Goal: Transaction & Acquisition: Purchase product/service

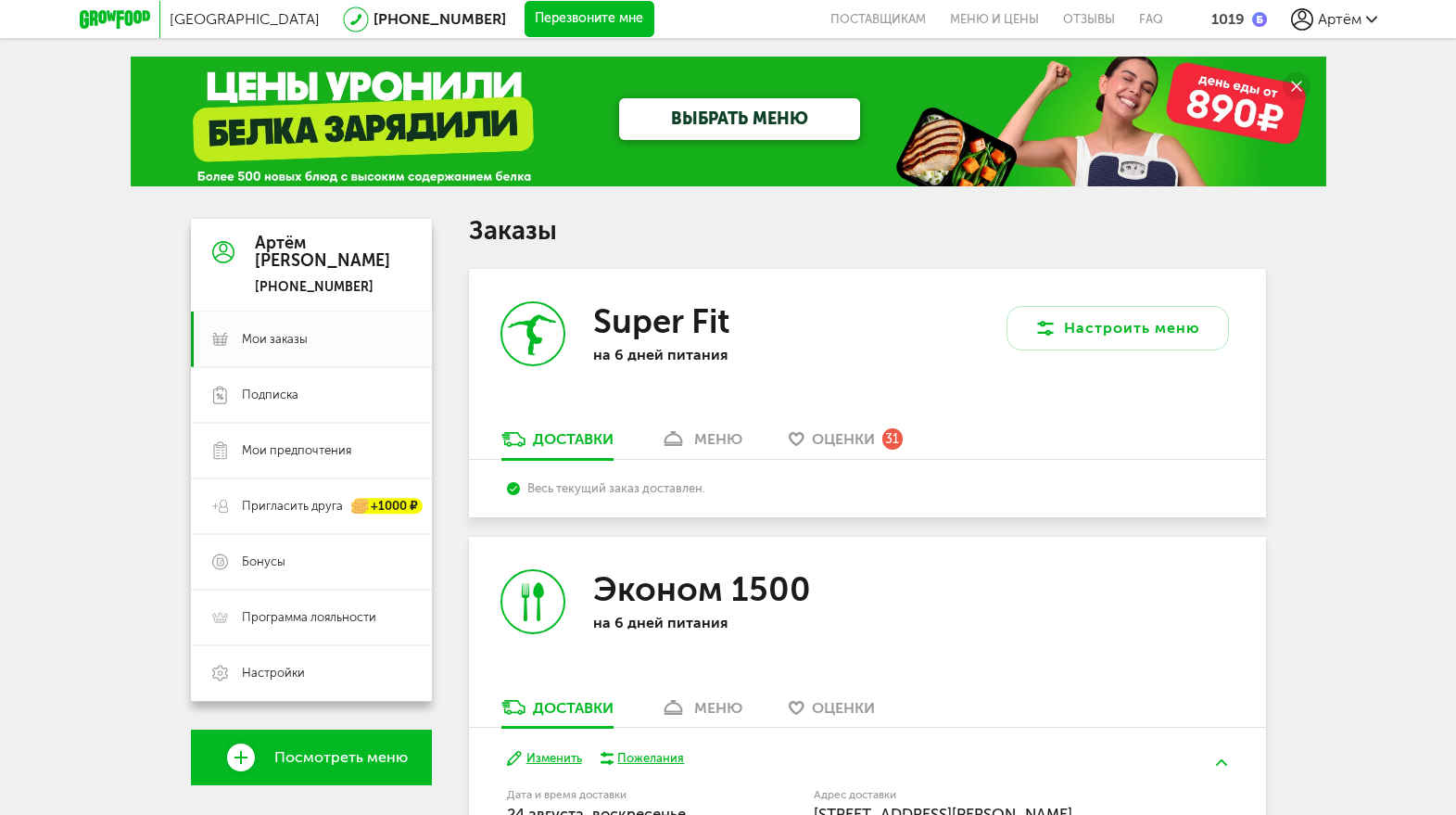
click at [1237, 28] on div "Москва 8 (800) 555-21-78 Перезвоните мне поставщикам Меню и цены Отзывы FAQ 101…" at bounding box center [729, 19] width 1298 height 38
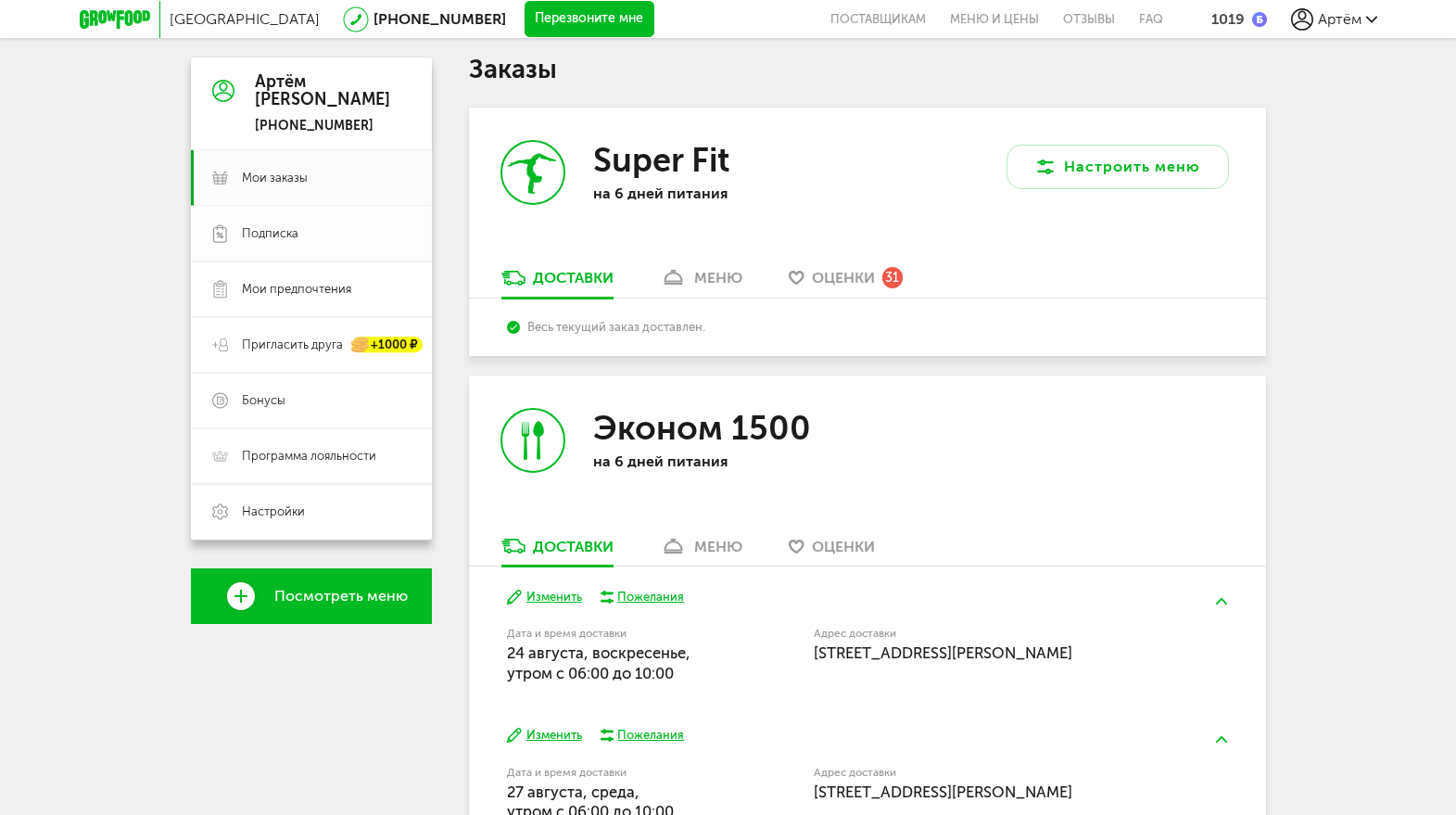
scroll to position [158, 0]
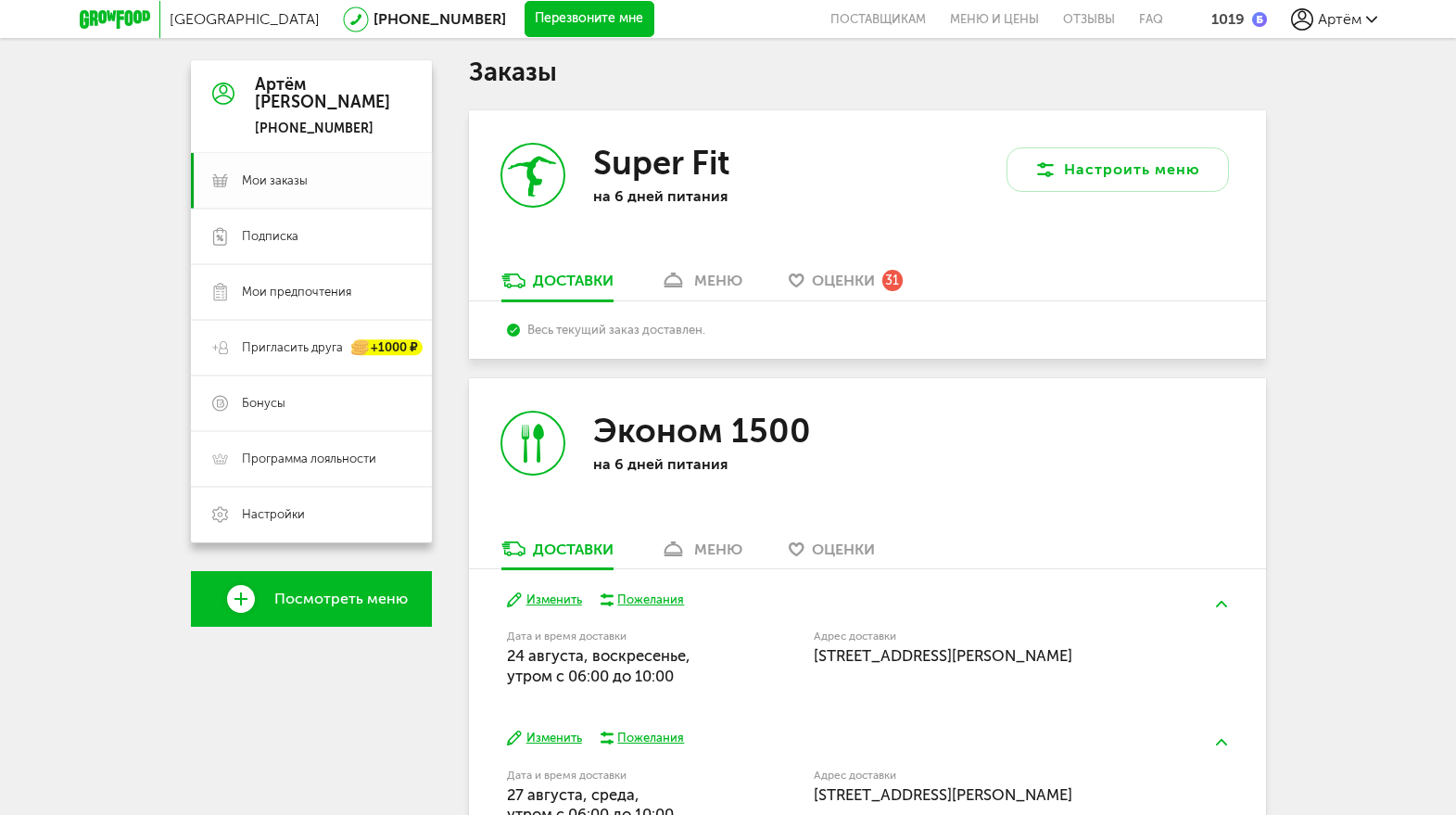
click at [295, 187] on span "Мои заказы" at bounding box center [275, 181] width 66 height 17
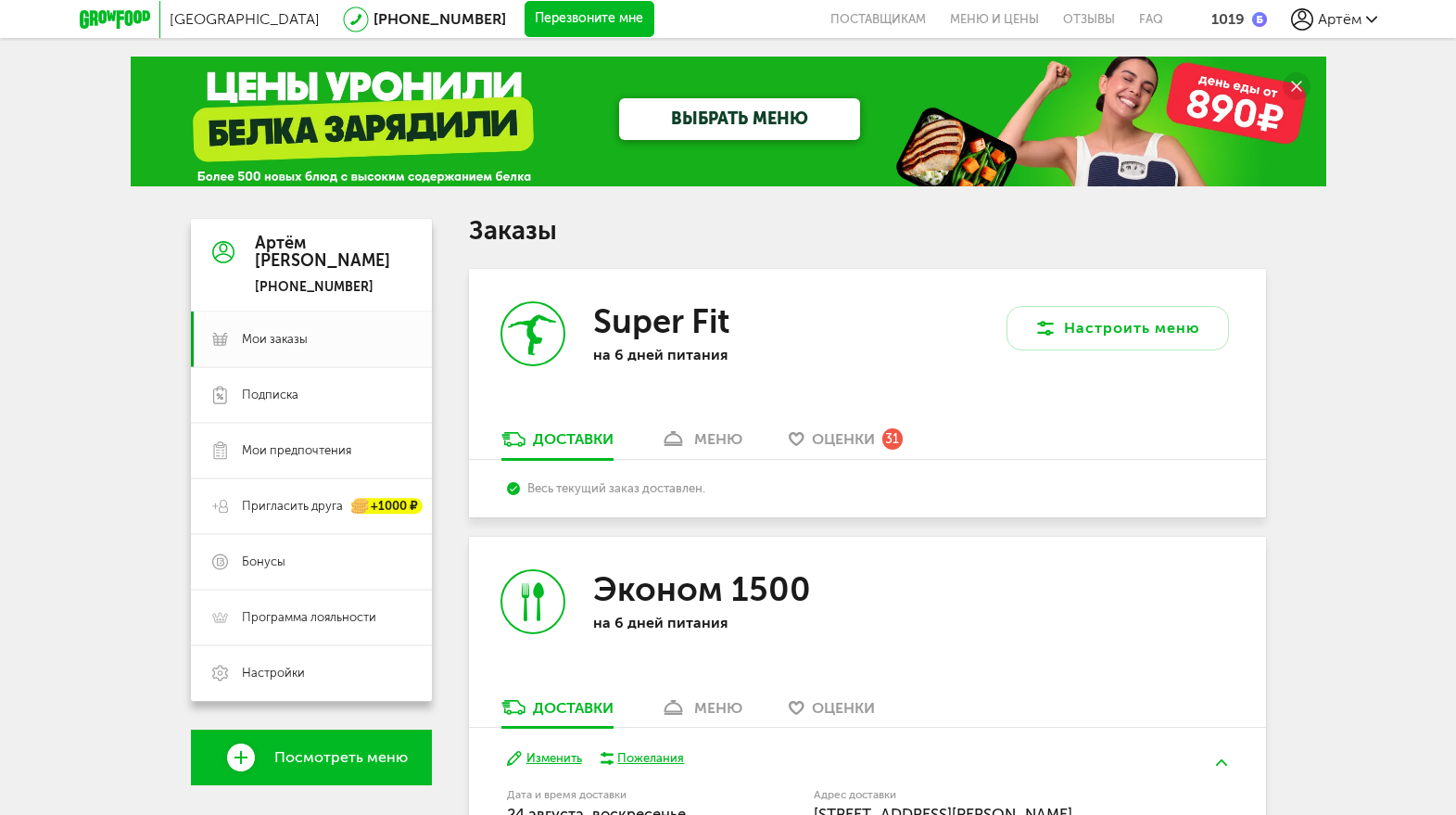
scroll to position [0, 0]
click at [1231, 22] on div "1019" at bounding box center [1228, 19] width 34 height 18
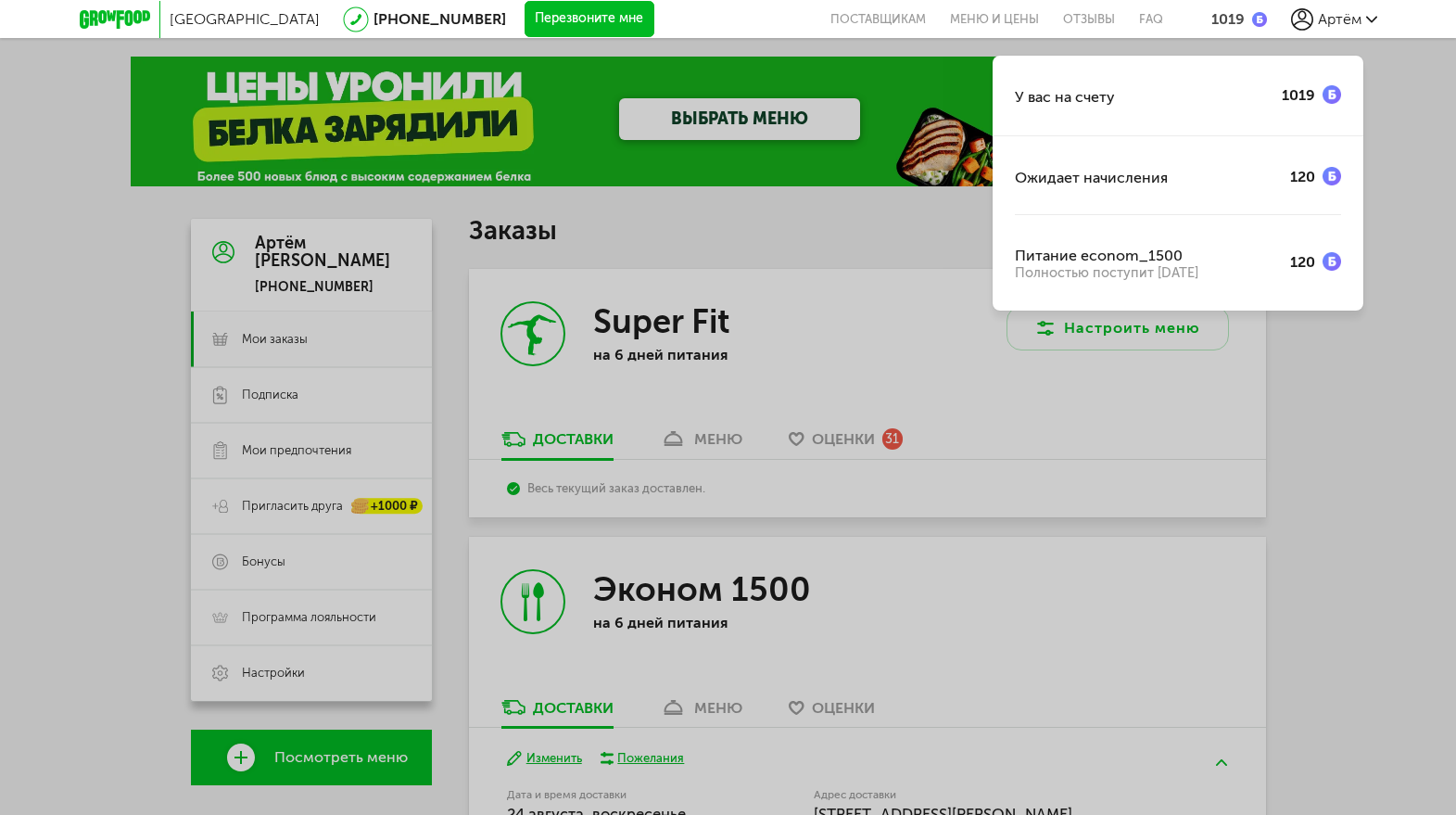
click at [1333, 35] on div "Москва 8 (800) 555-21-78 Перезвоните мне поставщикам Меню и цены Отзывы FAQ 101…" at bounding box center [729, 19] width 1298 height 38
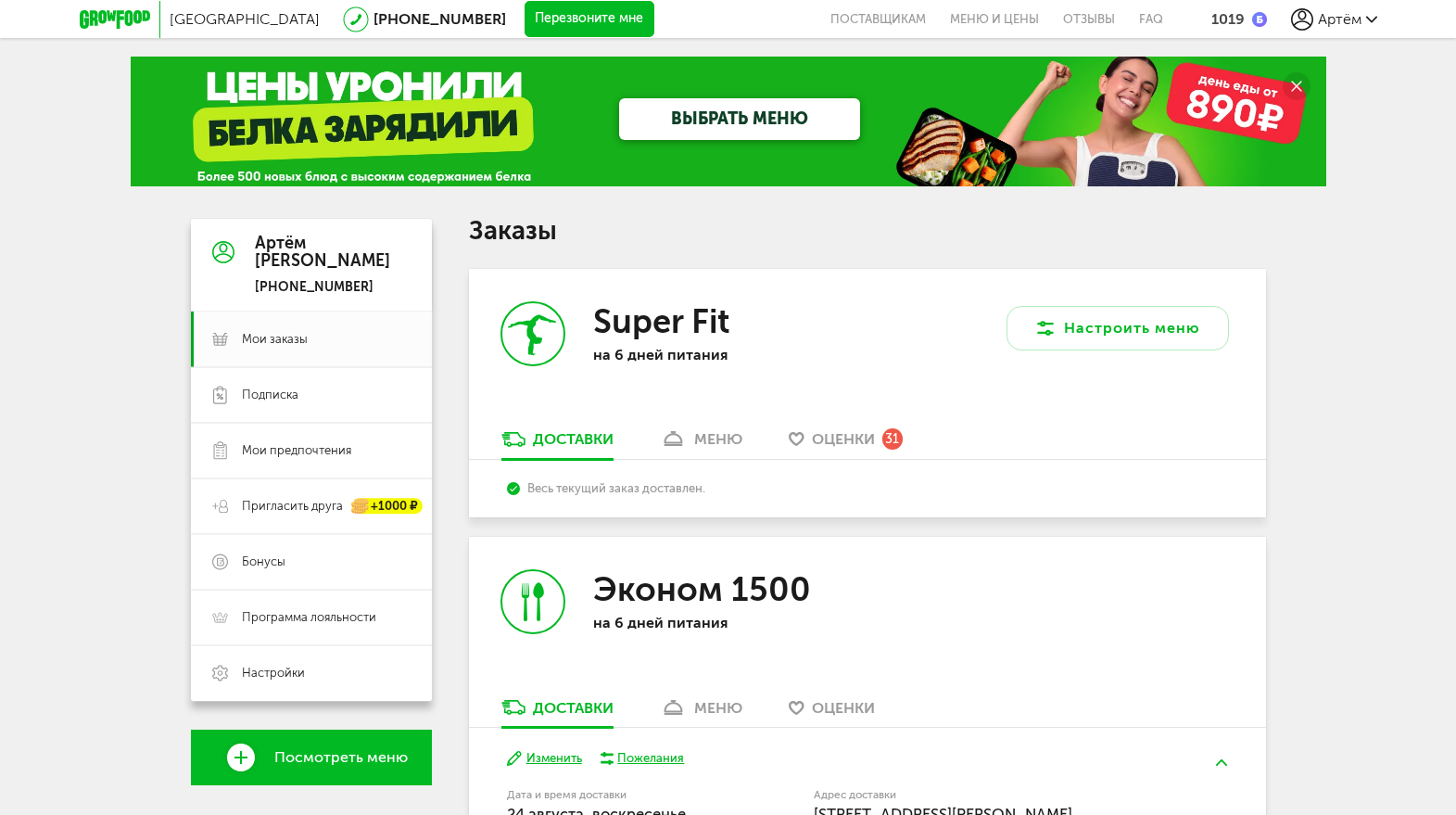
click at [1224, 15] on div "1019" at bounding box center [1228, 19] width 34 height 18
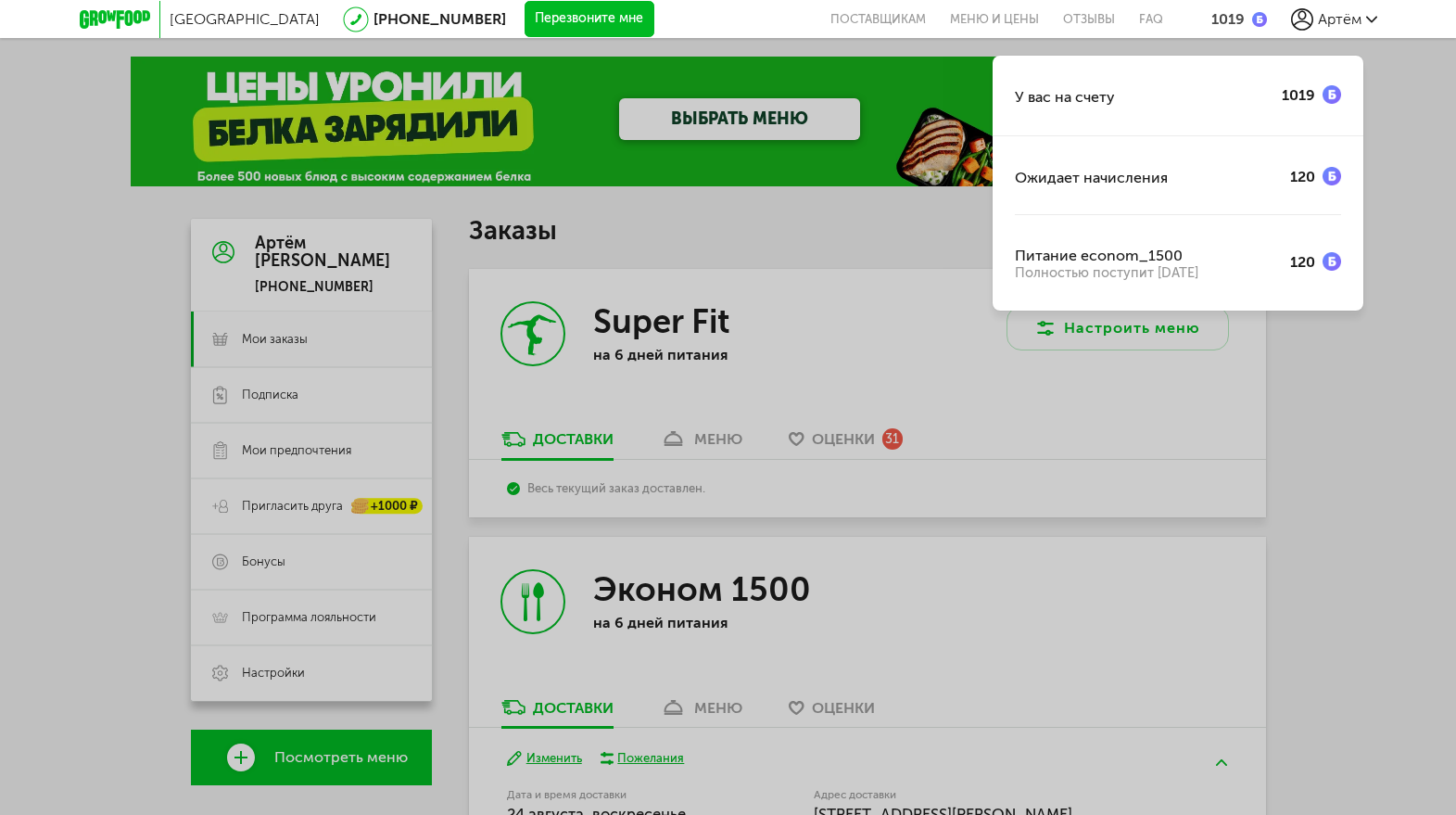
click at [1370, 468] on div "У вас на счету 1019 Ожидает начисления 120 Питание econom_1500 Полностью поступ…" at bounding box center [728, 407] width 1456 height 815
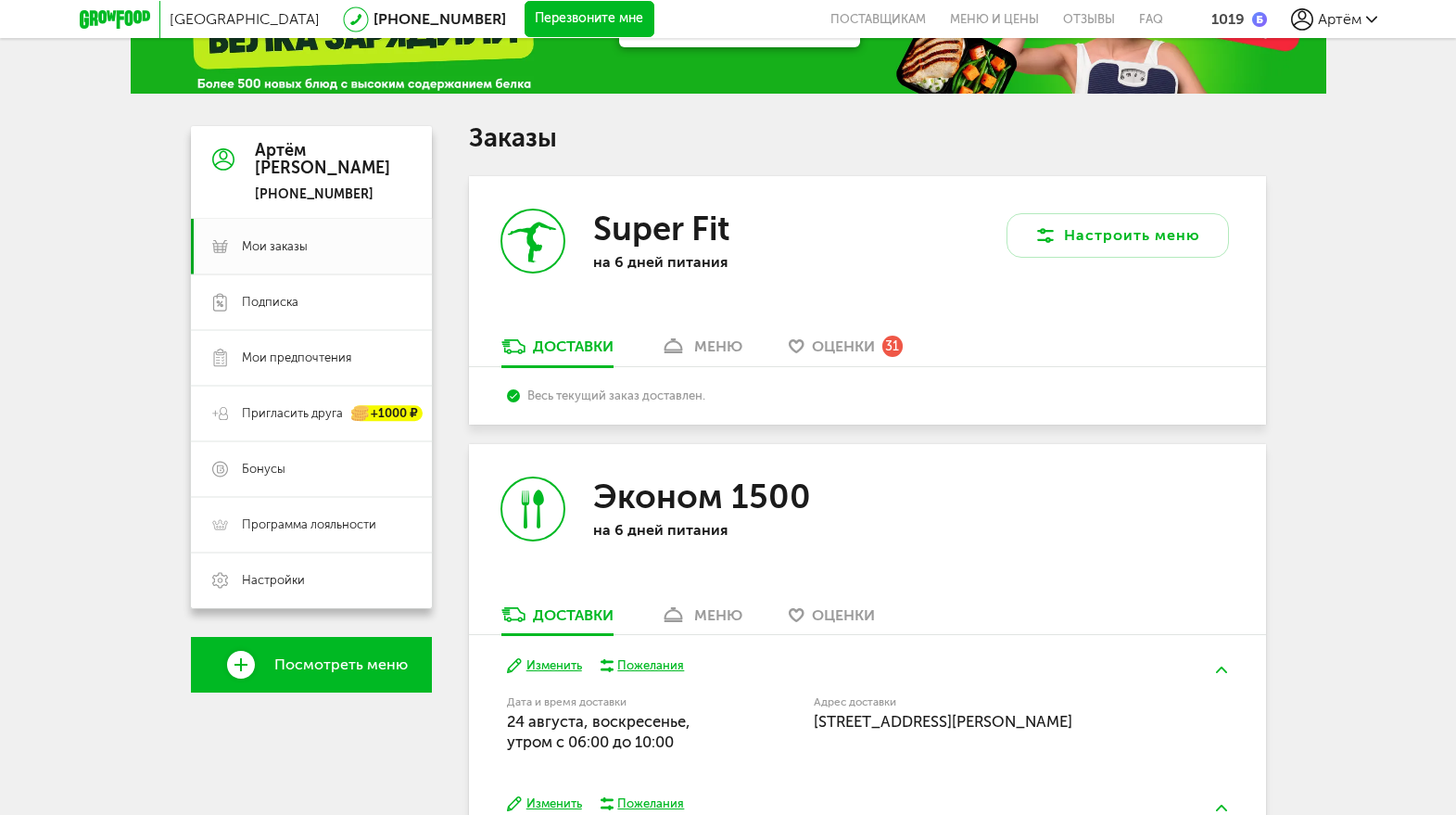
scroll to position [176, 0]
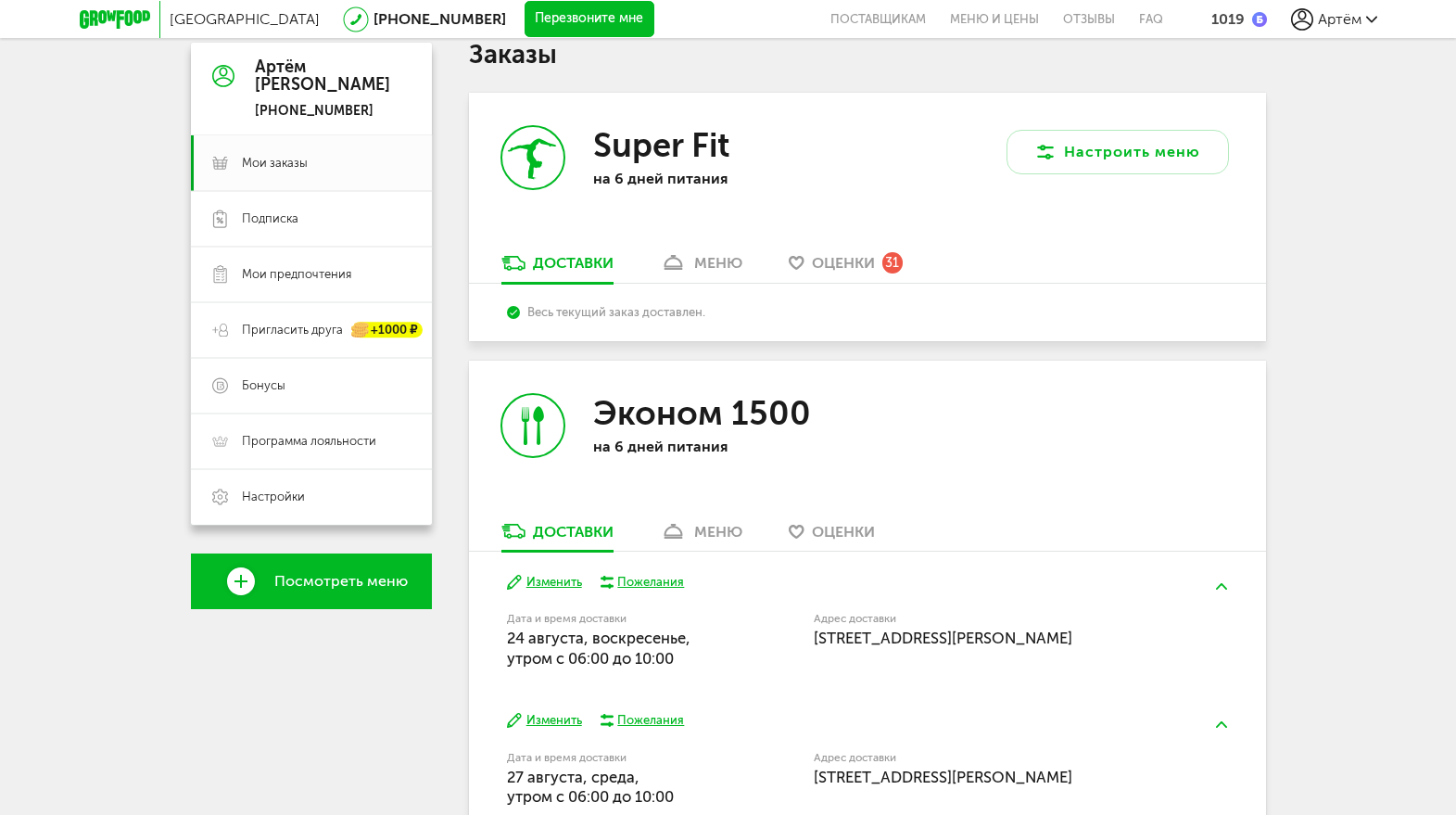
click at [696, 522] on link "меню" at bounding box center [701, 537] width 101 height 30
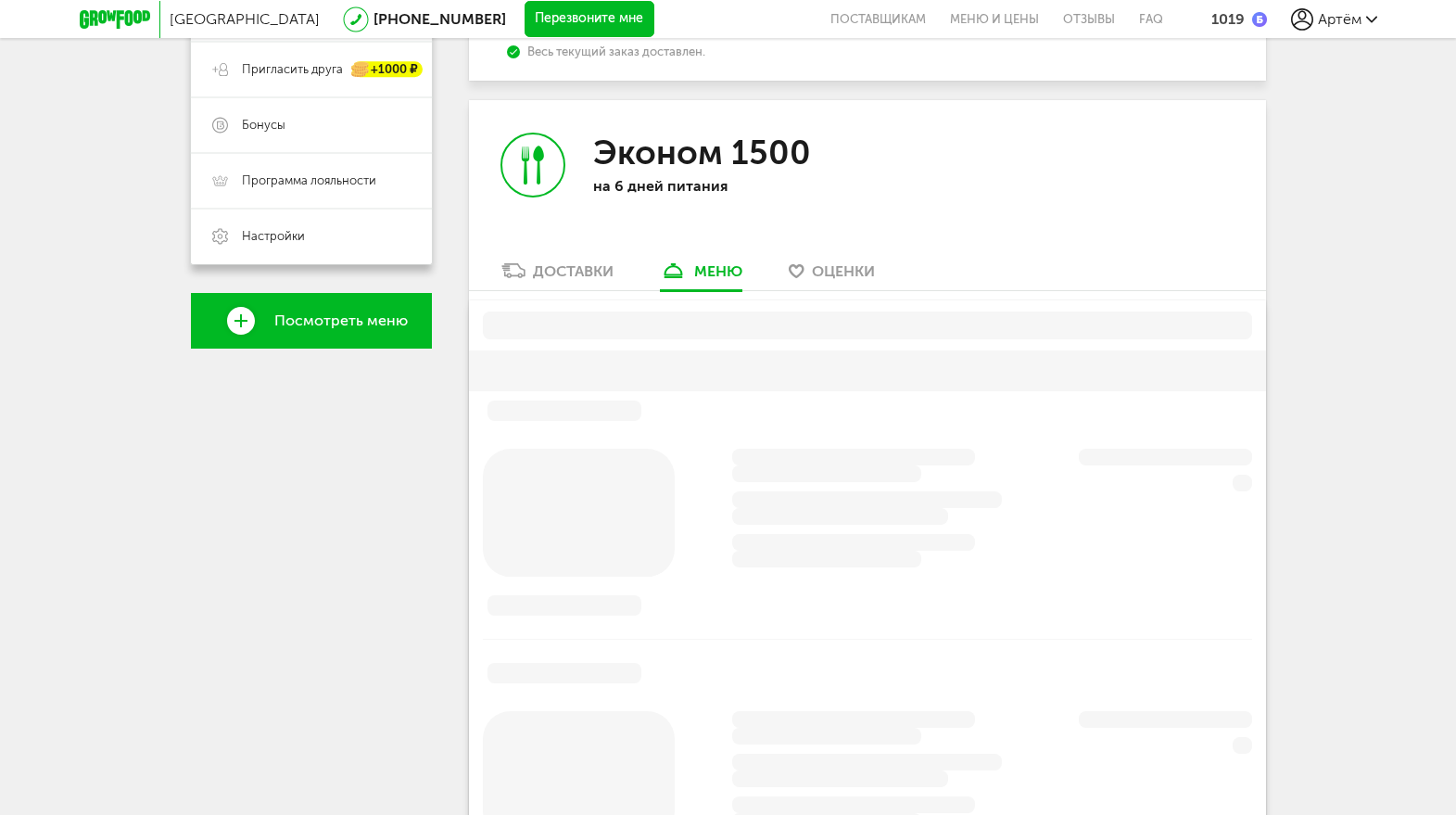
scroll to position [474, 0]
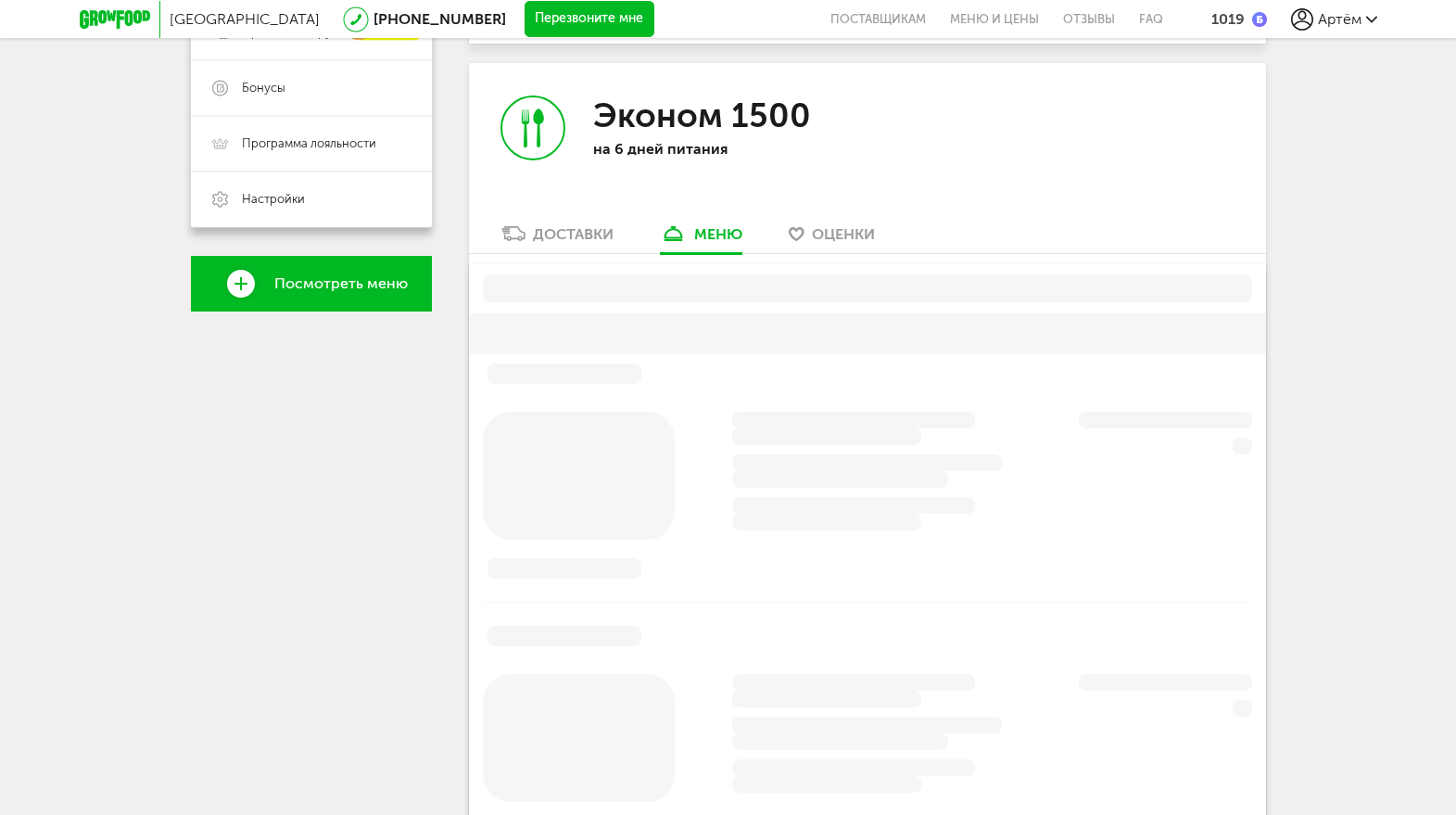
click at [545, 225] on div "Доставки" at bounding box center [573, 234] width 81 height 18
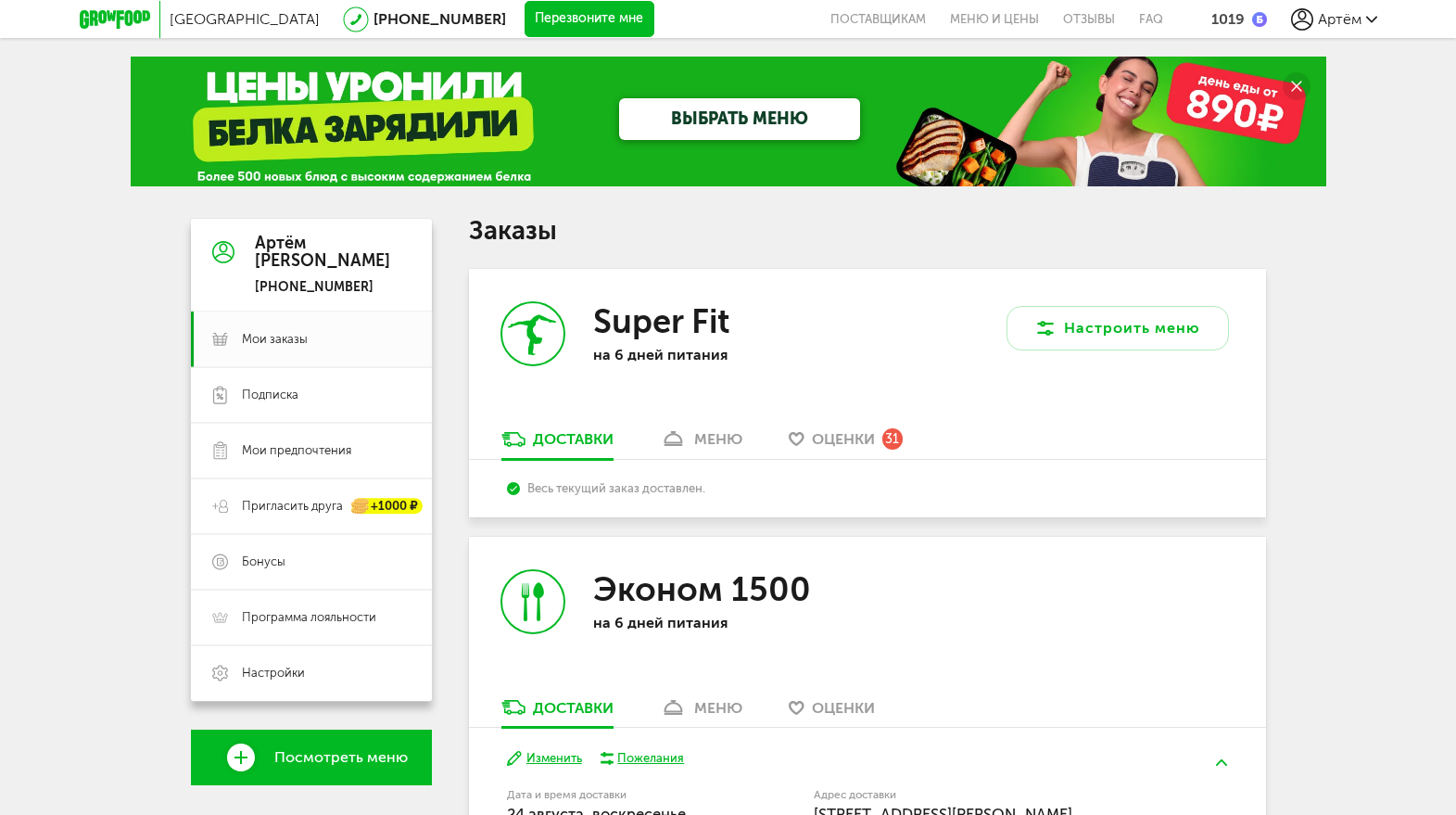
click at [1347, 26] on span "Артём" at bounding box center [1340, 19] width 44 height 18
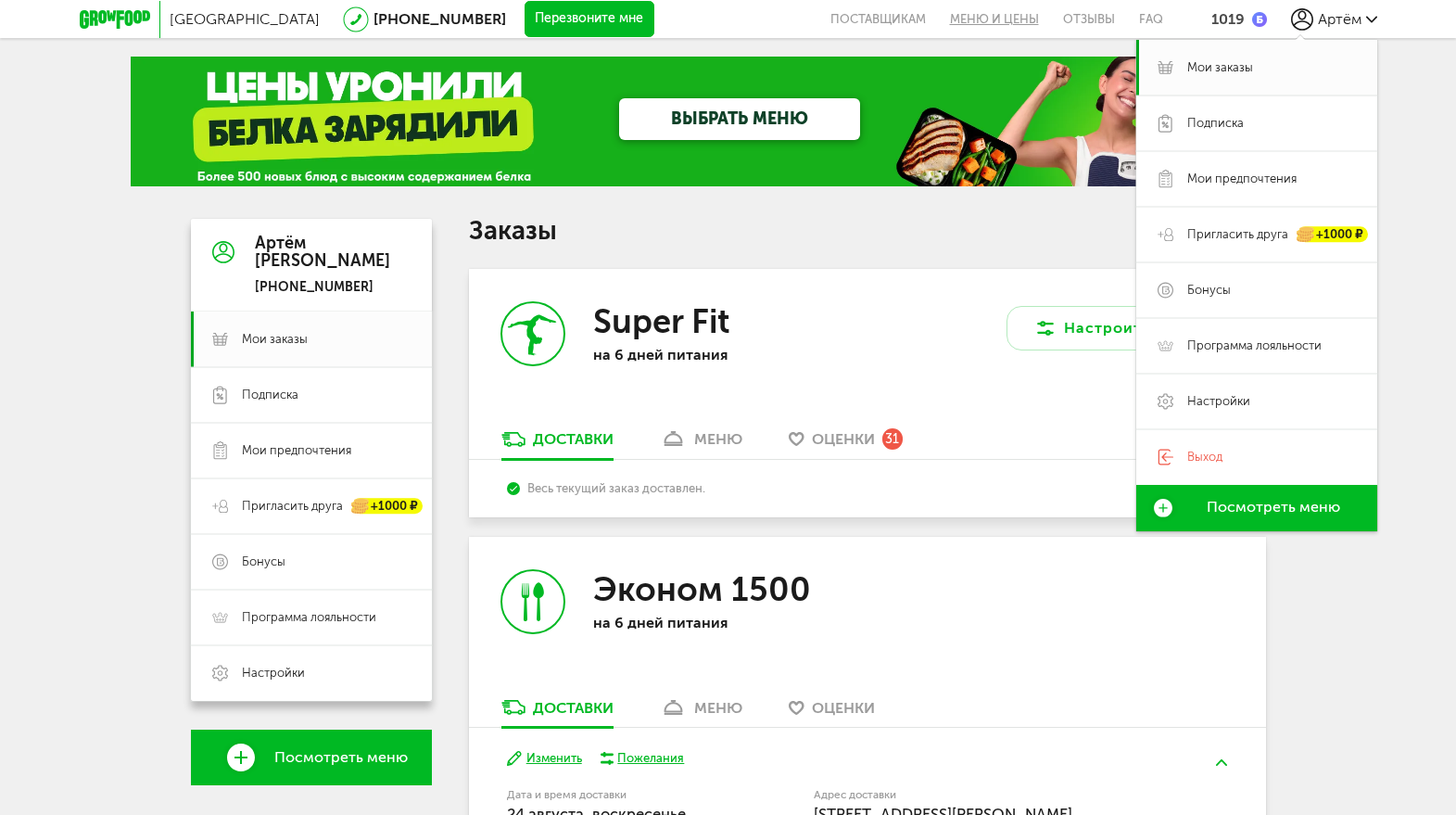
click at [980, 28] on link "Меню и цены" at bounding box center [994, 19] width 113 height 38
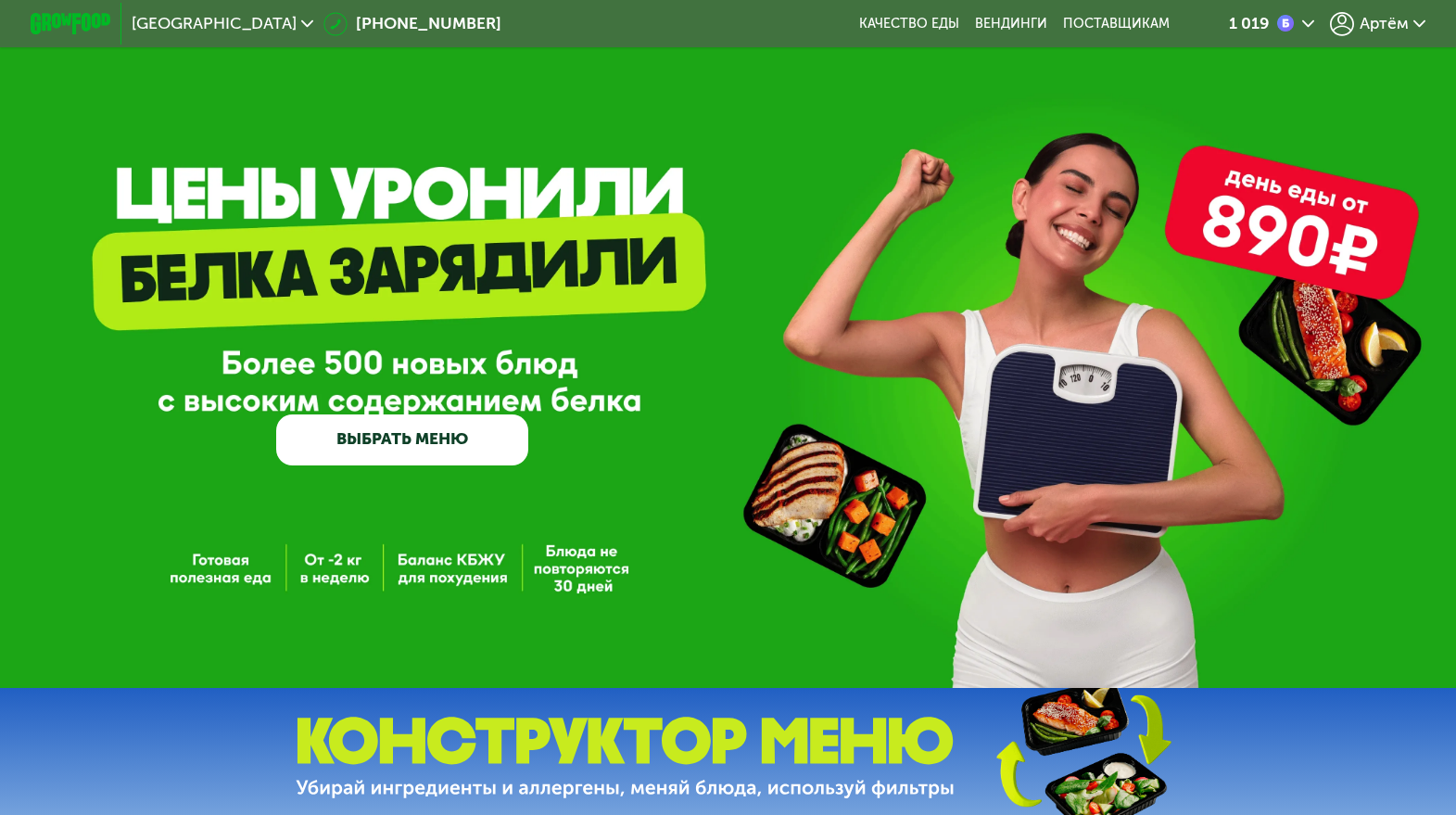
click at [1396, 23] on span "Артём" at bounding box center [1384, 23] width 49 height 16
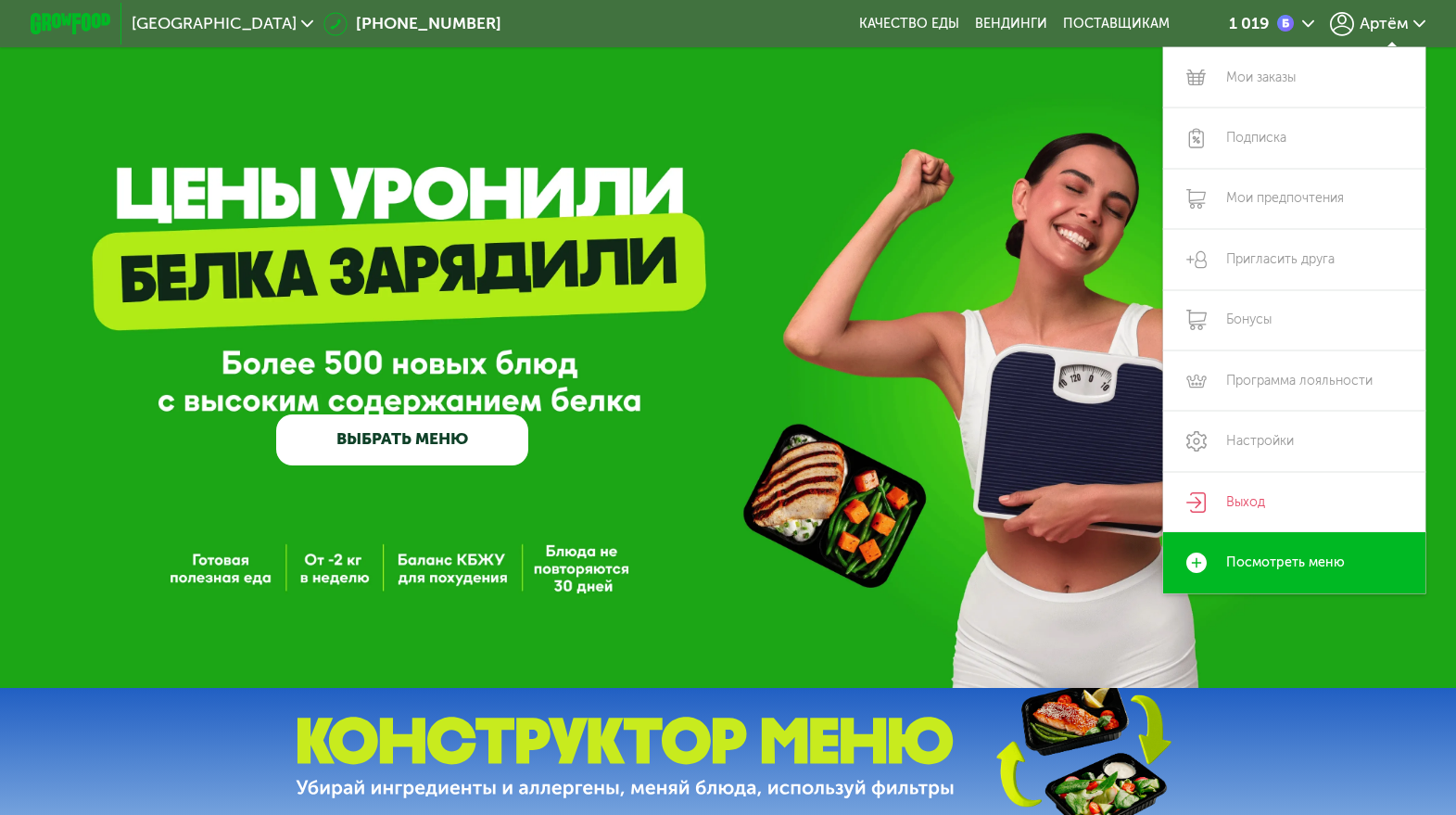
click at [1045, 97] on div "GrowFood — доставка правильного питания ВЫБРАТЬ МЕНЮ" at bounding box center [728, 344] width 1456 height 688
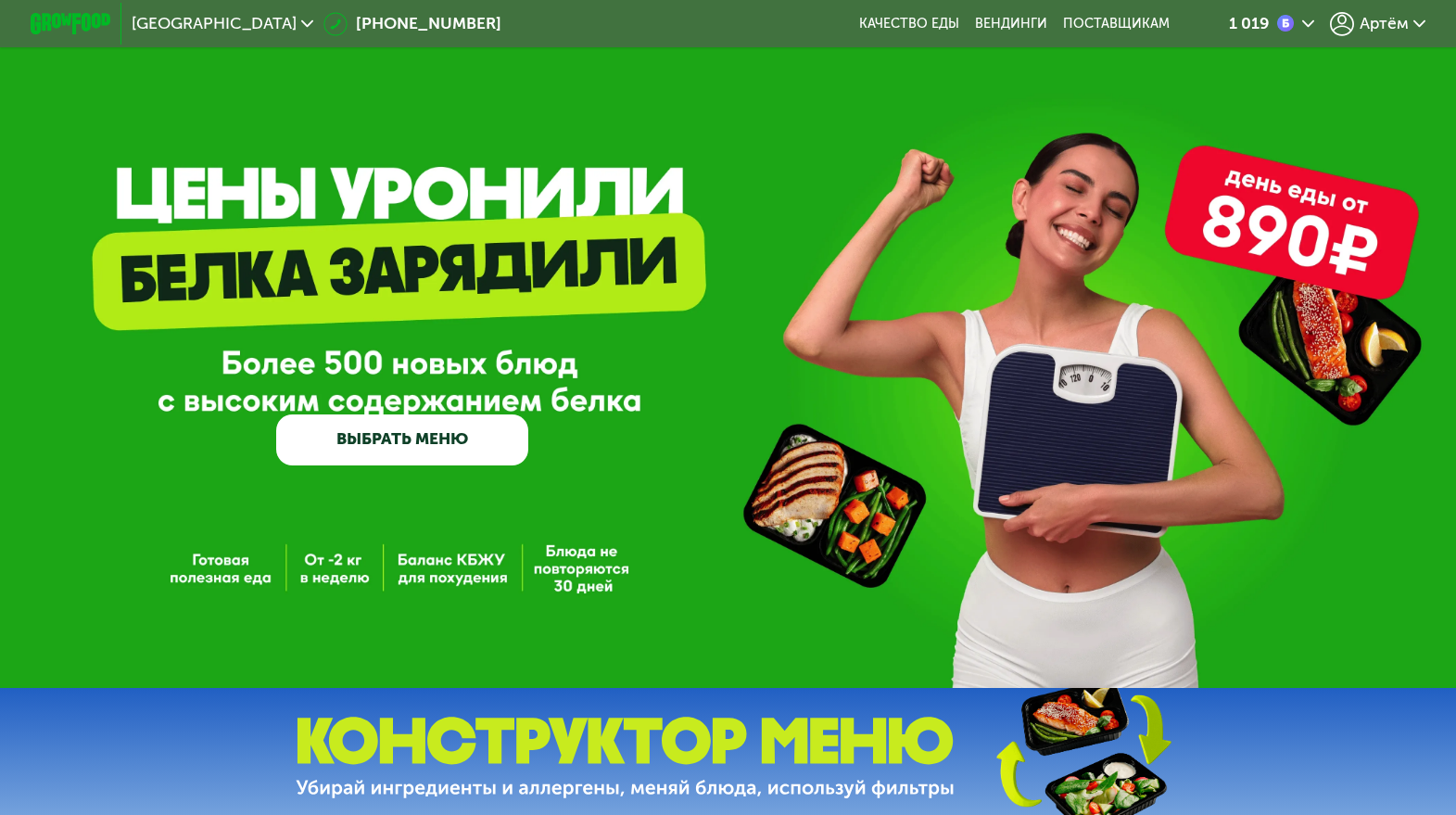
click at [1283, 24] on img at bounding box center [1285, 22] width 16 height 16
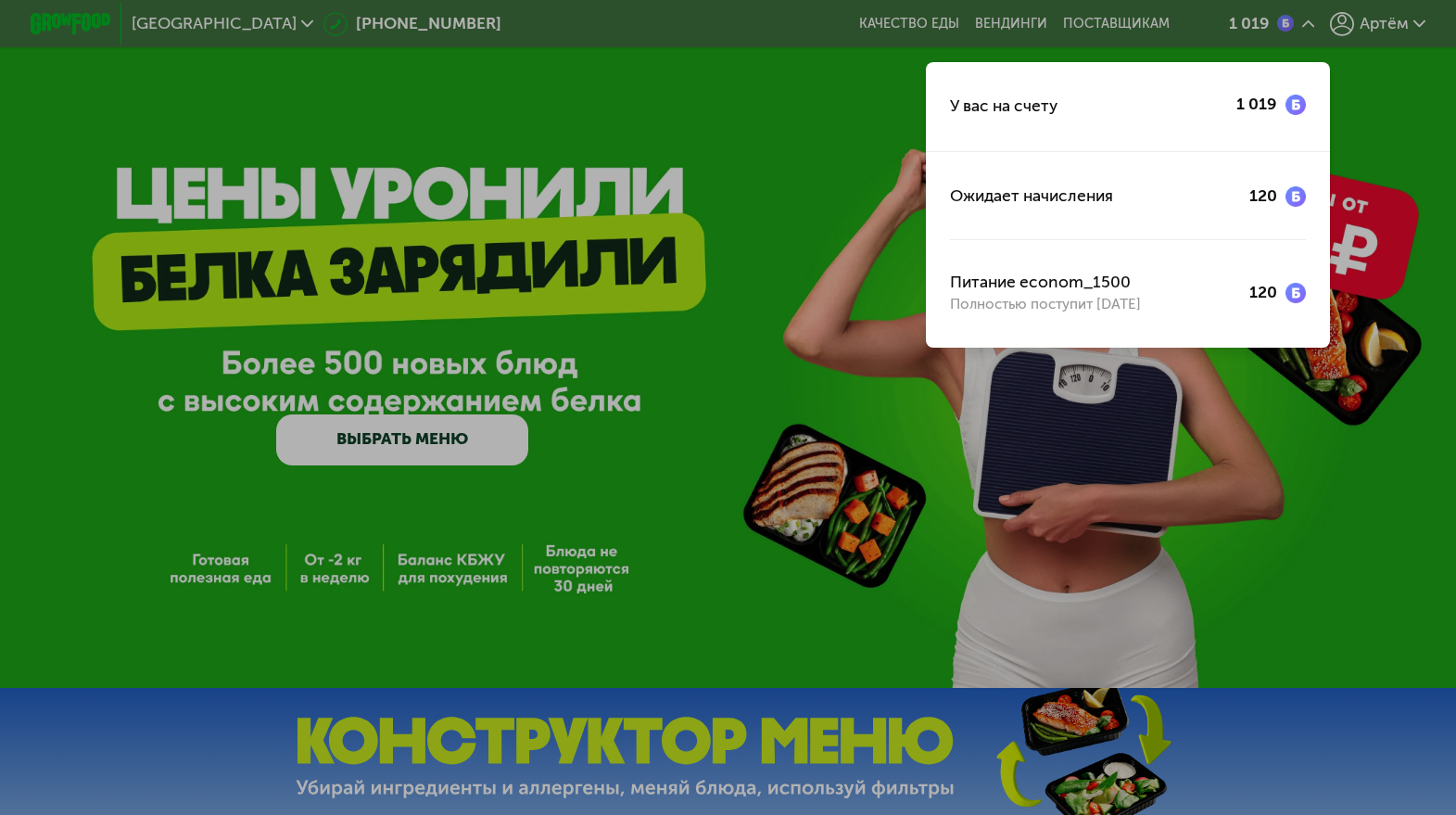
click at [878, 82] on div at bounding box center [728, 407] width 1456 height 815
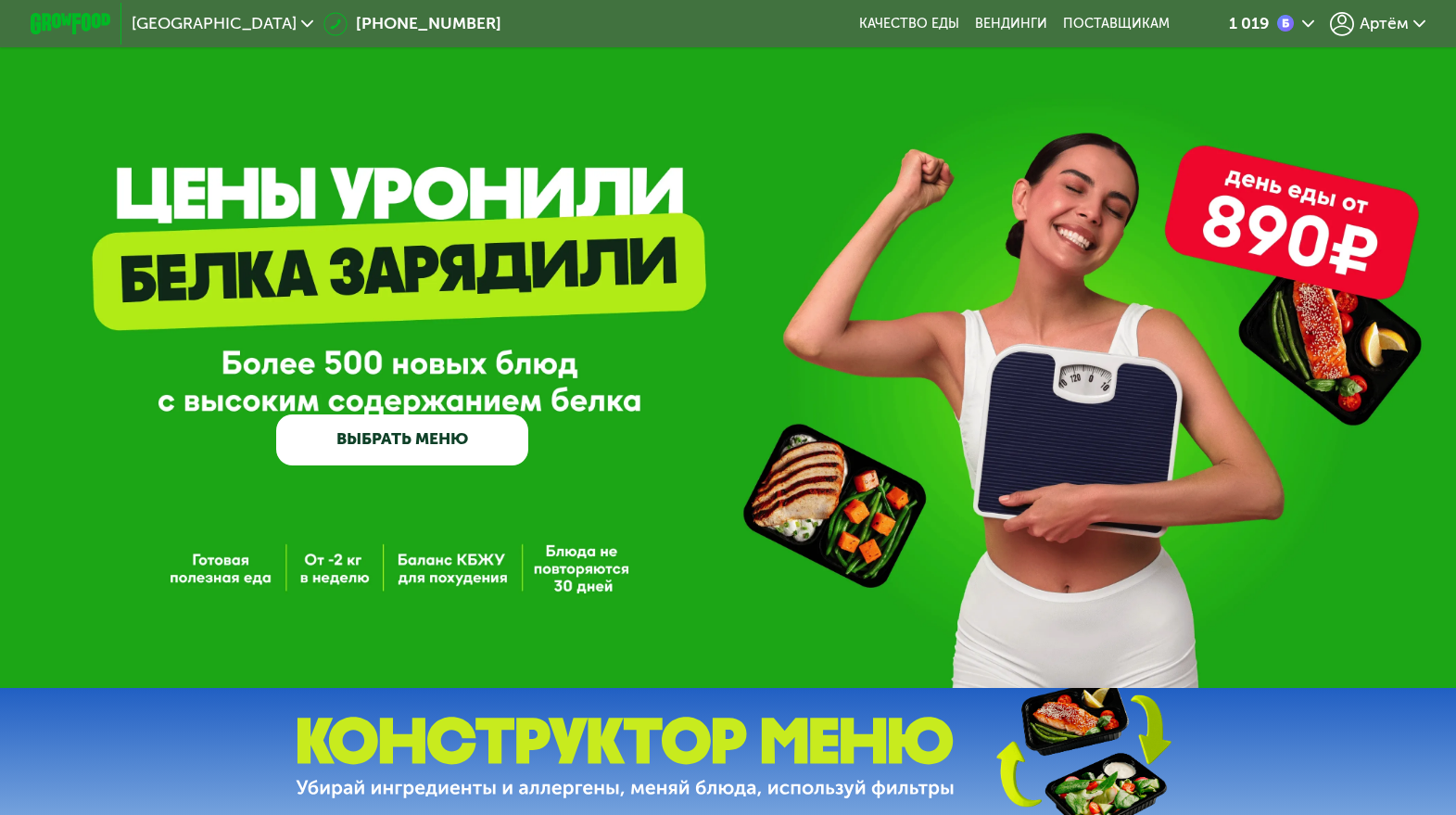
click at [1254, 22] on div "1 019" at bounding box center [1249, 23] width 41 height 16
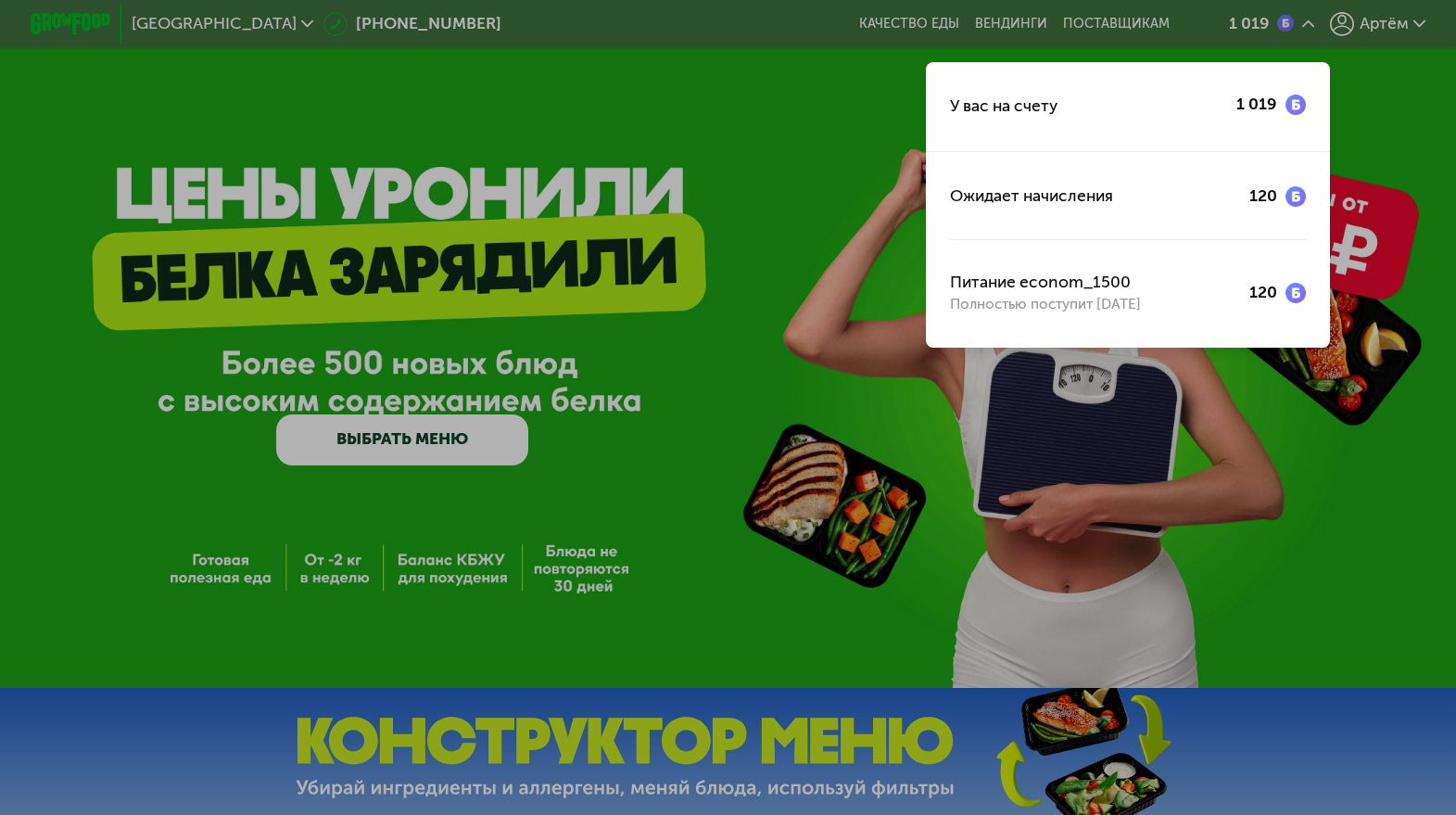
click at [760, 317] on div at bounding box center [728, 407] width 1456 height 815
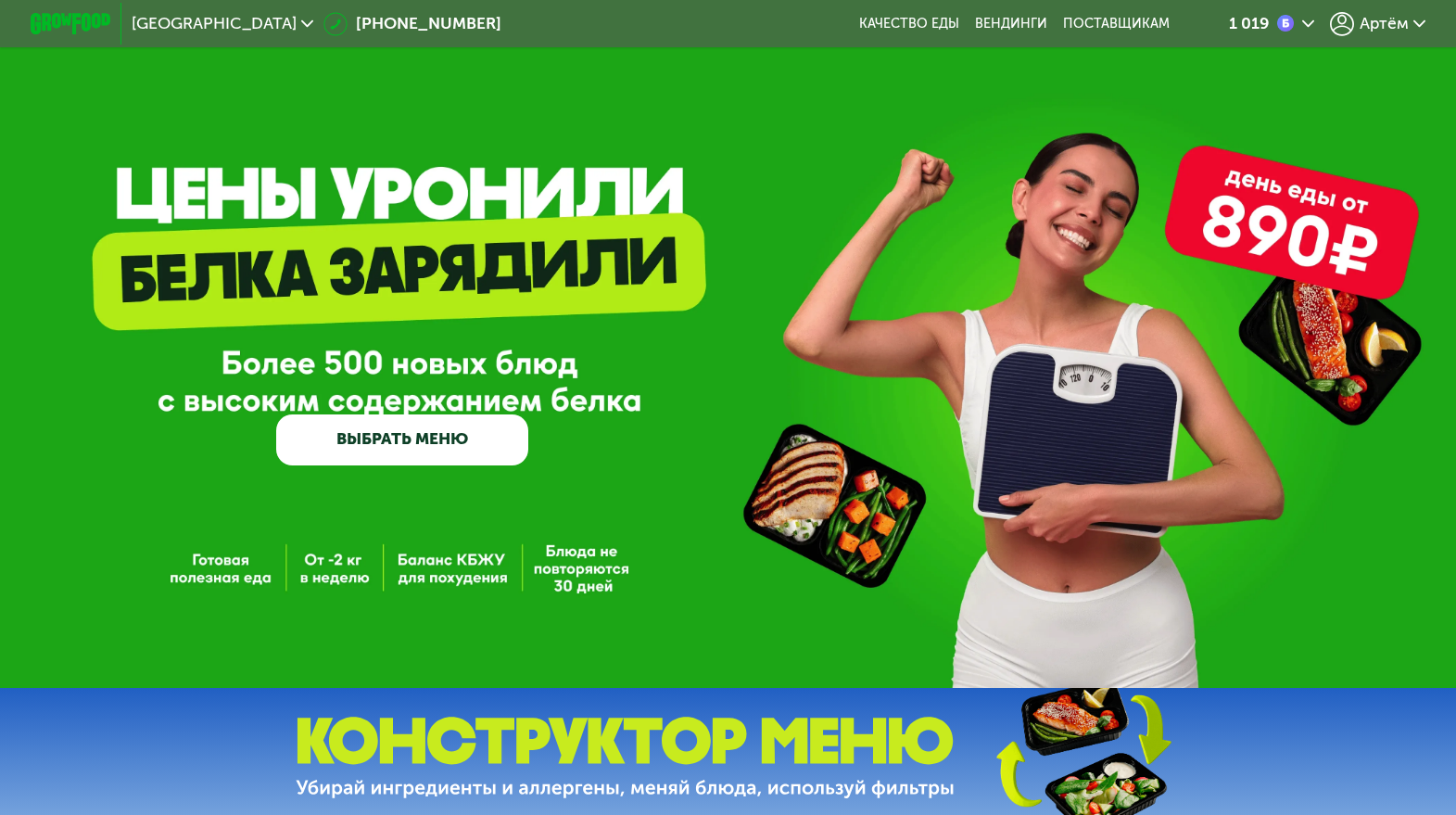
click at [1391, 20] on span "Артём" at bounding box center [1384, 23] width 49 height 16
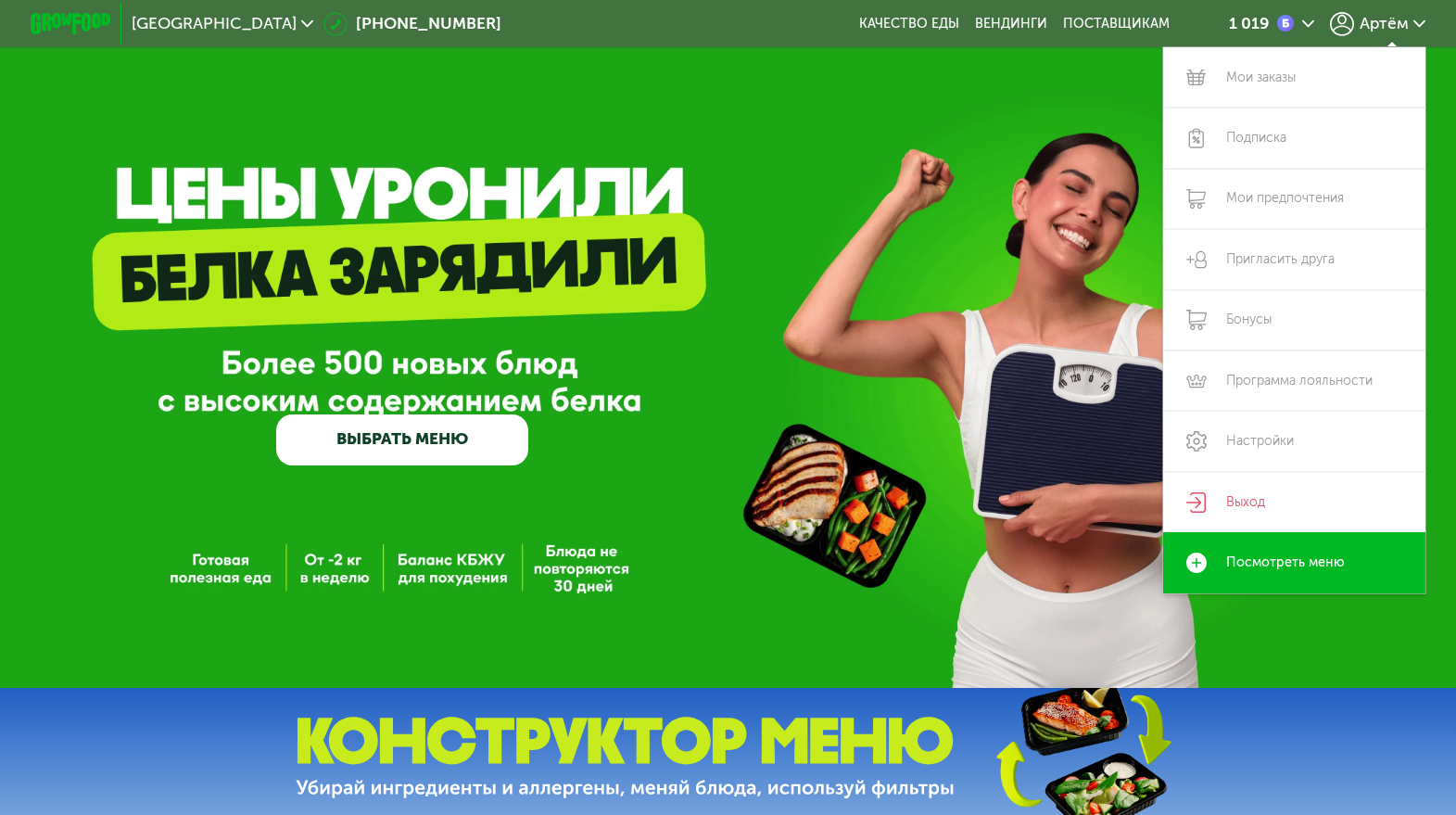
click at [1006, 102] on div "GrowFood — доставка правильного питания ВЫБРАТЬ МЕНЮ" at bounding box center [728, 344] width 1456 height 688
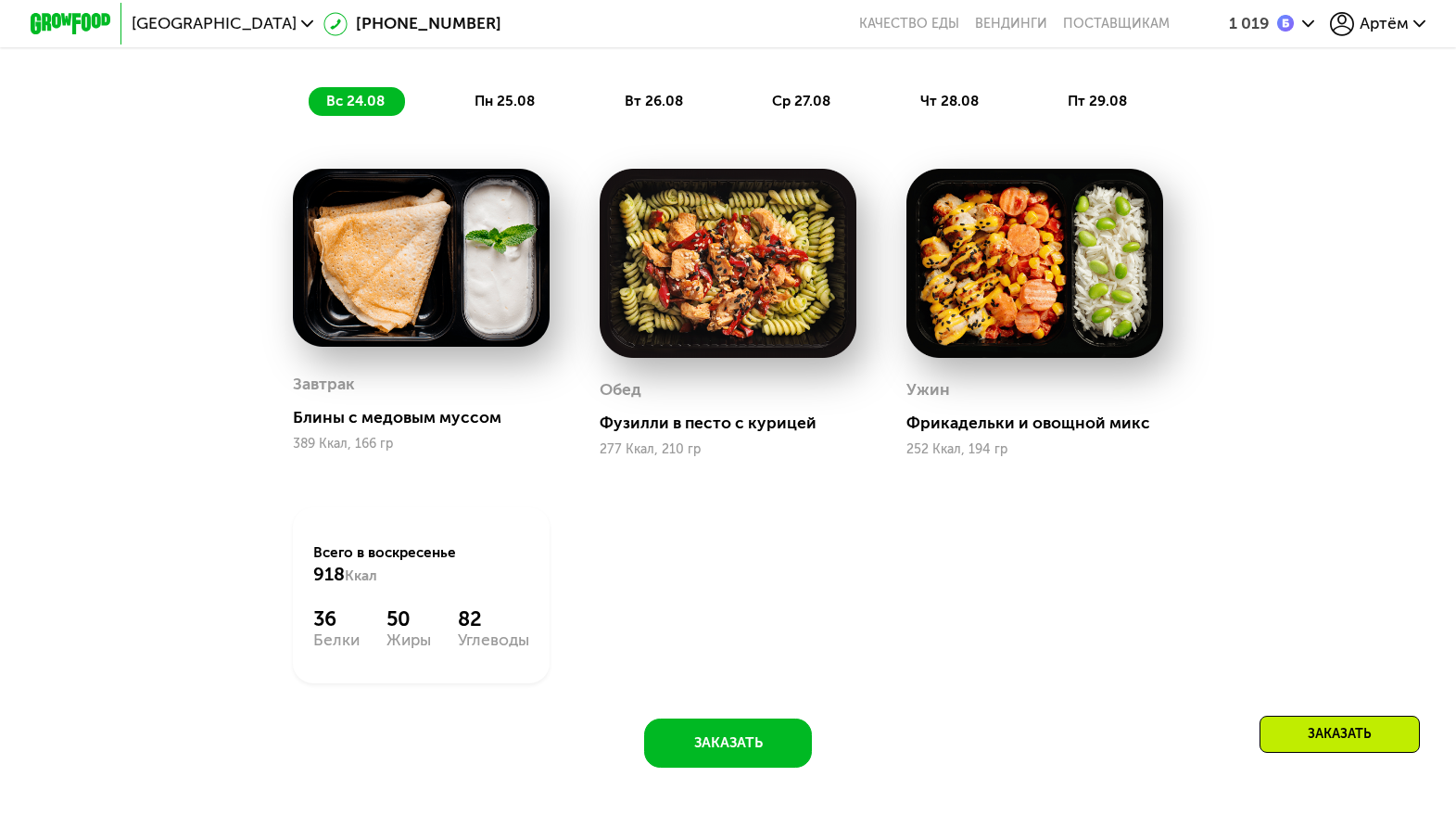
scroll to position [1424, 0]
click at [491, 105] on span "пн 25.08" at bounding box center [505, 102] width 61 height 17
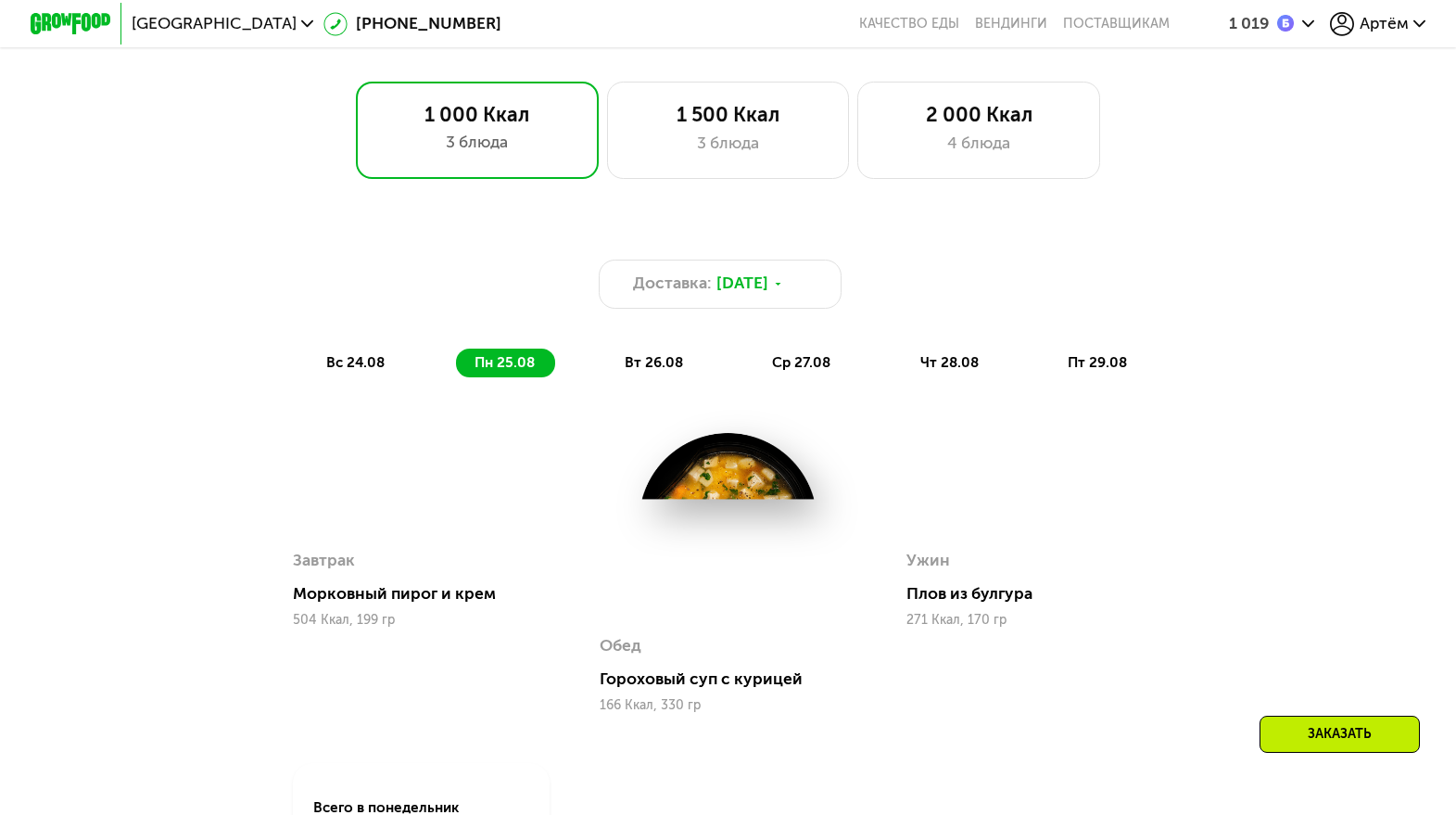
scroll to position [1139, 0]
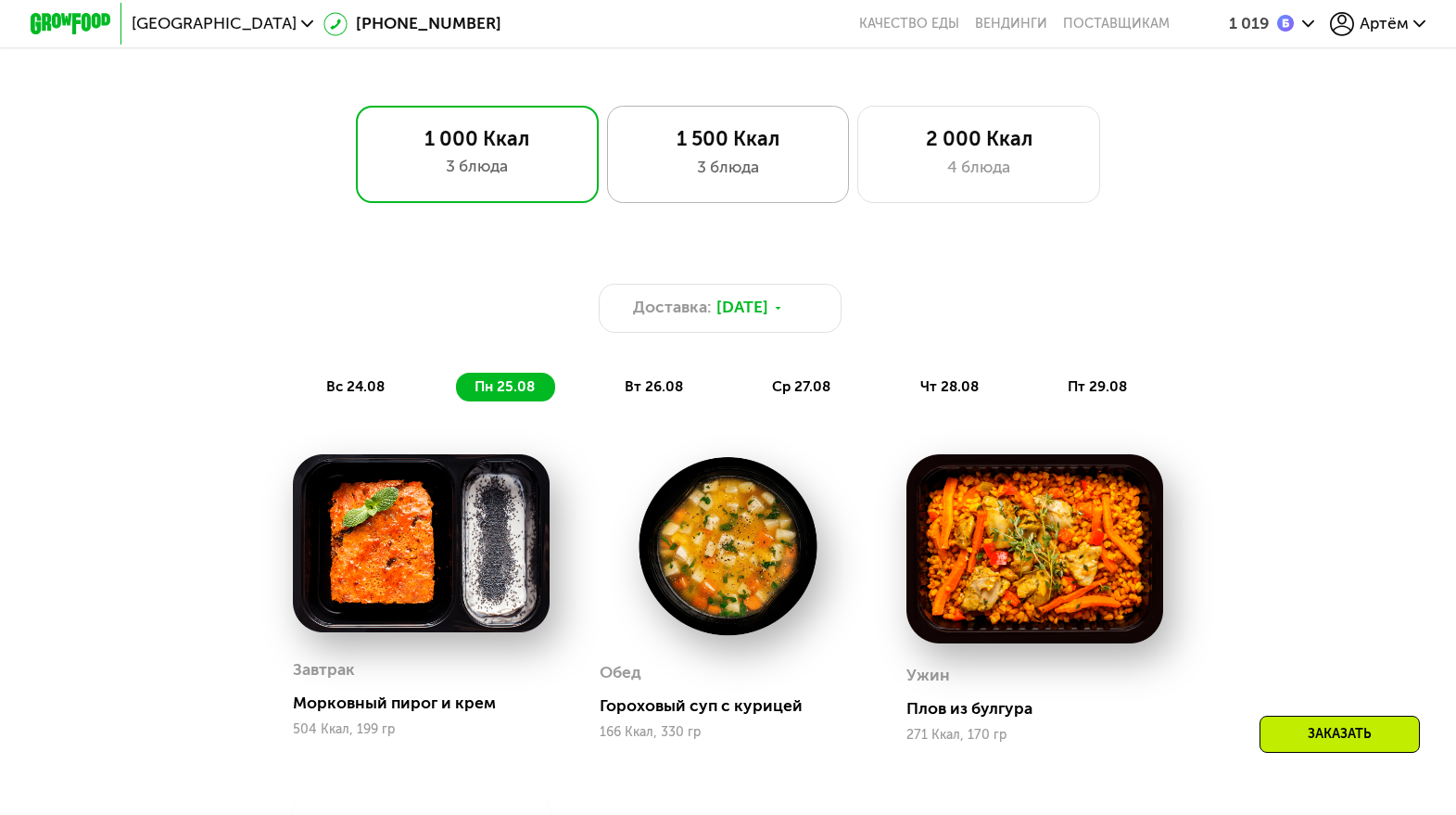
click at [718, 148] on div "1 500 Ккал" at bounding box center [727, 139] width 200 height 24
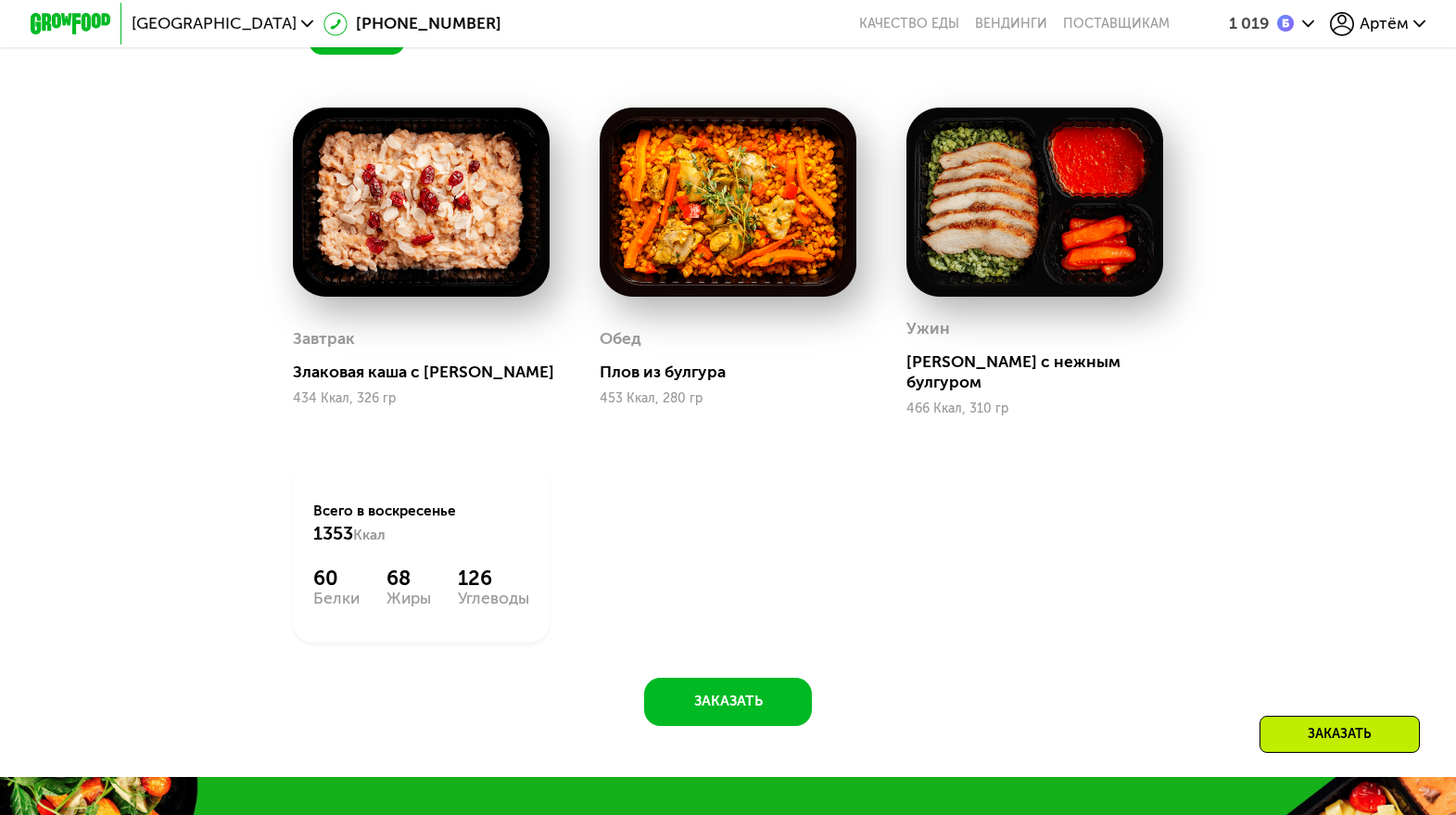
scroll to position [1485, 0]
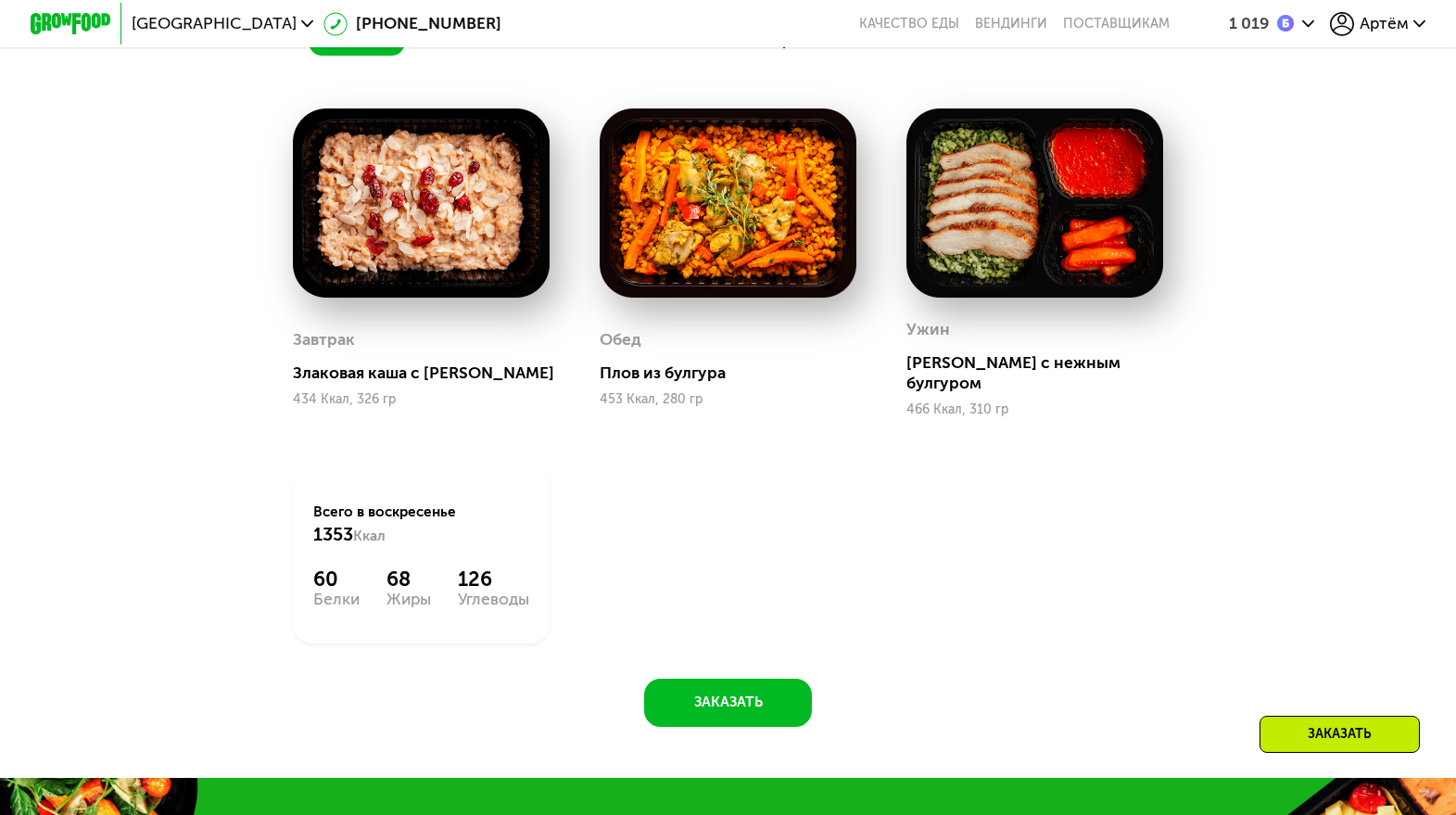
drag, startPoint x: 1356, startPoint y: 110, endPoint x: 1012, endPoint y: 515, distance: 531.4
click at [0, 0] on div "Завтрак Злаковая каша с арахисом 434 Ккал, 326 гр Обед Плов из булгура 453 Ккал…" at bounding box center [0, 0] width 0 height 0
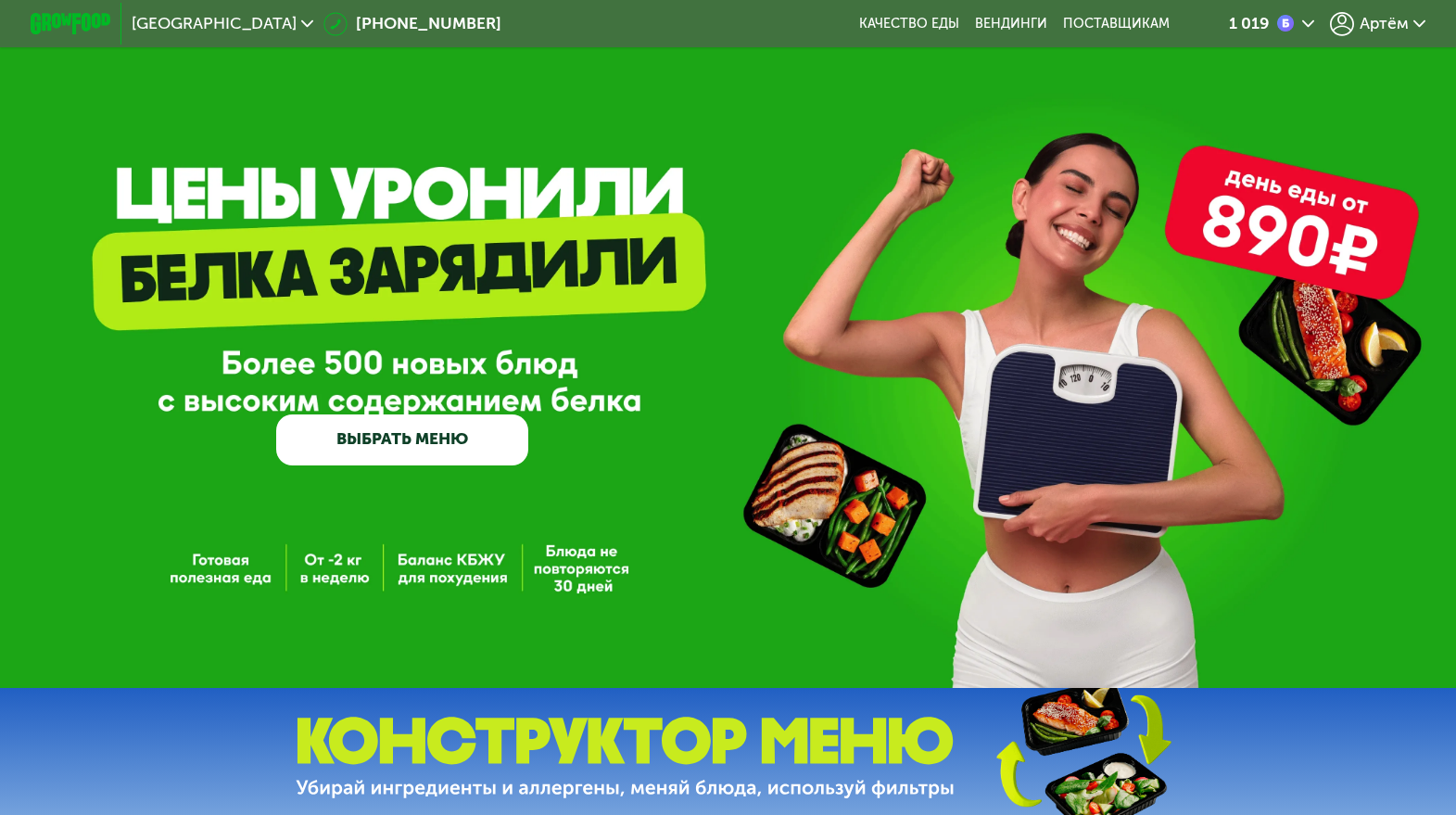
scroll to position [0, 0]
click at [1273, 31] on div "1 019" at bounding box center [1261, 23] width 65 height 18
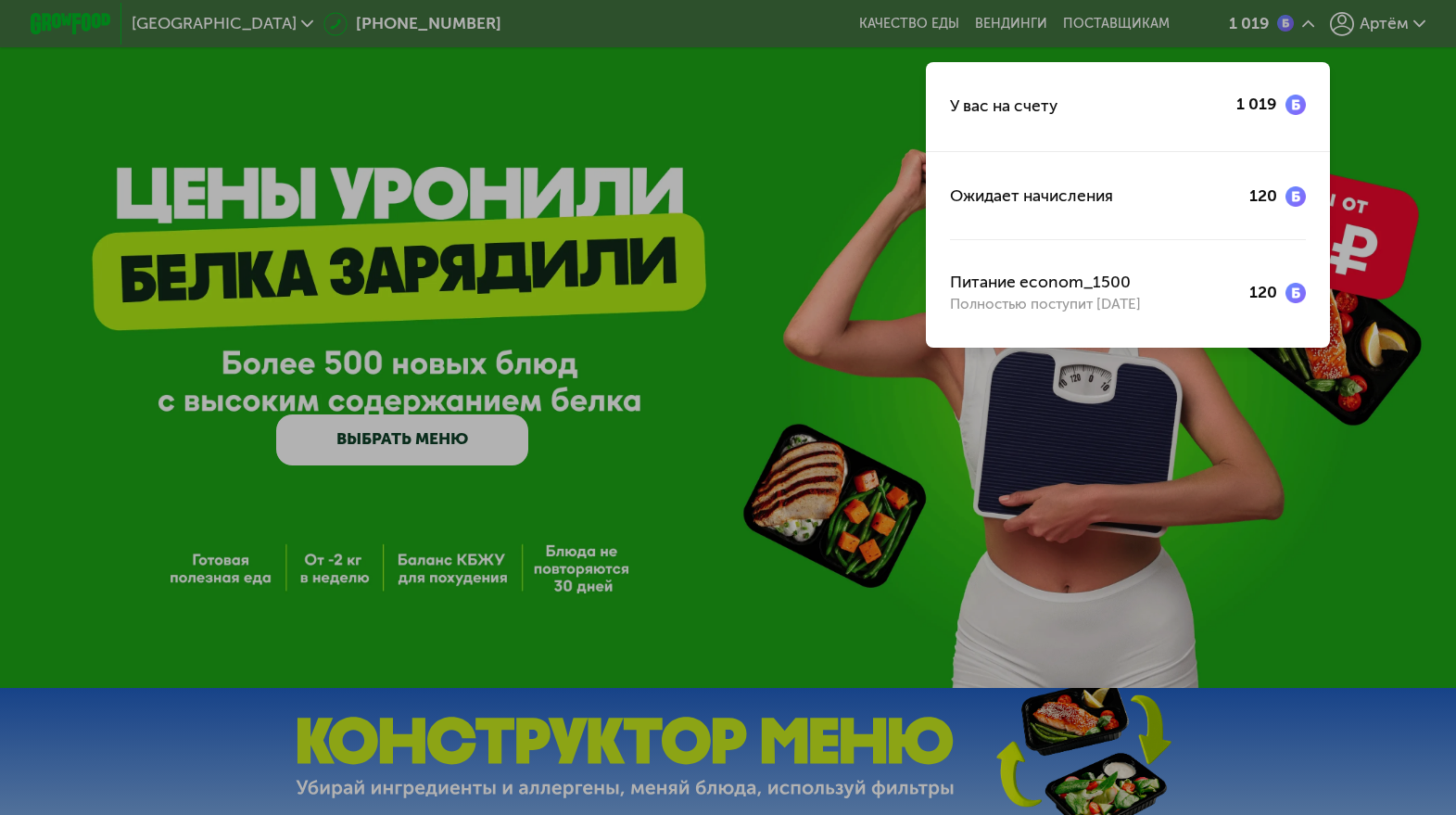
click at [1353, 286] on div at bounding box center [728, 407] width 1456 height 815
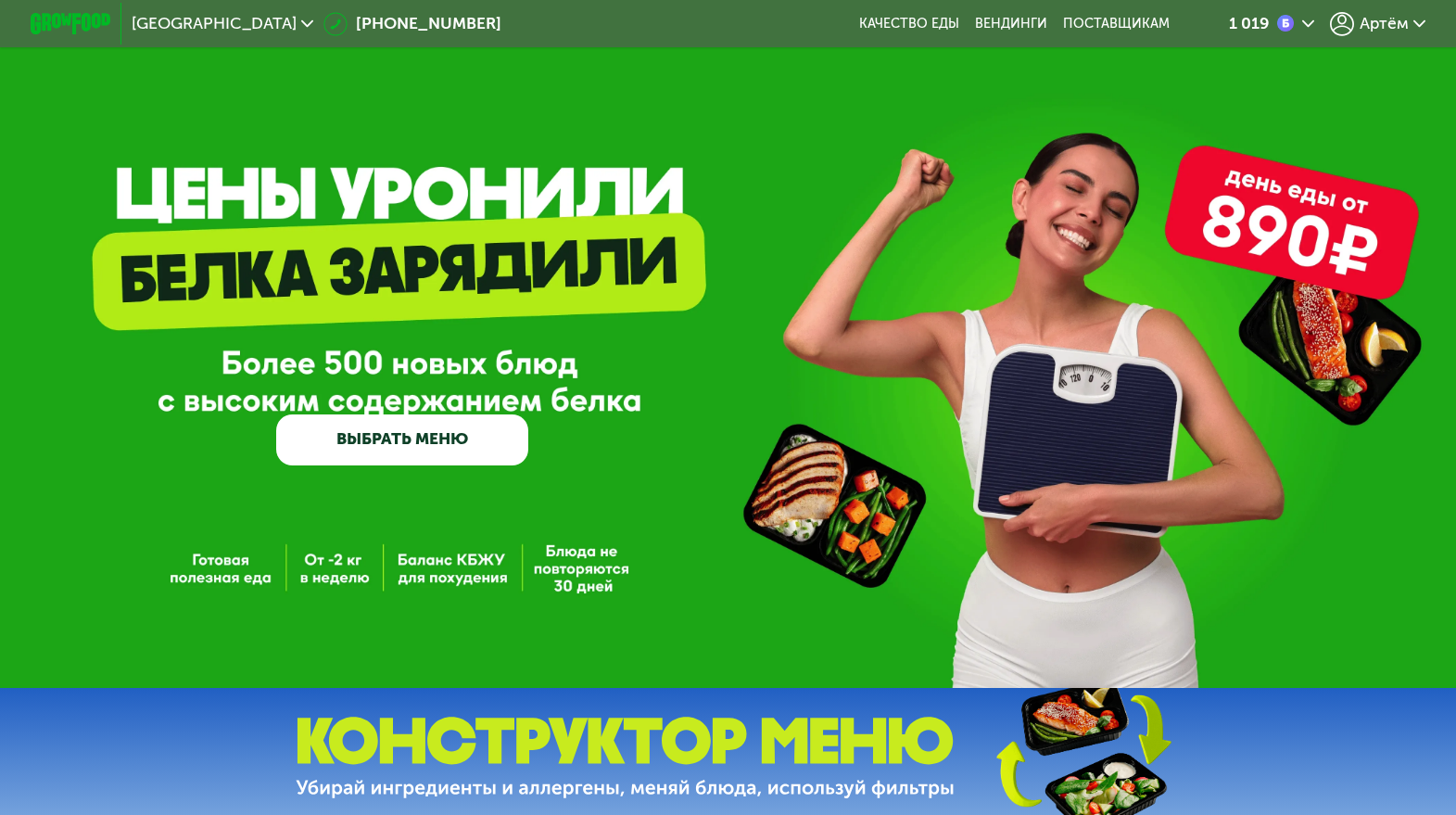
click at [1376, 31] on span "Артём" at bounding box center [1384, 23] width 49 height 16
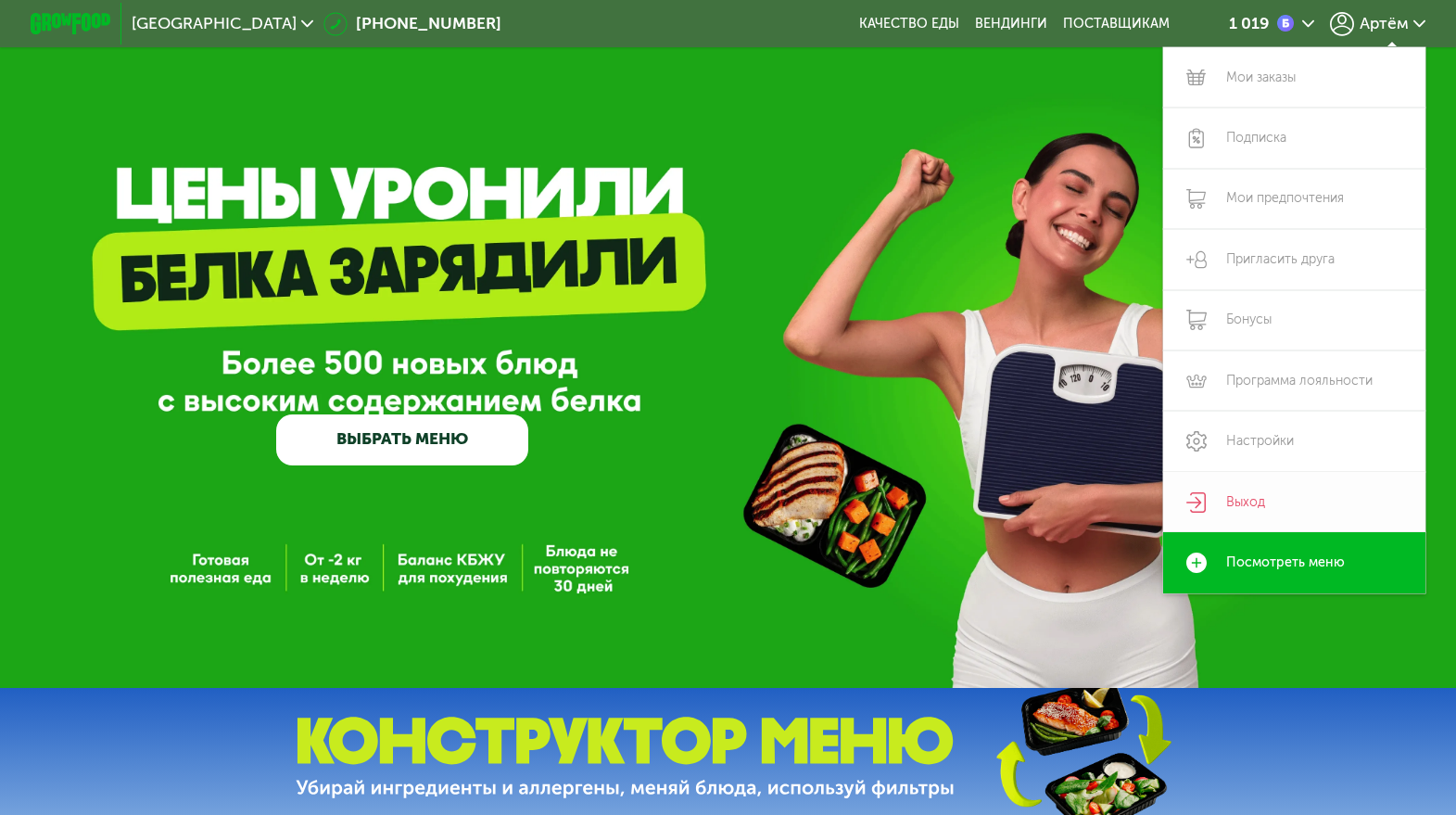
click at [1267, 511] on link "Выход" at bounding box center [1295, 502] width 263 height 61
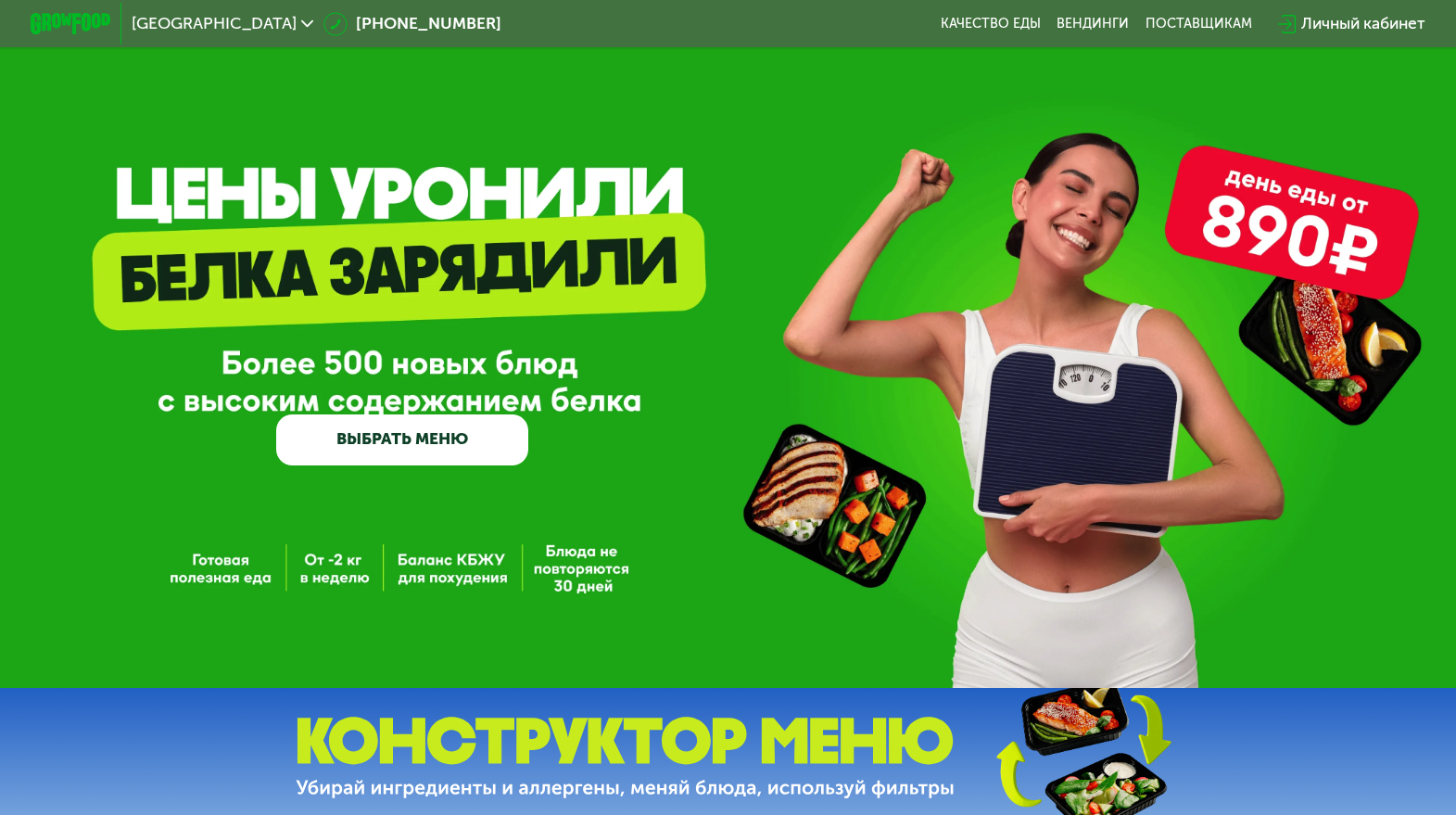
click at [1320, 32] on div "Личный кабинет" at bounding box center [1363, 24] width 124 height 24
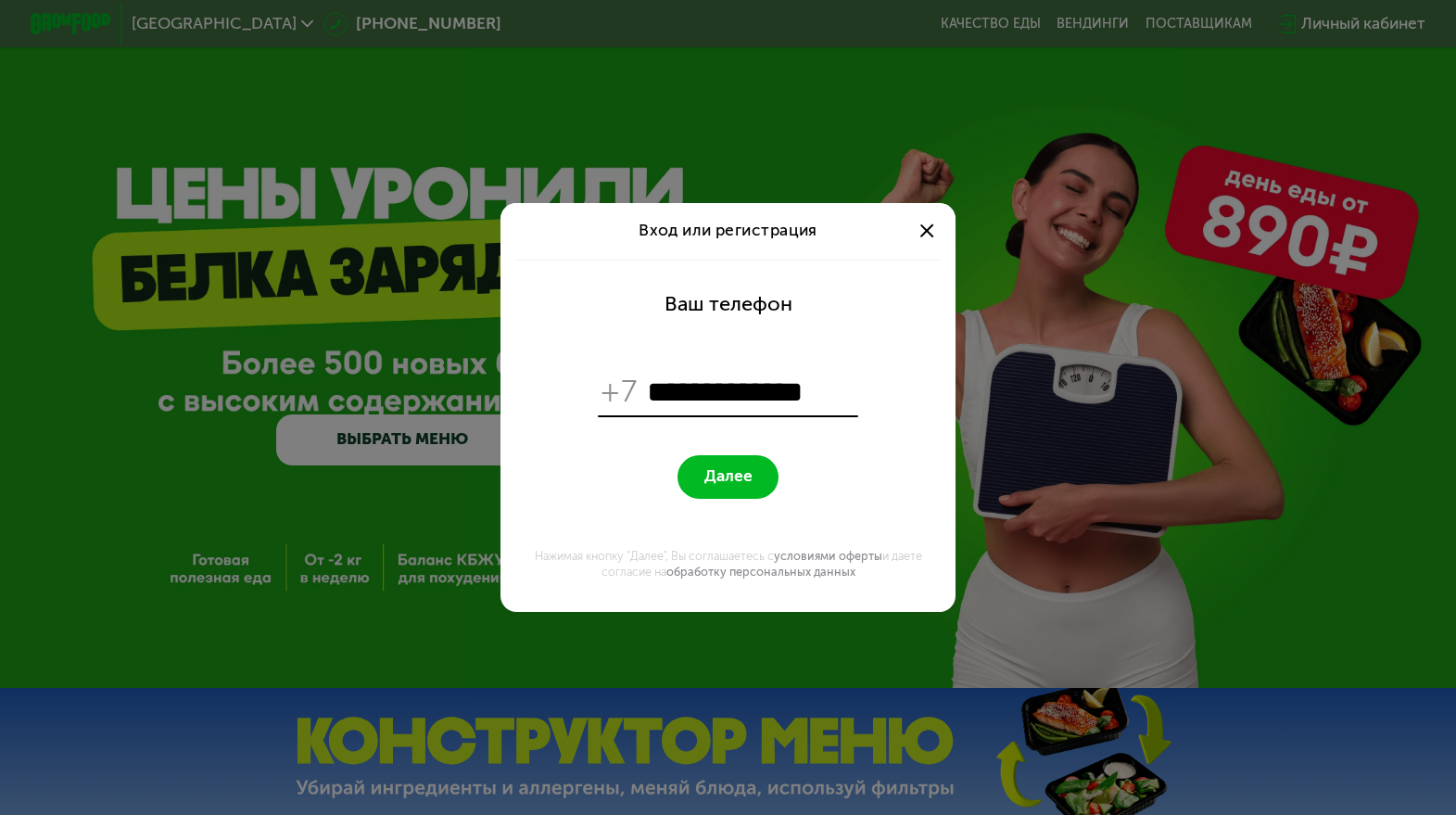
type input "**********"
click at [728, 477] on button "Далее" at bounding box center [728, 477] width 101 height 44
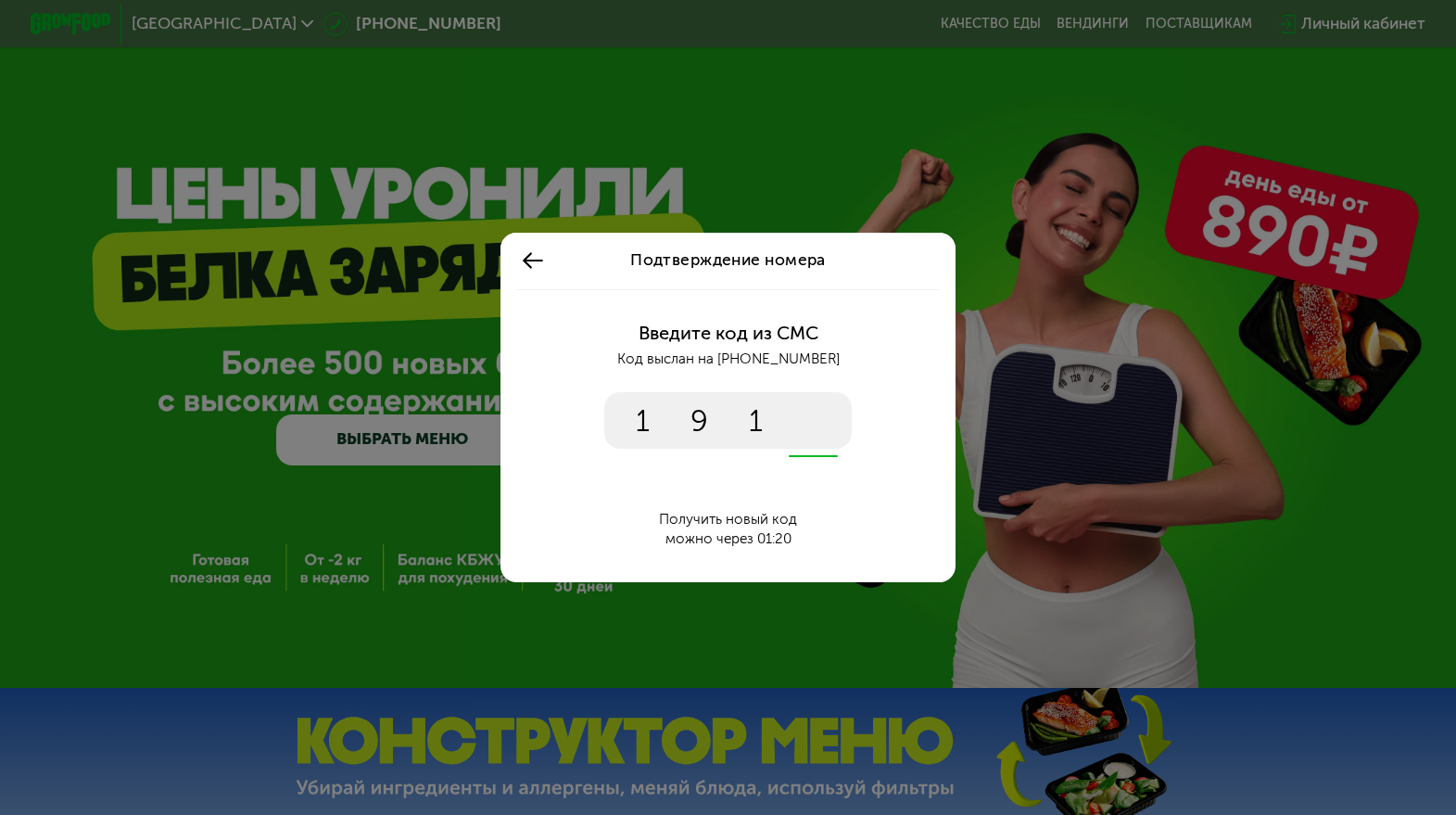
type input "****"
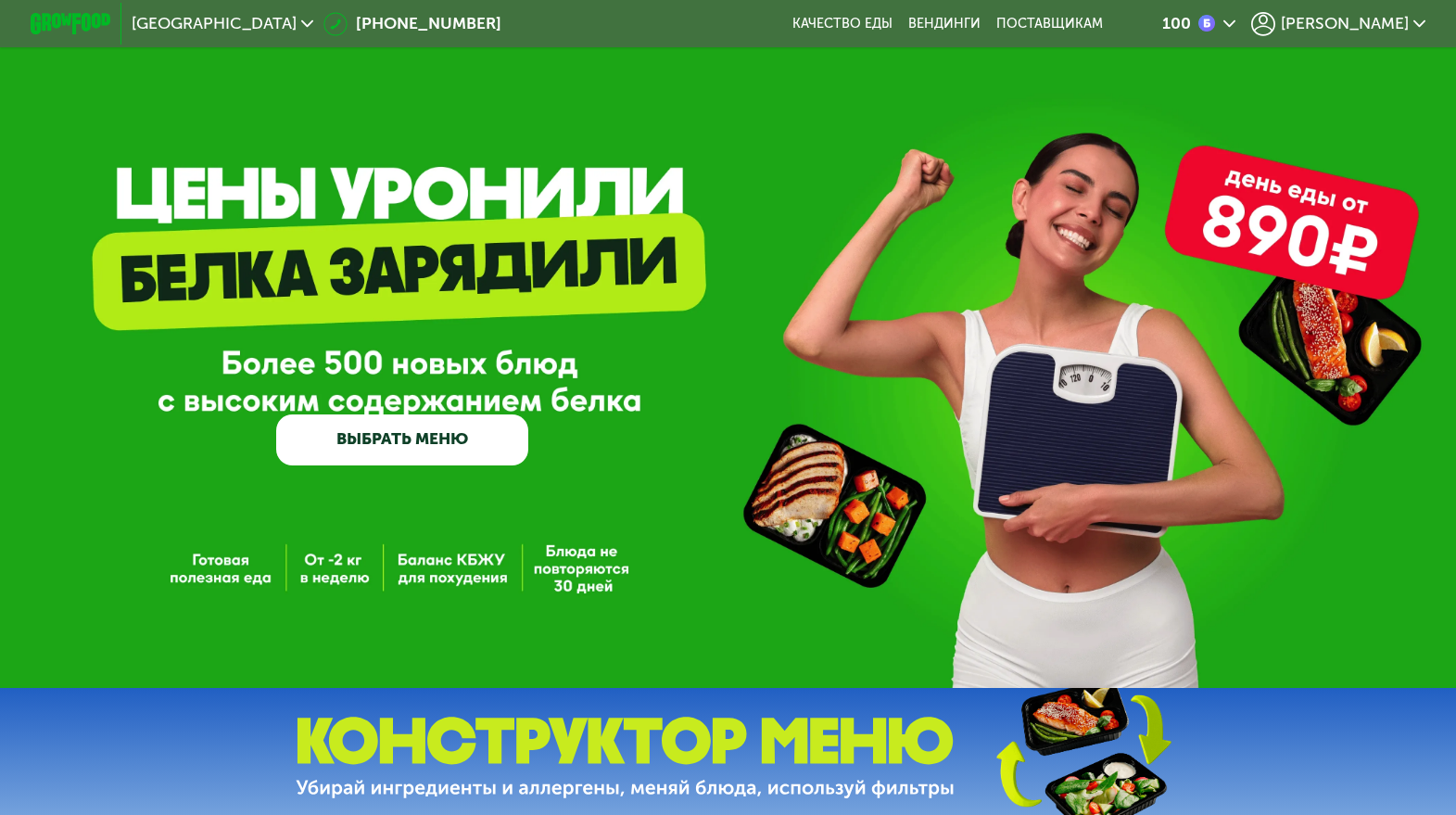
click at [1370, 32] on span "[PERSON_NAME]" at bounding box center [1344, 23] width 128 height 16
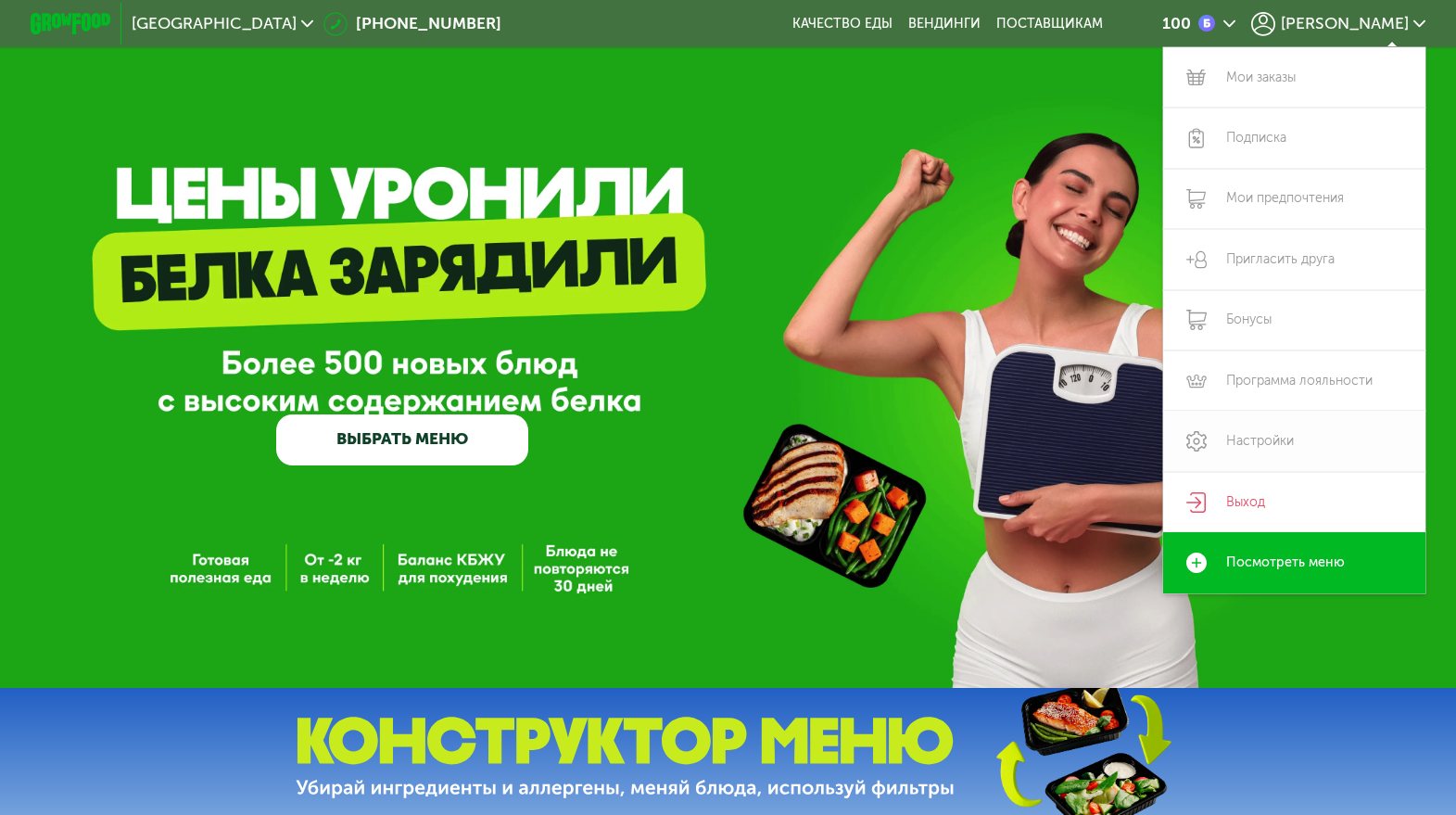
click at [1237, 441] on link "Настройки" at bounding box center [1295, 441] width 263 height 61
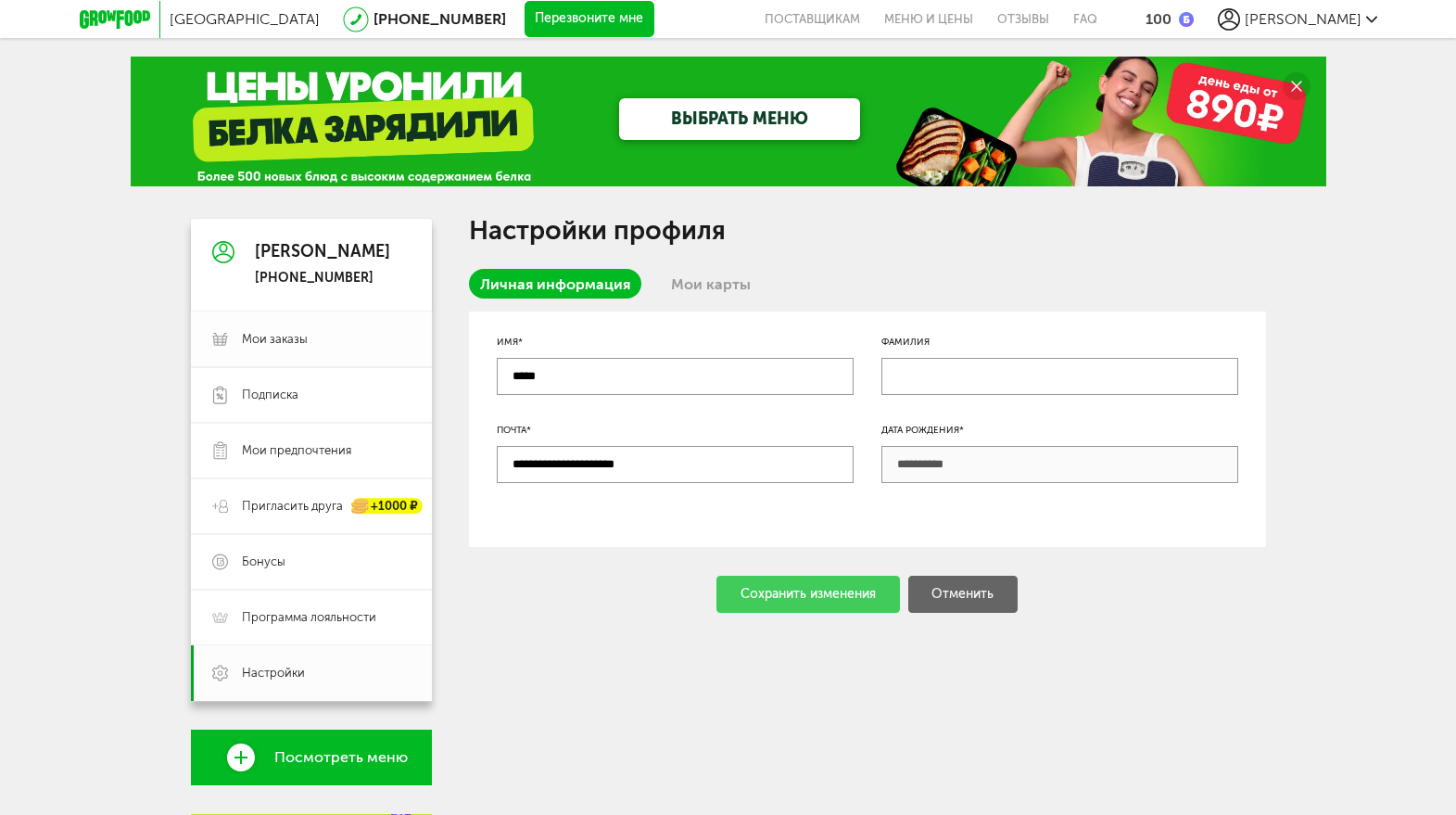
click at [275, 346] on span "Мои заказы" at bounding box center [275, 339] width 66 height 17
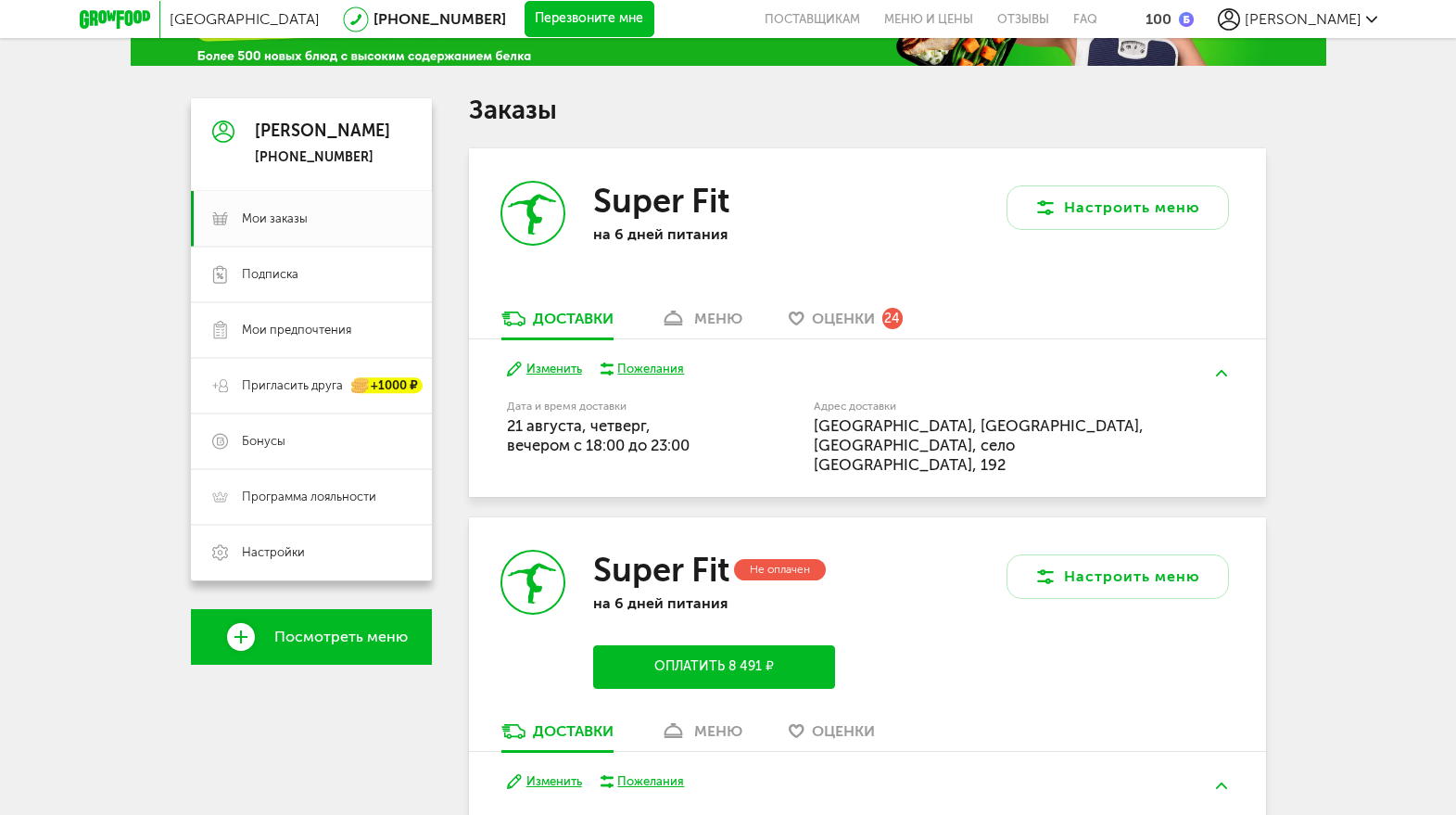
scroll to position [123, 0]
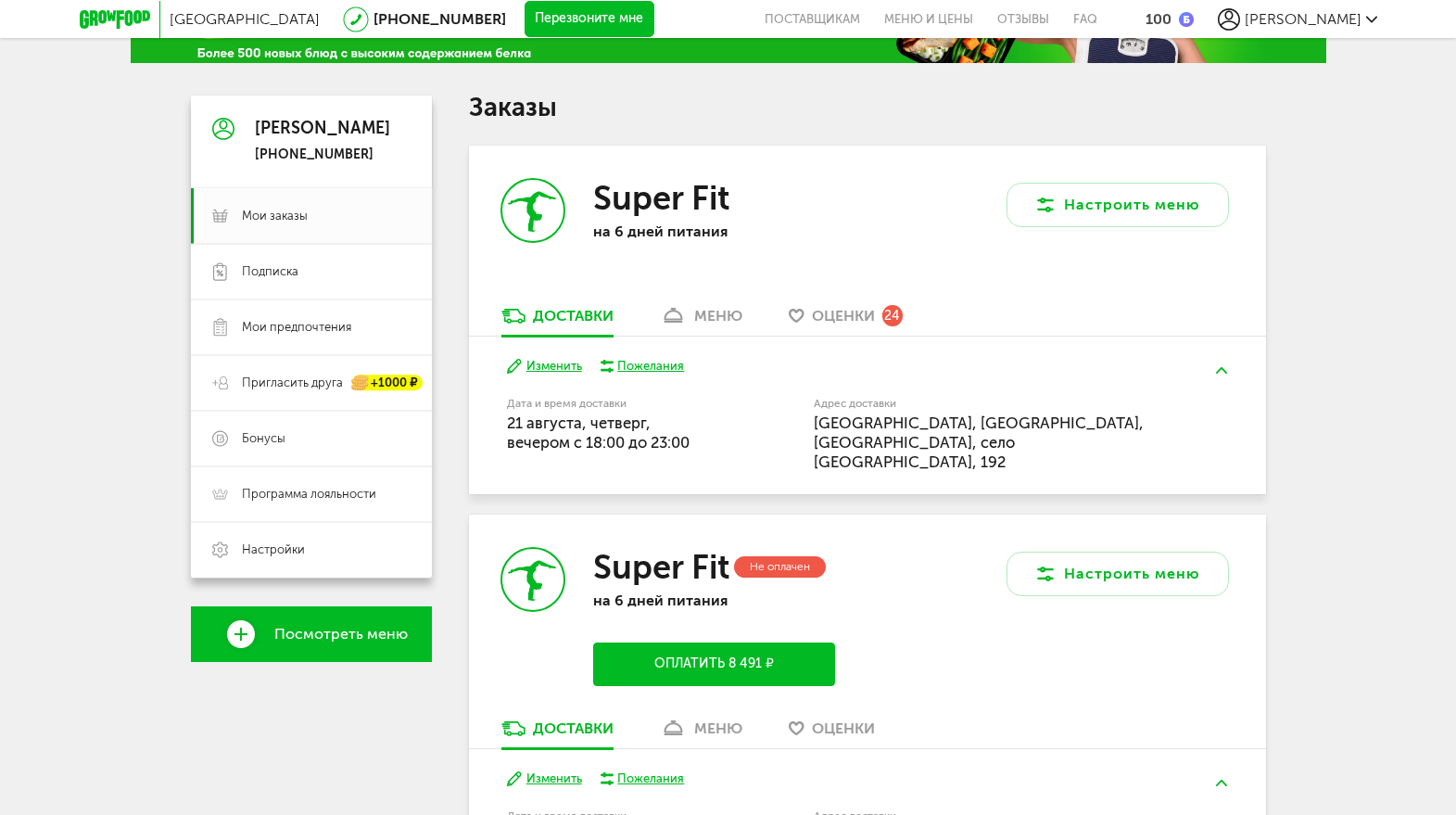
click at [722, 307] on div "меню" at bounding box center [719, 316] width 48 height 18
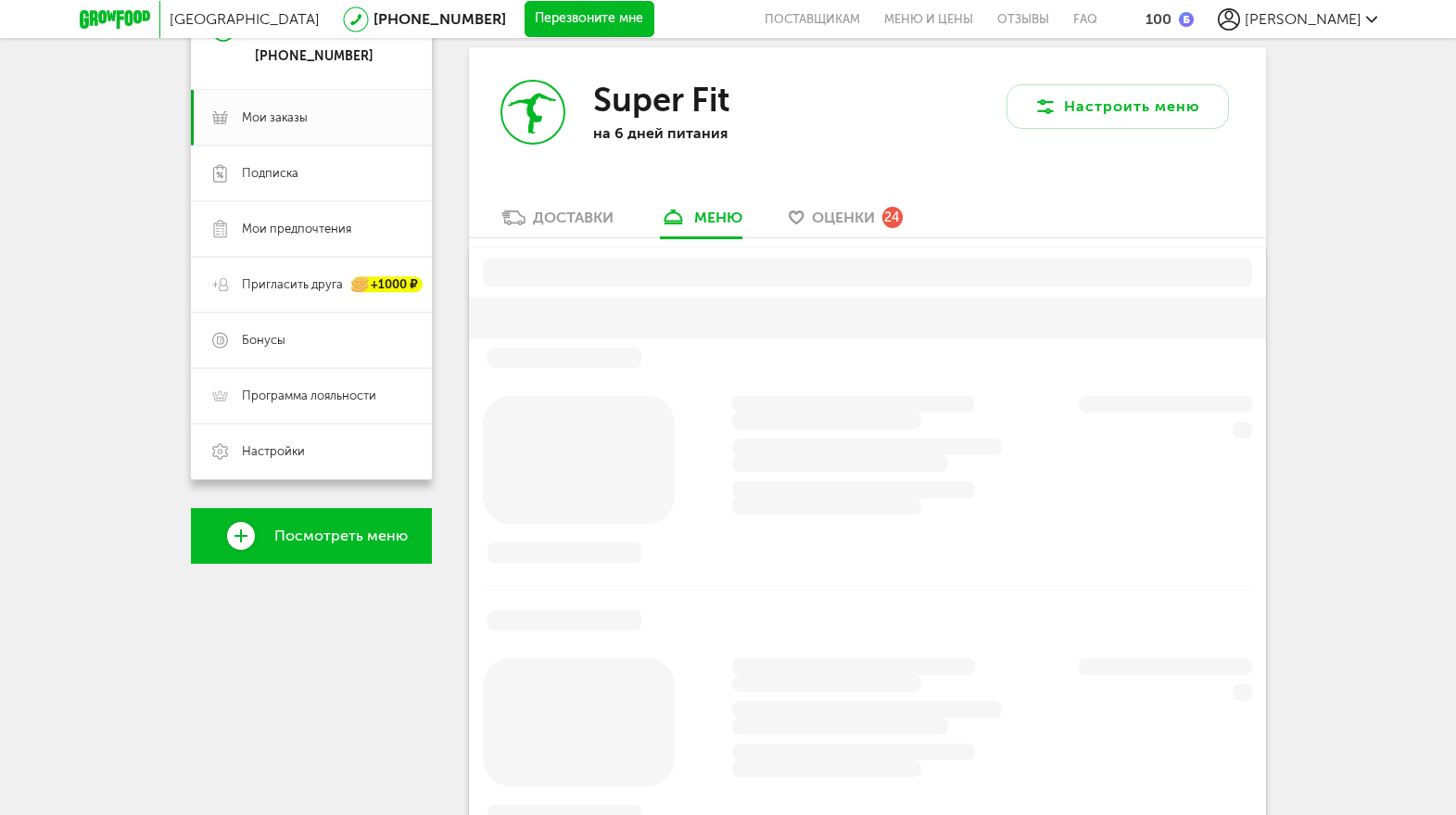
scroll to position [223, 0]
click at [559, 209] on div "Доставки" at bounding box center [573, 216] width 81 height 18
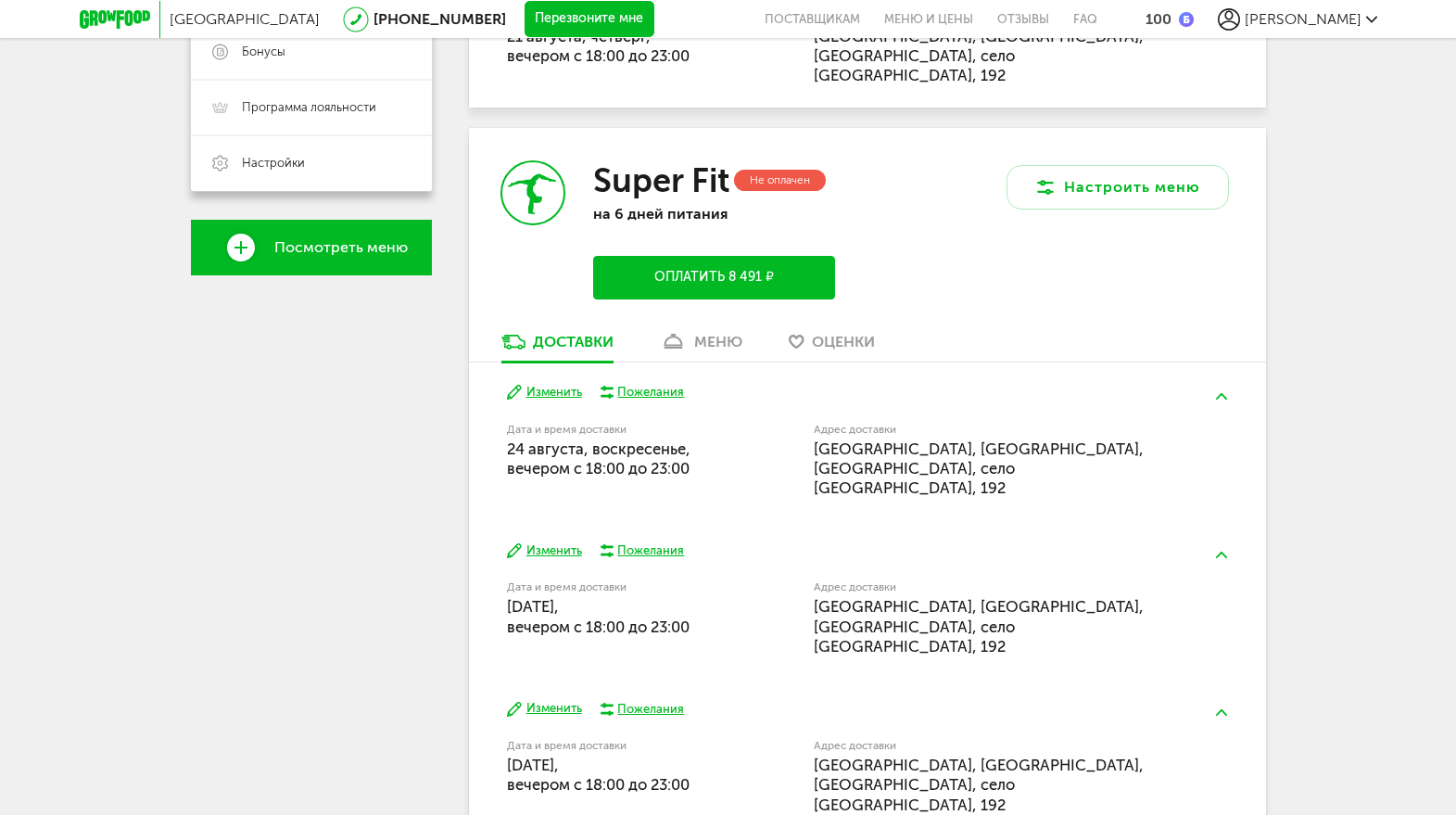
scroll to position [509, 0]
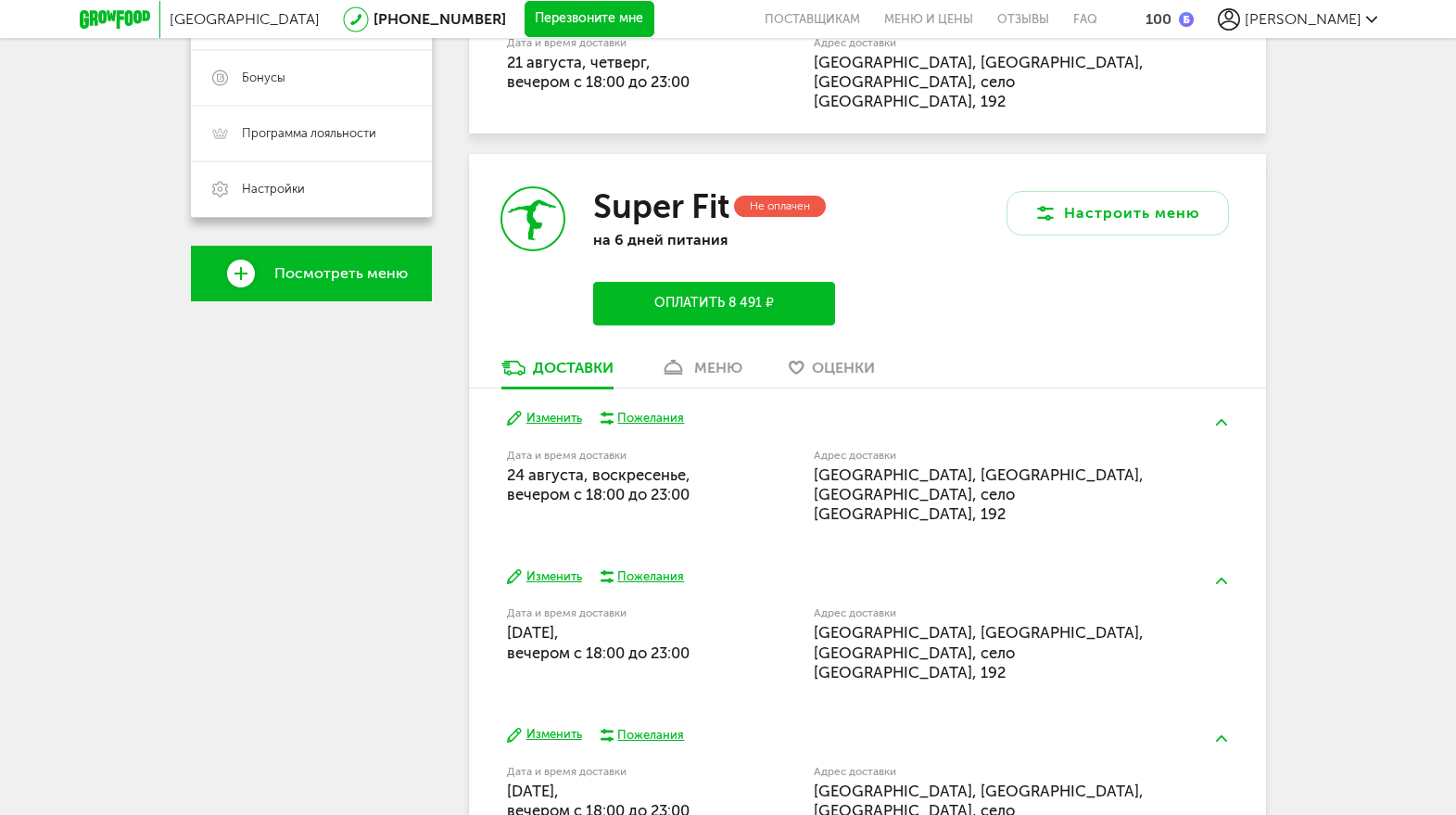
click at [721, 359] on div "меню" at bounding box center [719, 367] width 48 height 18
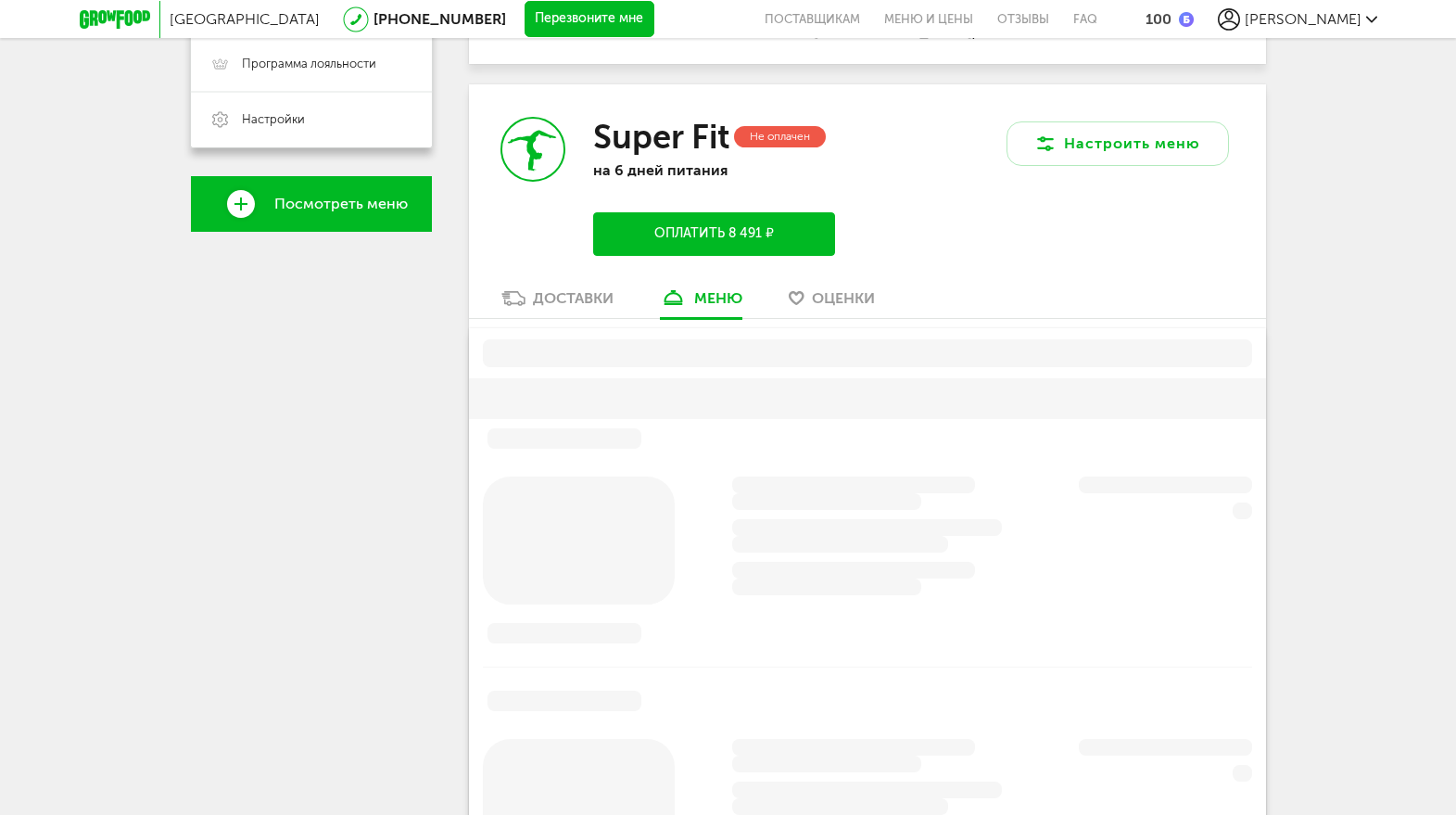
click at [587, 290] on div "Доставки" at bounding box center [573, 298] width 81 height 18
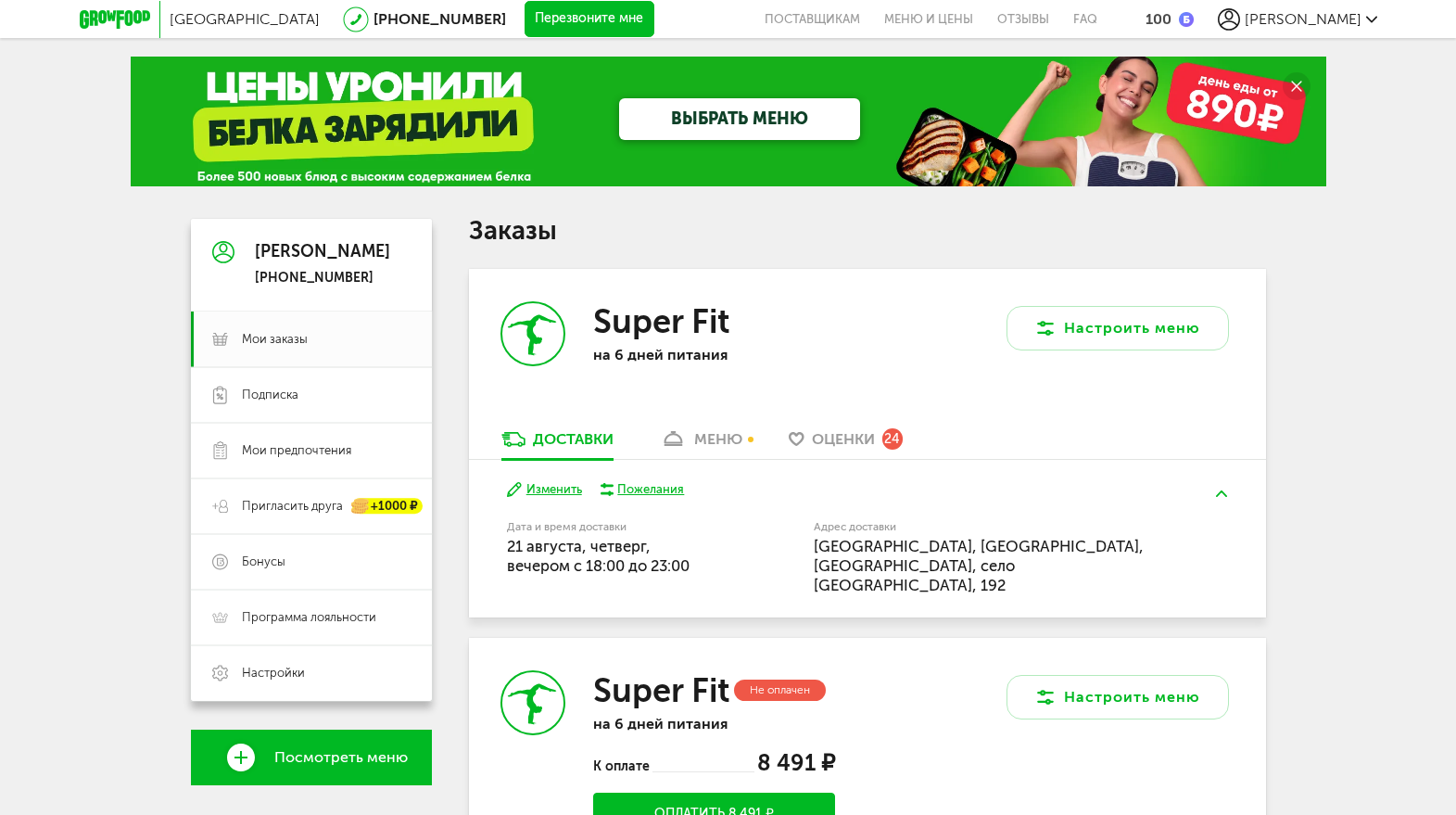
click at [126, 21] on icon at bounding box center [115, 20] width 71 height 19
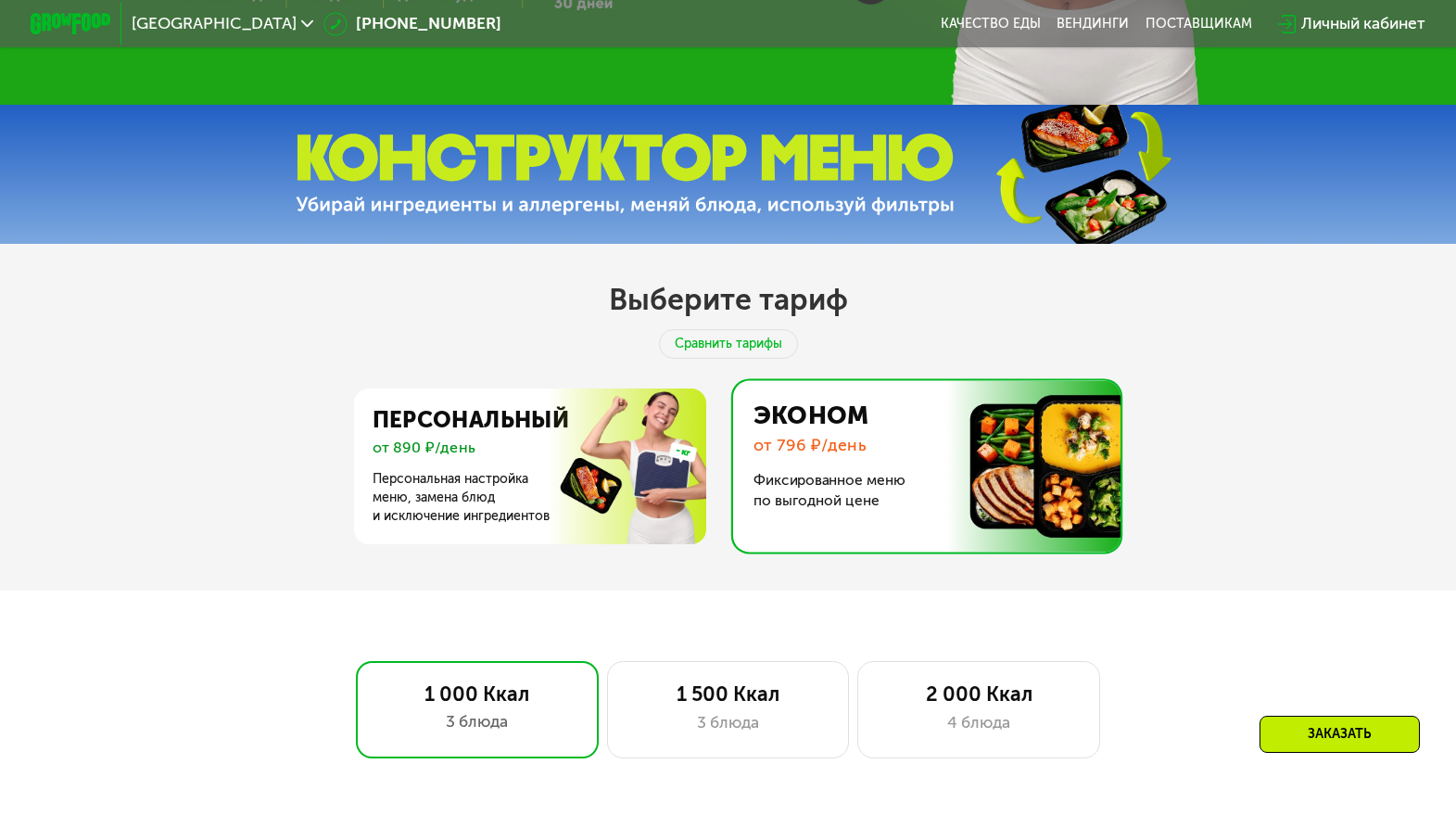
scroll to position [585, 0]
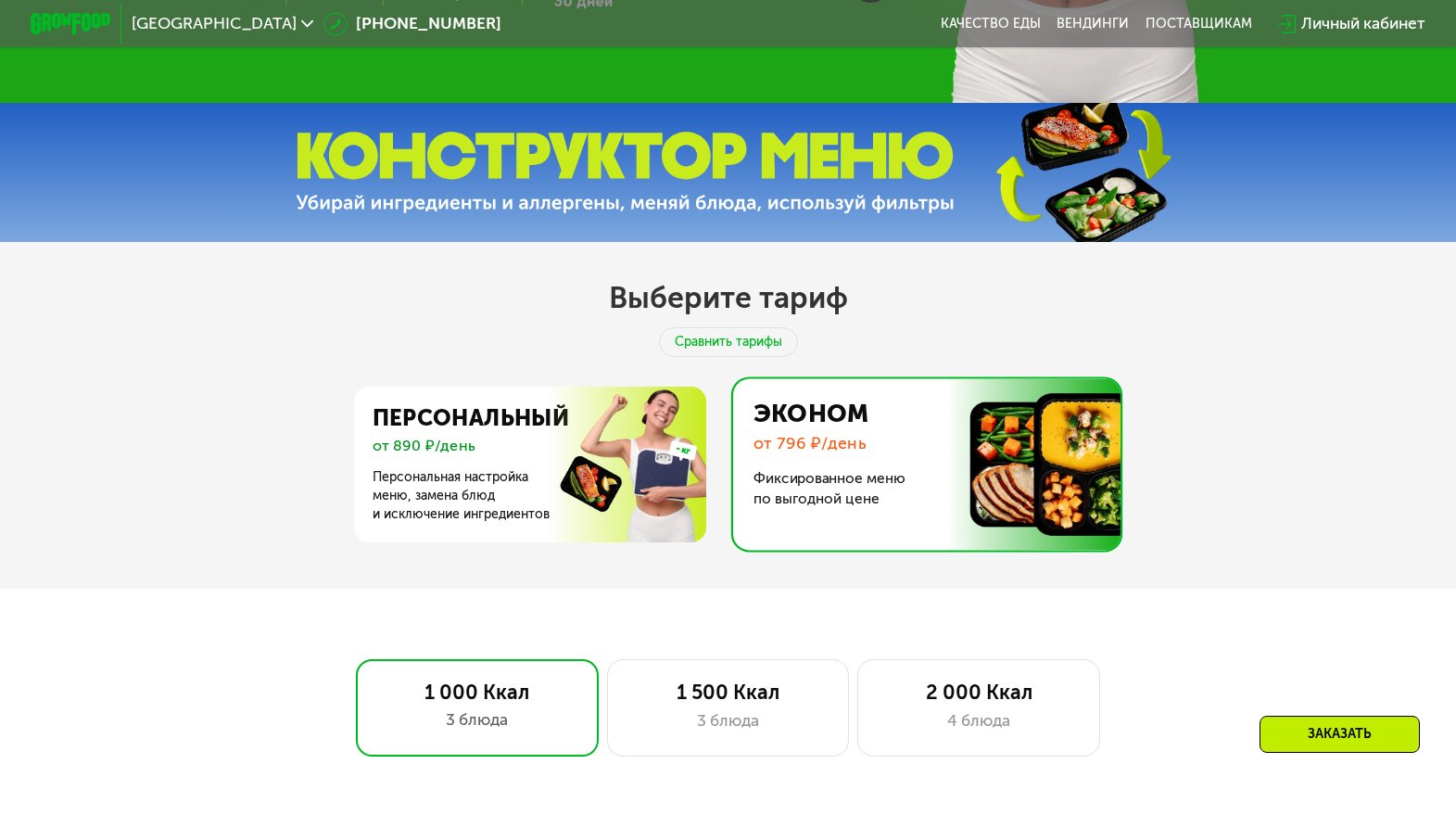
click at [853, 478] on img at bounding box center [922, 464] width 397 height 171
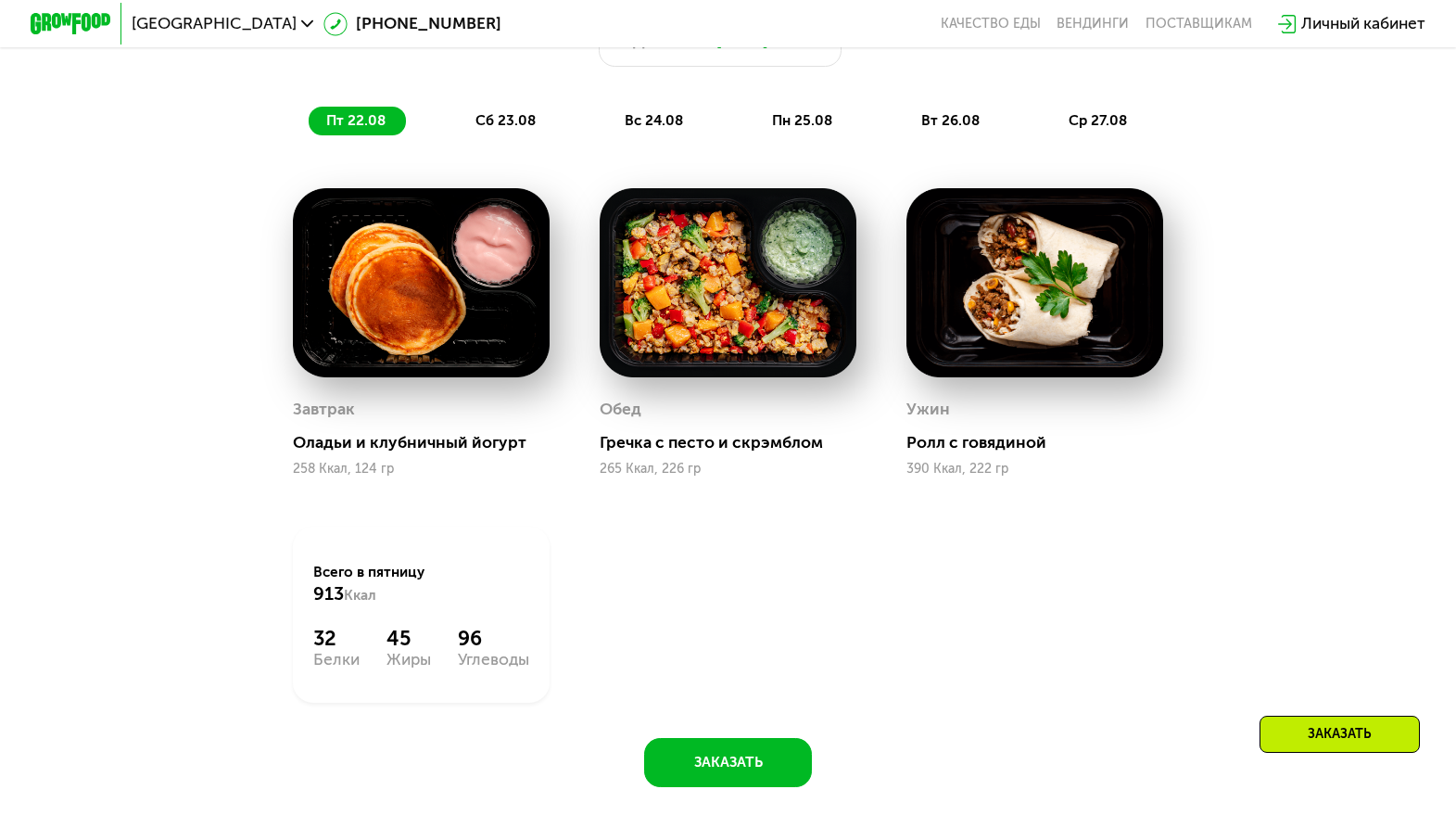
scroll to position [1397, 0]
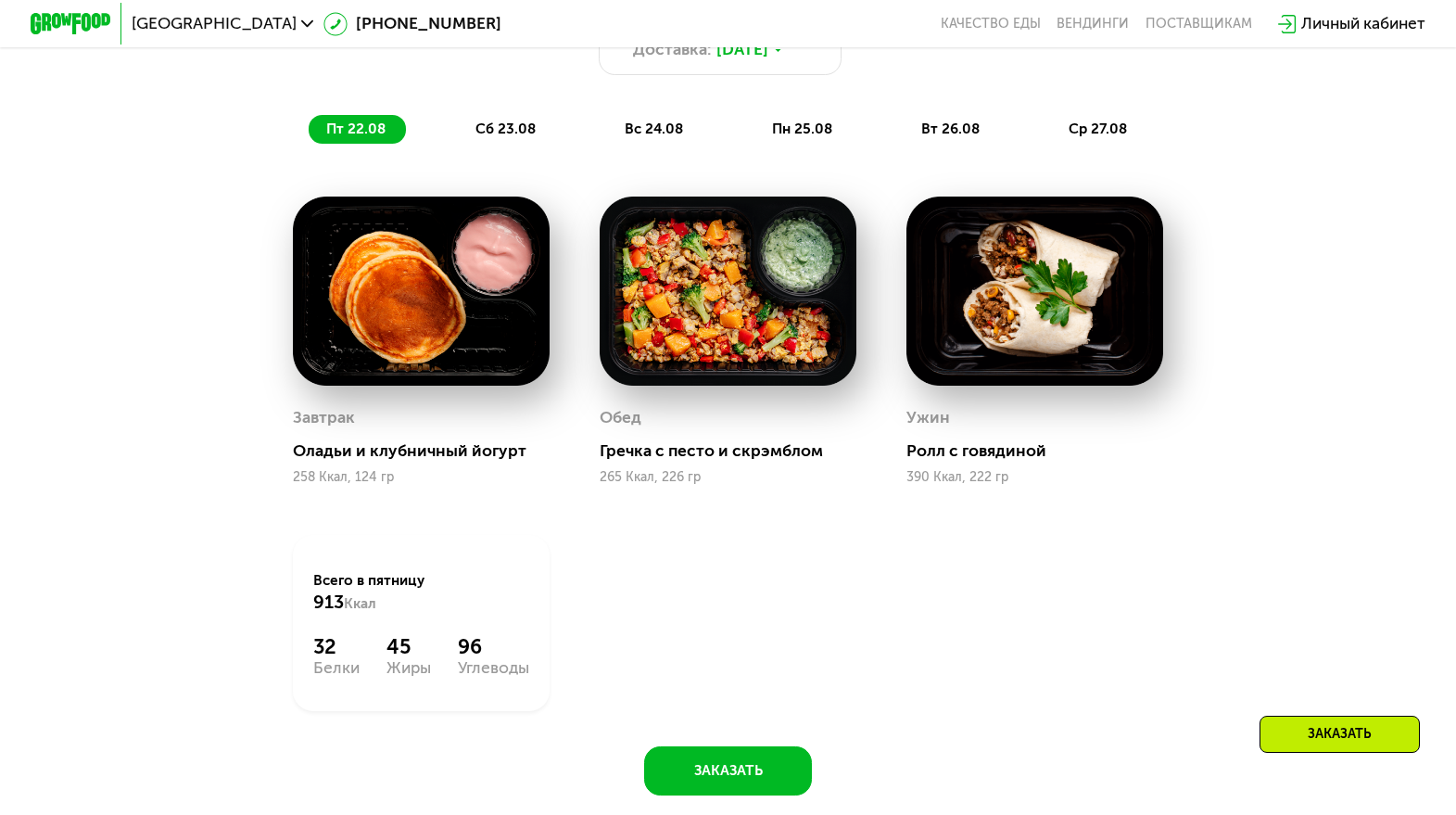
click at [606, 137] on div "сб 23.08" at bounding box center [654, 129] width 97 height 29
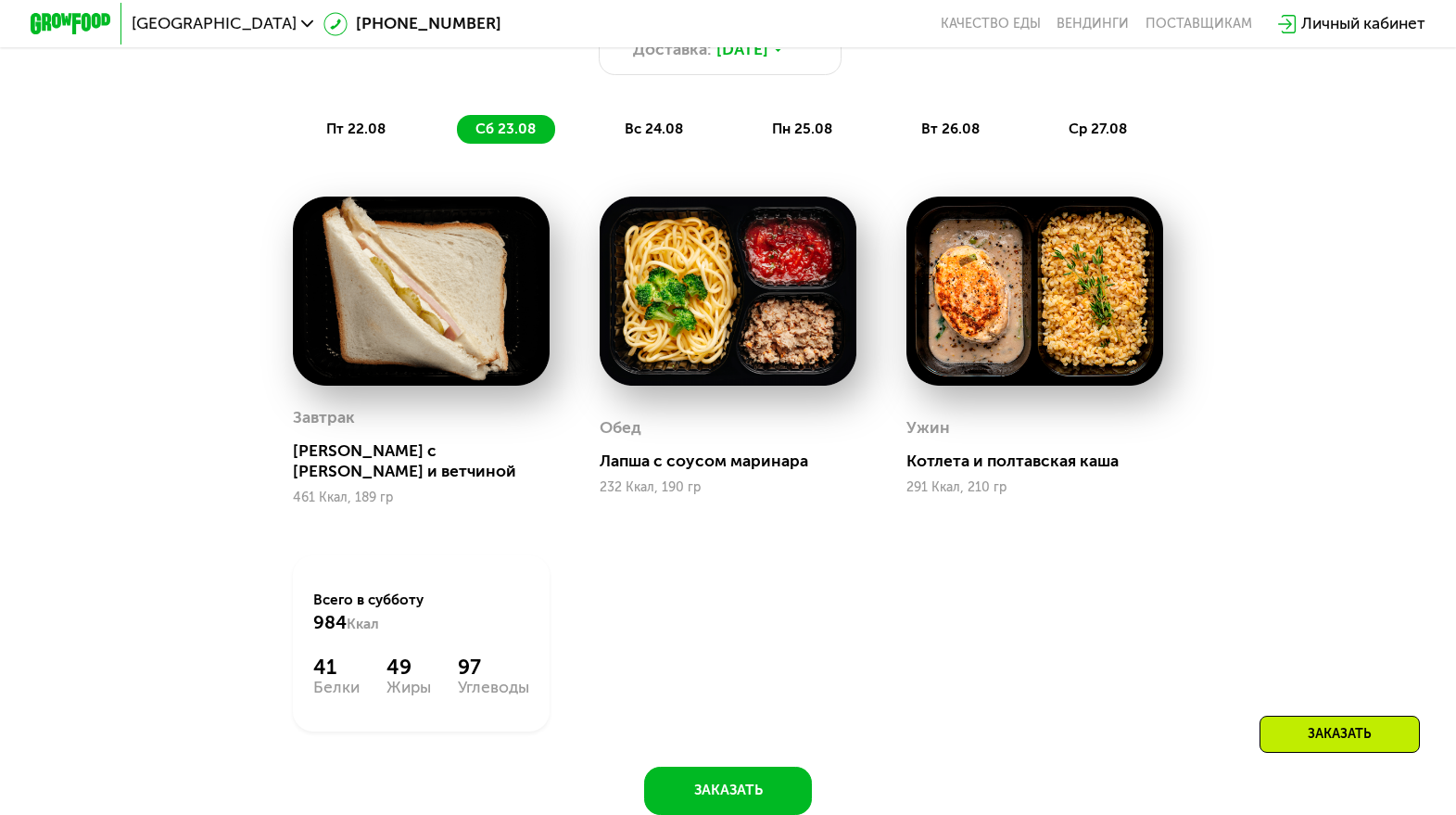
click at [657, 130] on span "вс 24.08" at bounding box center [654, 129] width 59 height 17
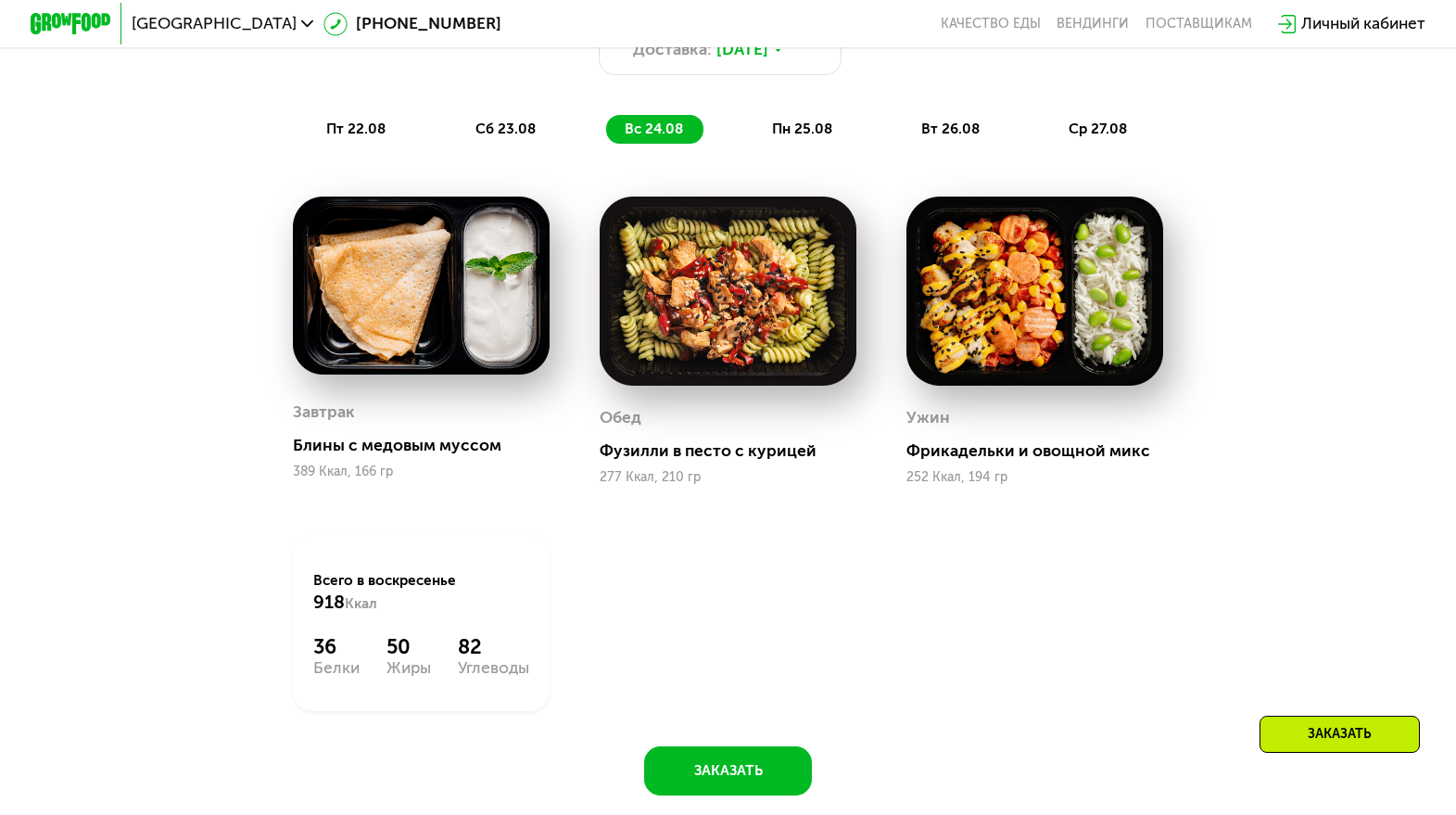
click at [606, 119] on div "сб 23.08" at bounding box center [654, 129] width 97 height 29
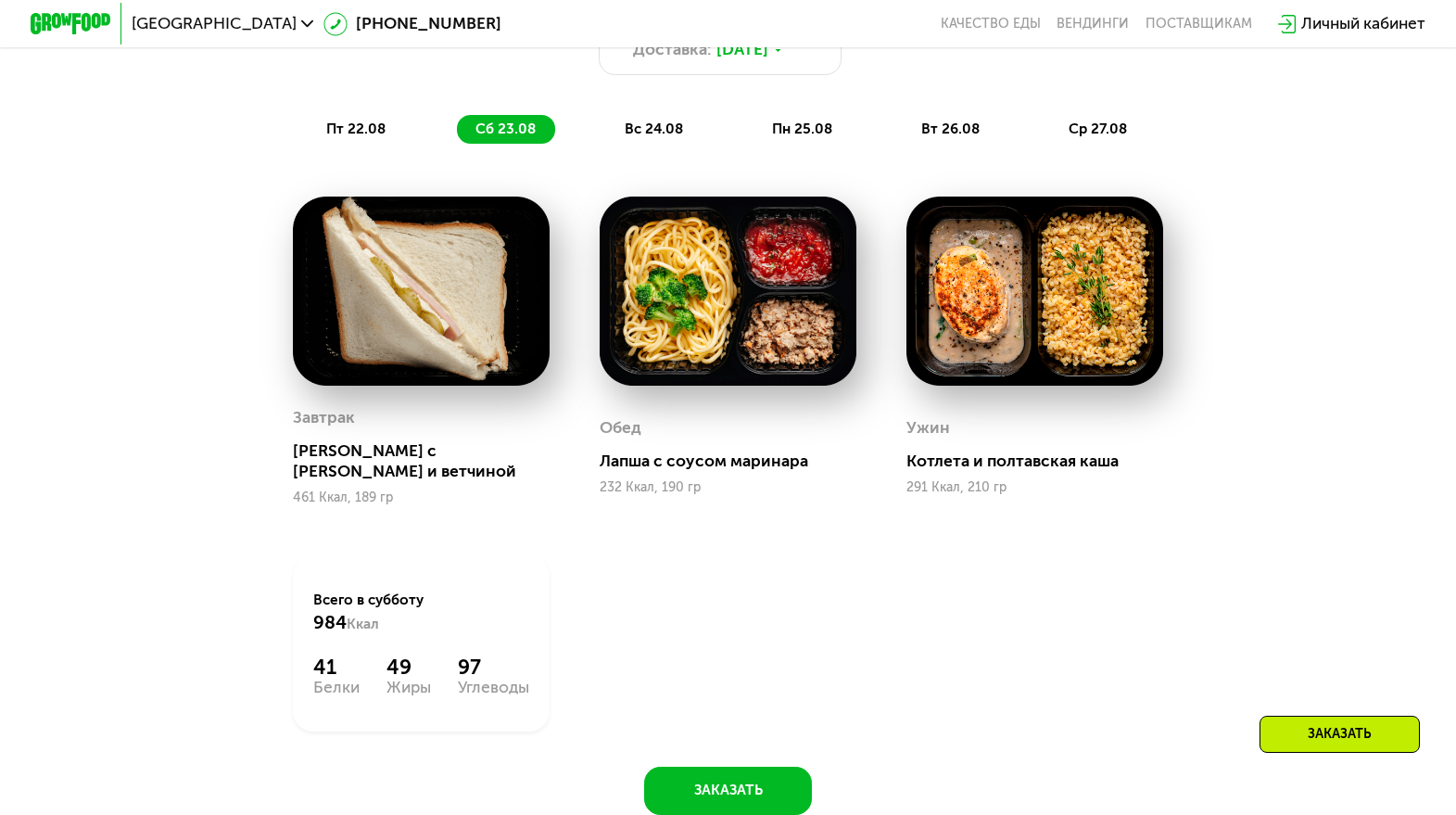
click at [359, 132] on span "пт 22.08" at bounding box center [357, 129] width 60 height 17
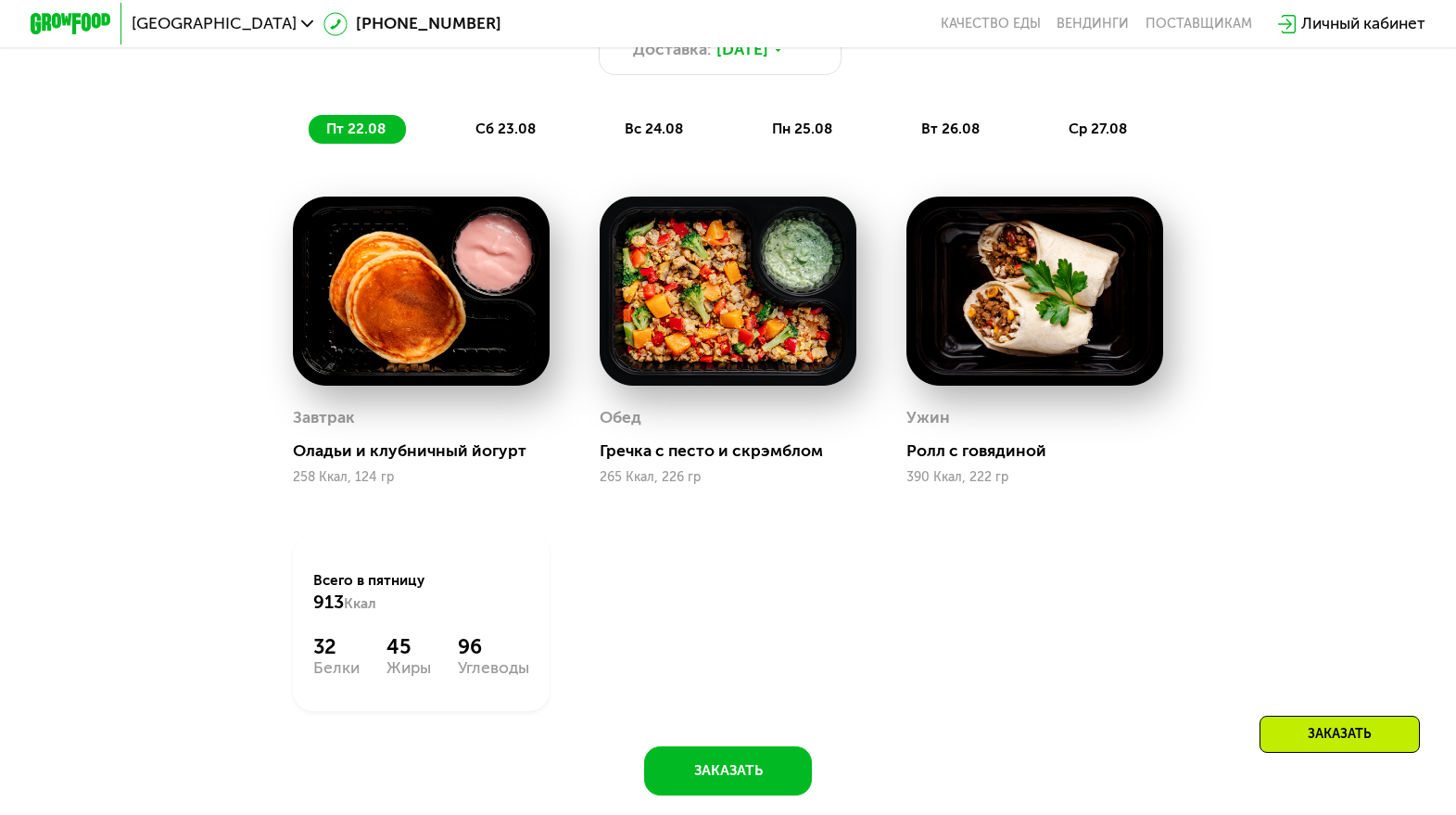
click at [606, 134] on div "сб 23.08" at bounding box center [654, 129] width 97 height 29
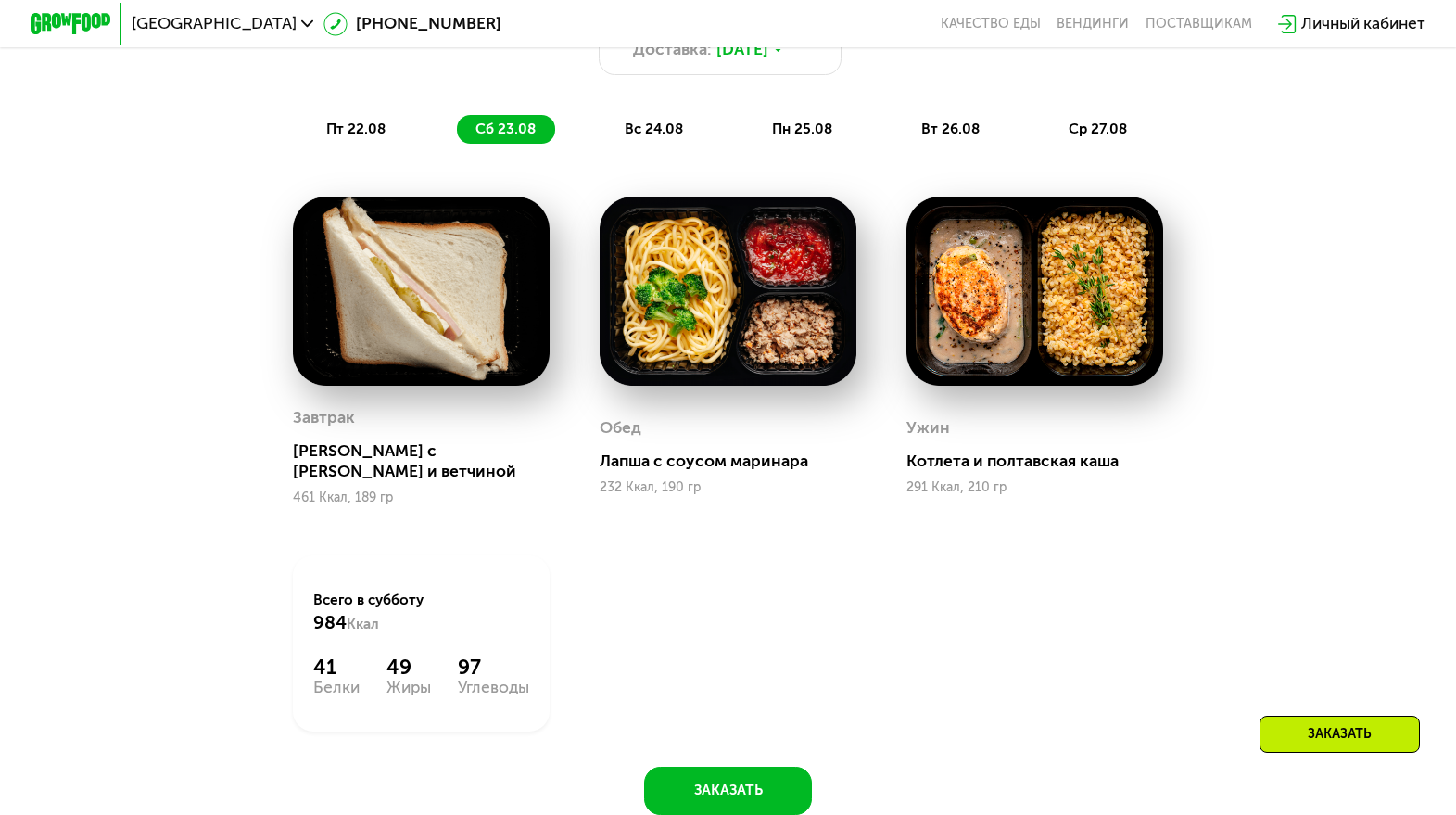
click at [661, 126] on span "вс 24.08" at bounding box center [654, 129] width 59 height 17
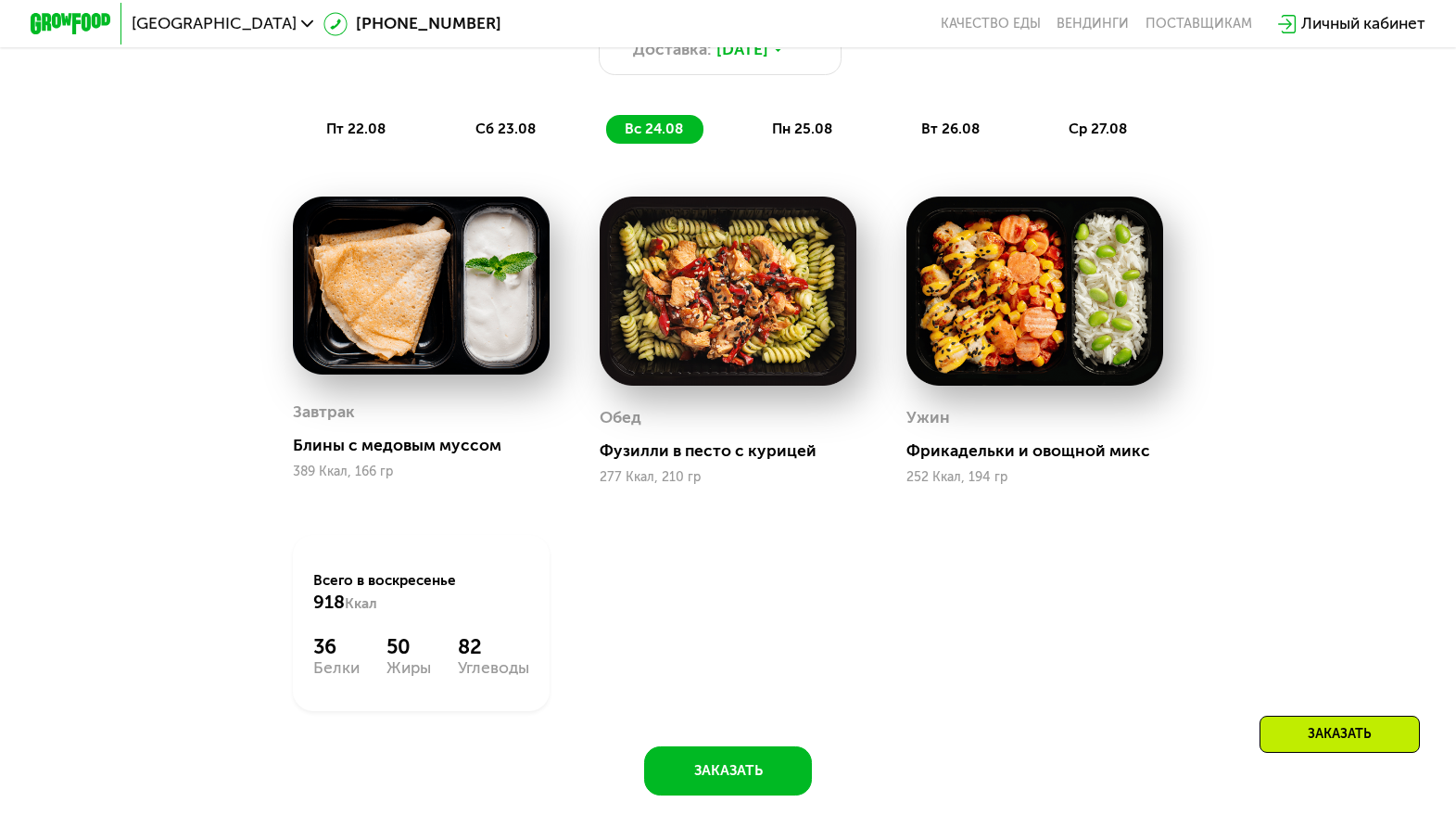
click at [904, 137] on div "пн 25.08" at bounding box center [952, 129] width 97 height 29
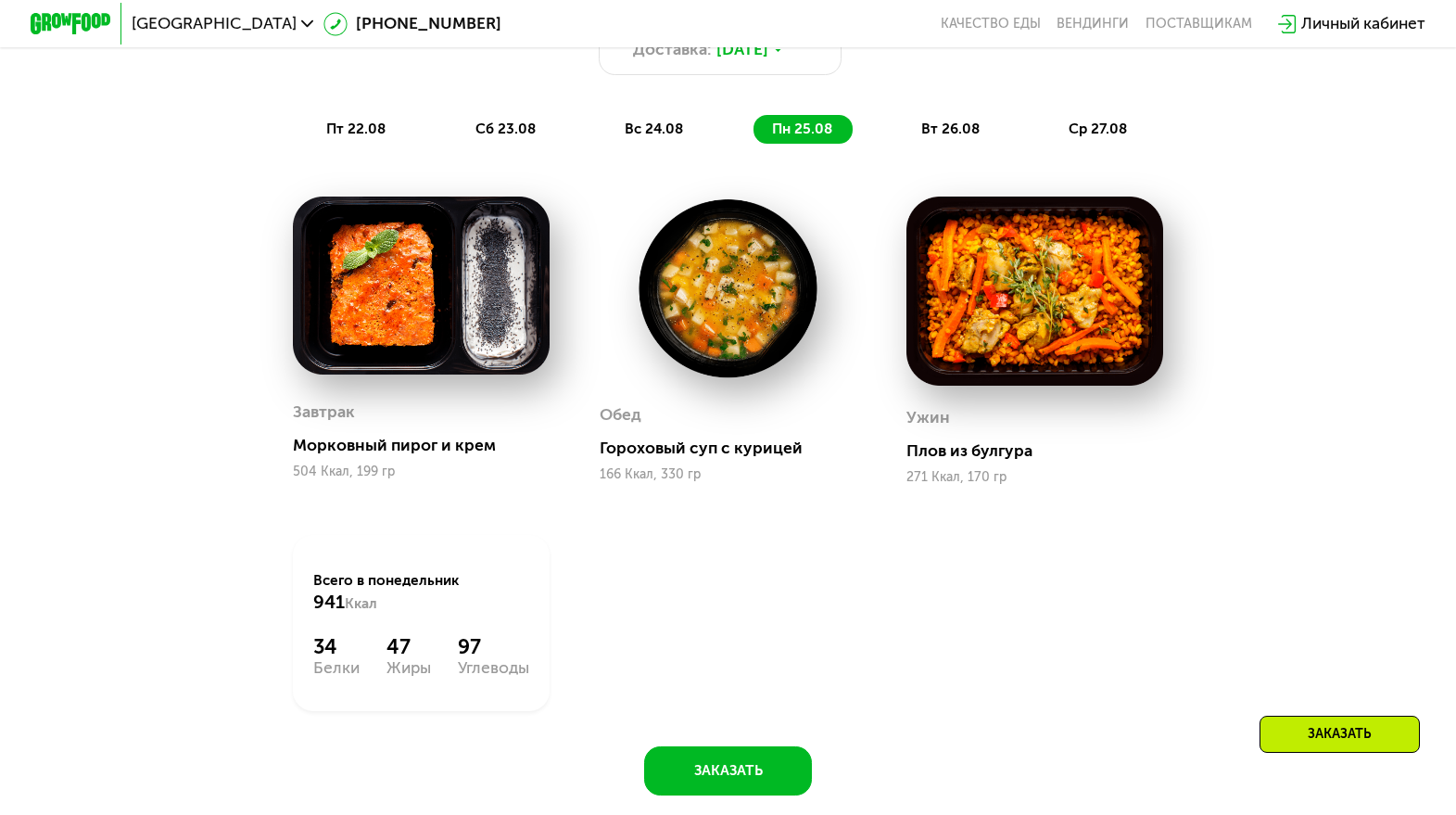
click at [1051, 137] on div "вт 26.08" at bounding box center [1099, 129] width 97 height 29
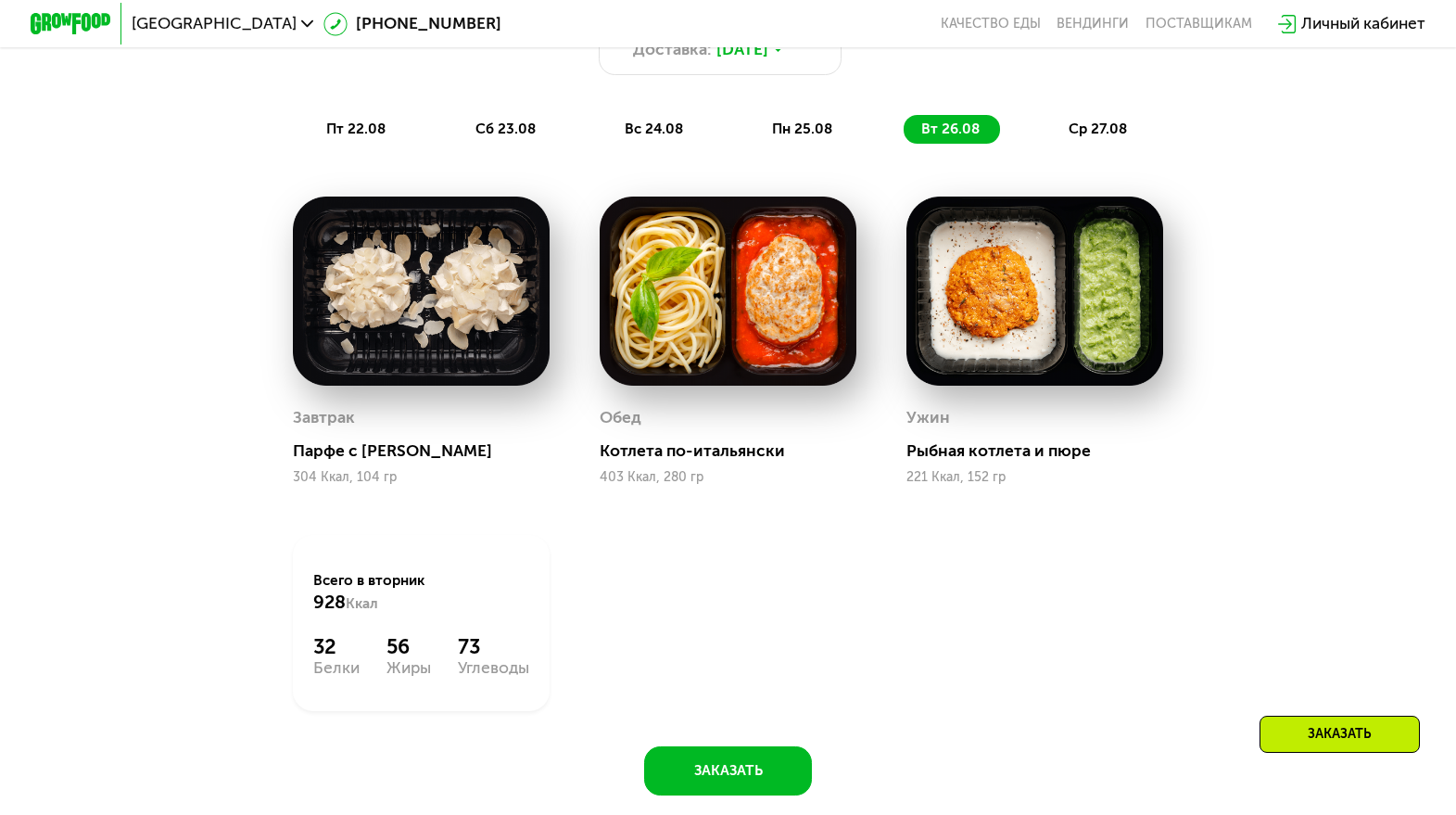
click at [1087, 134] on span "ср 27.08" at bounding box center [1098, 129] width 59 height 17
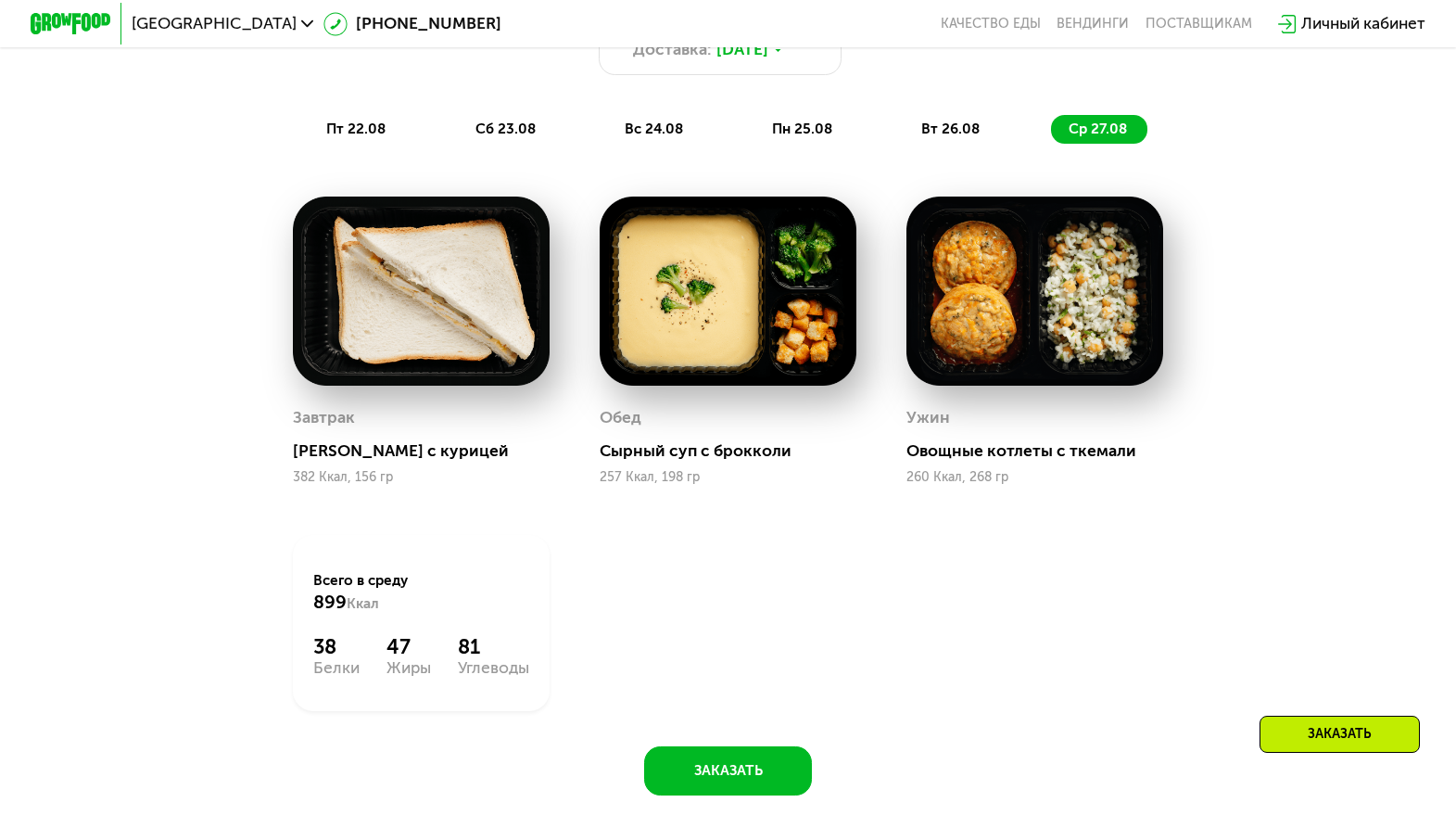
click at [346, 124] on span "пт 22.08" at bounding box center [357, 129] width 60 height 17
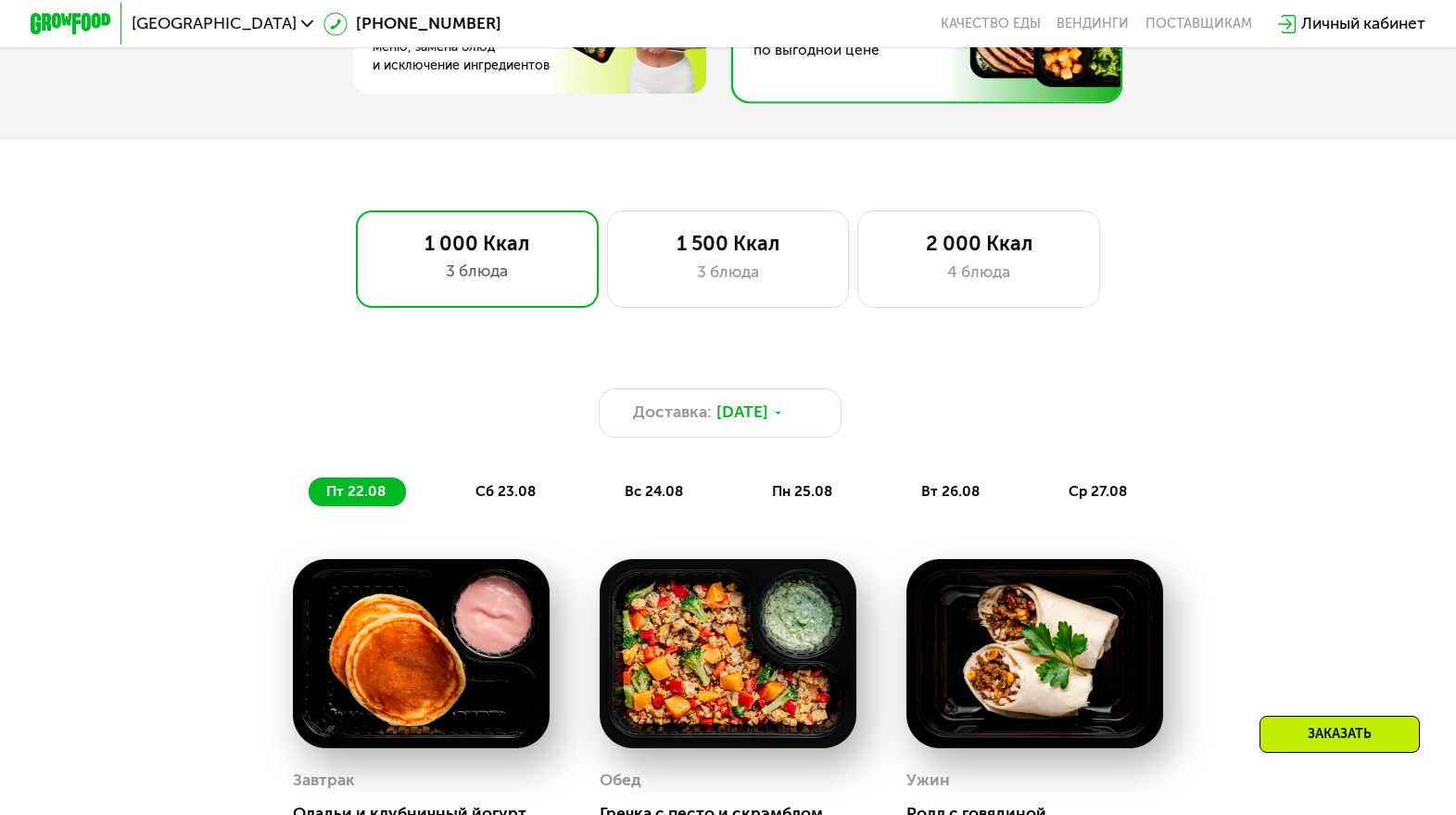
scroll to position [1041, 0]
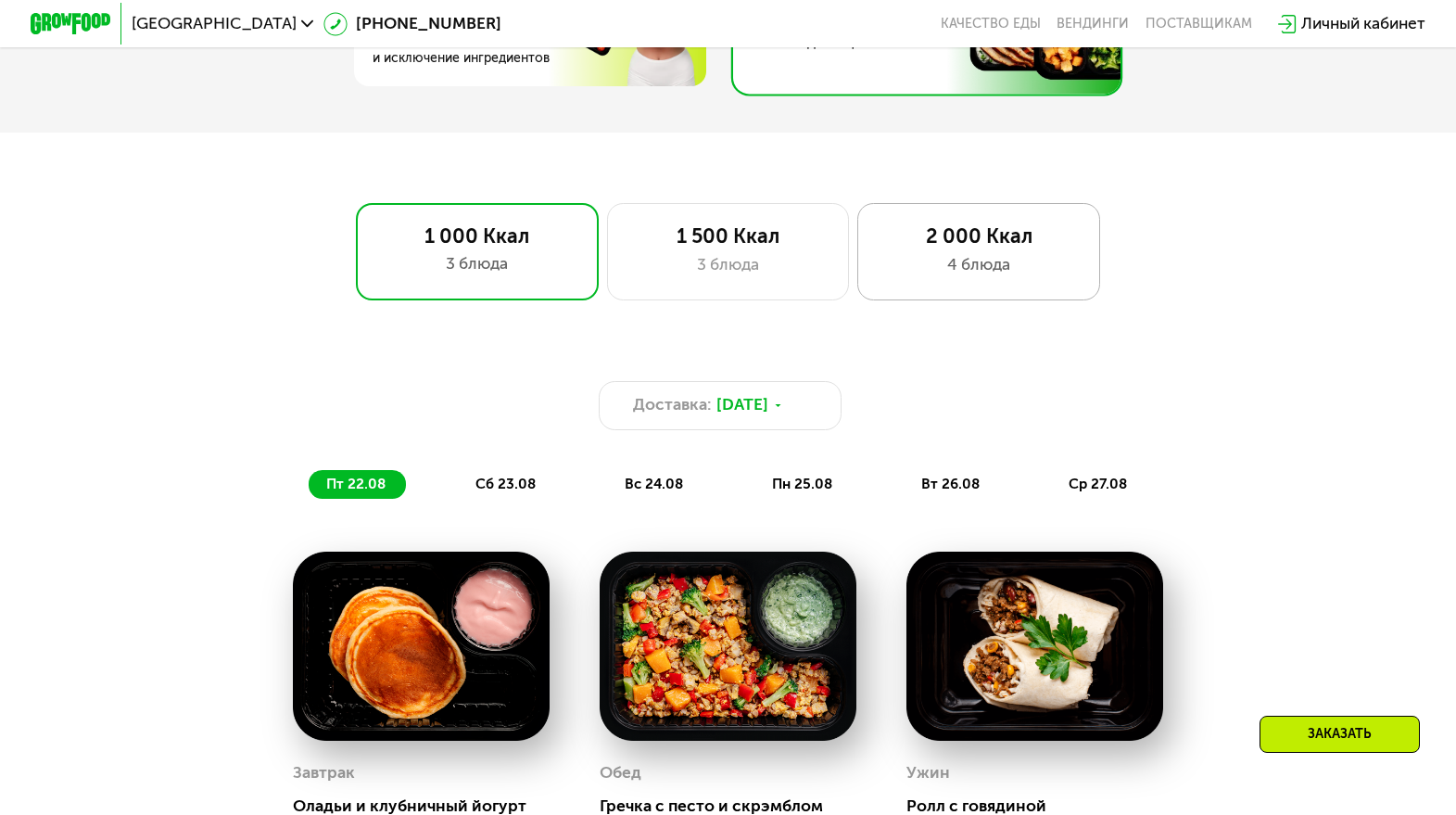
click at [1074, 278] on div "2 000 Ккал 4 блюда" at bounding box center [978, 251] width 243 height 98
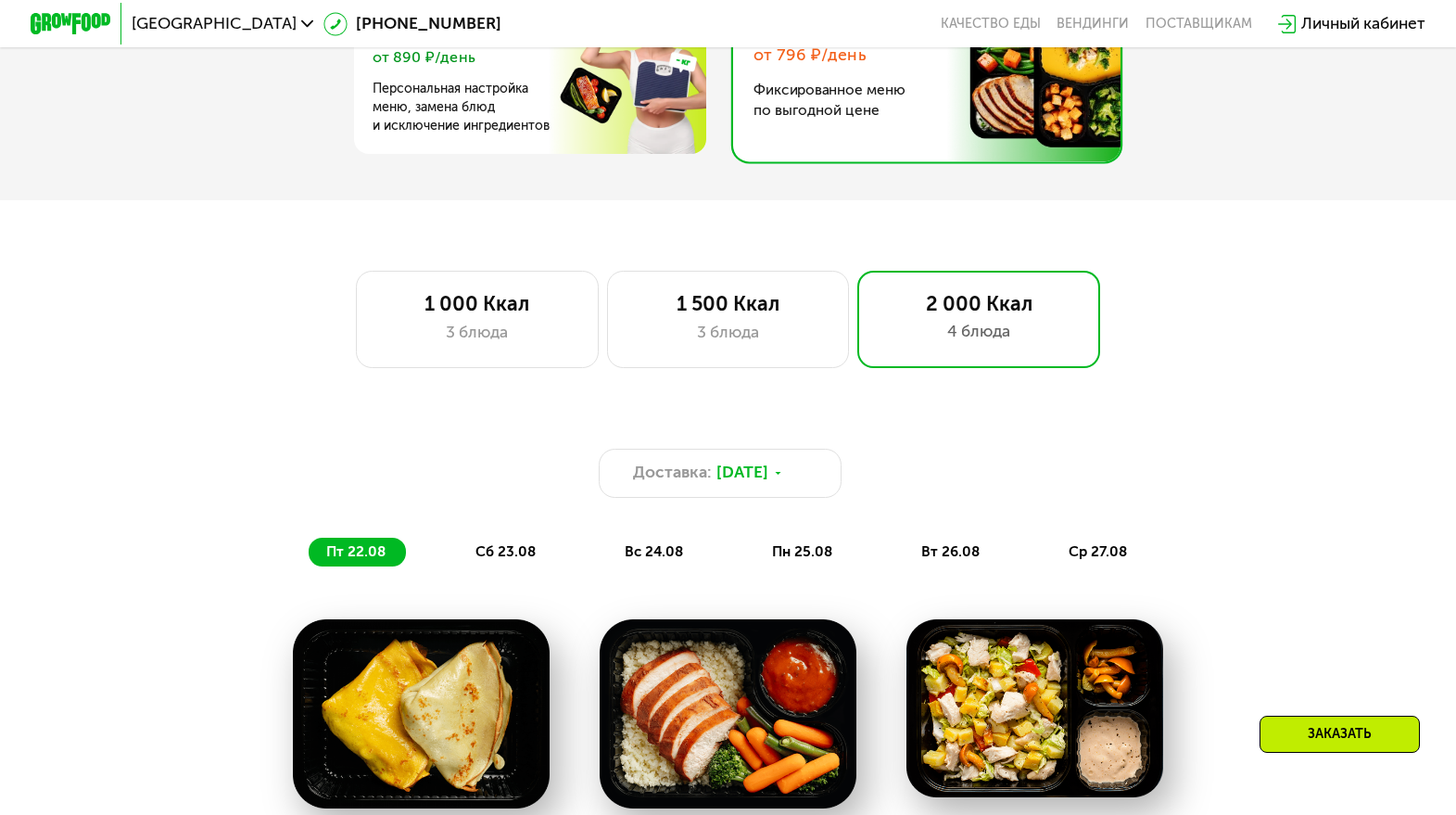
scroll to position [956, 0]
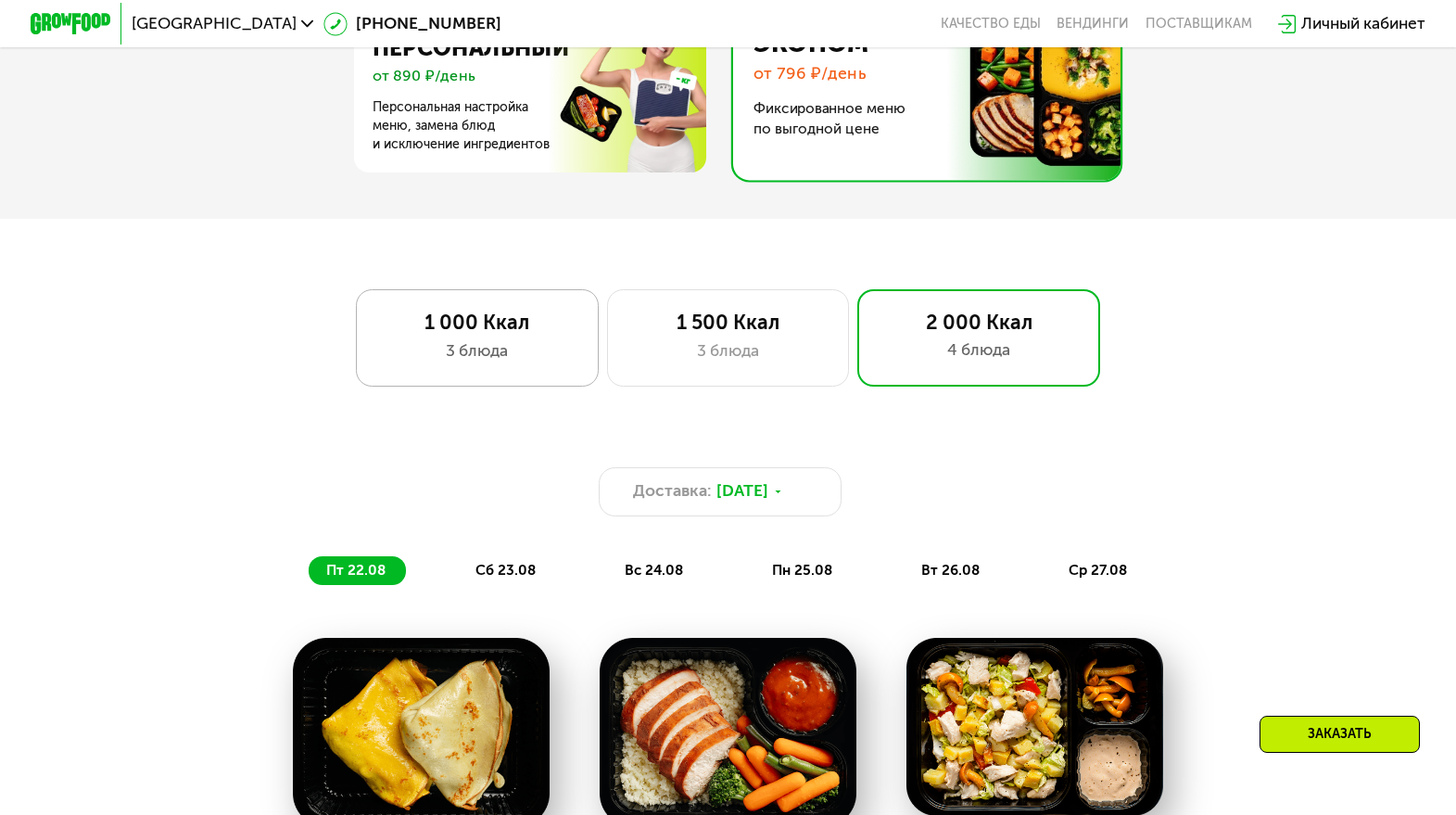
click at [501, 315] on div "1 000 Ккал" at bounding box center [477, 323] width 200 height 24
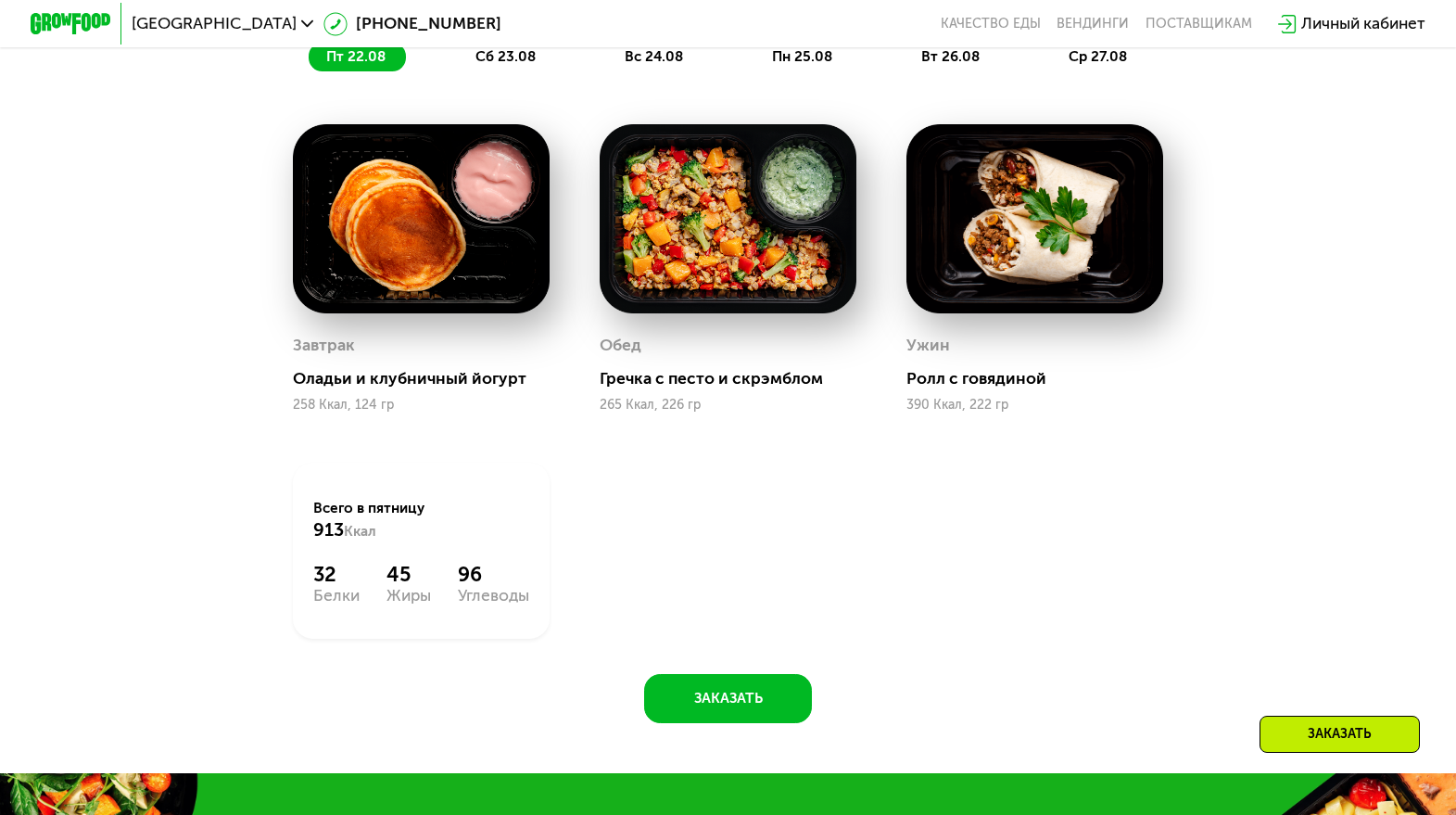
scroll to position [1493, 0]
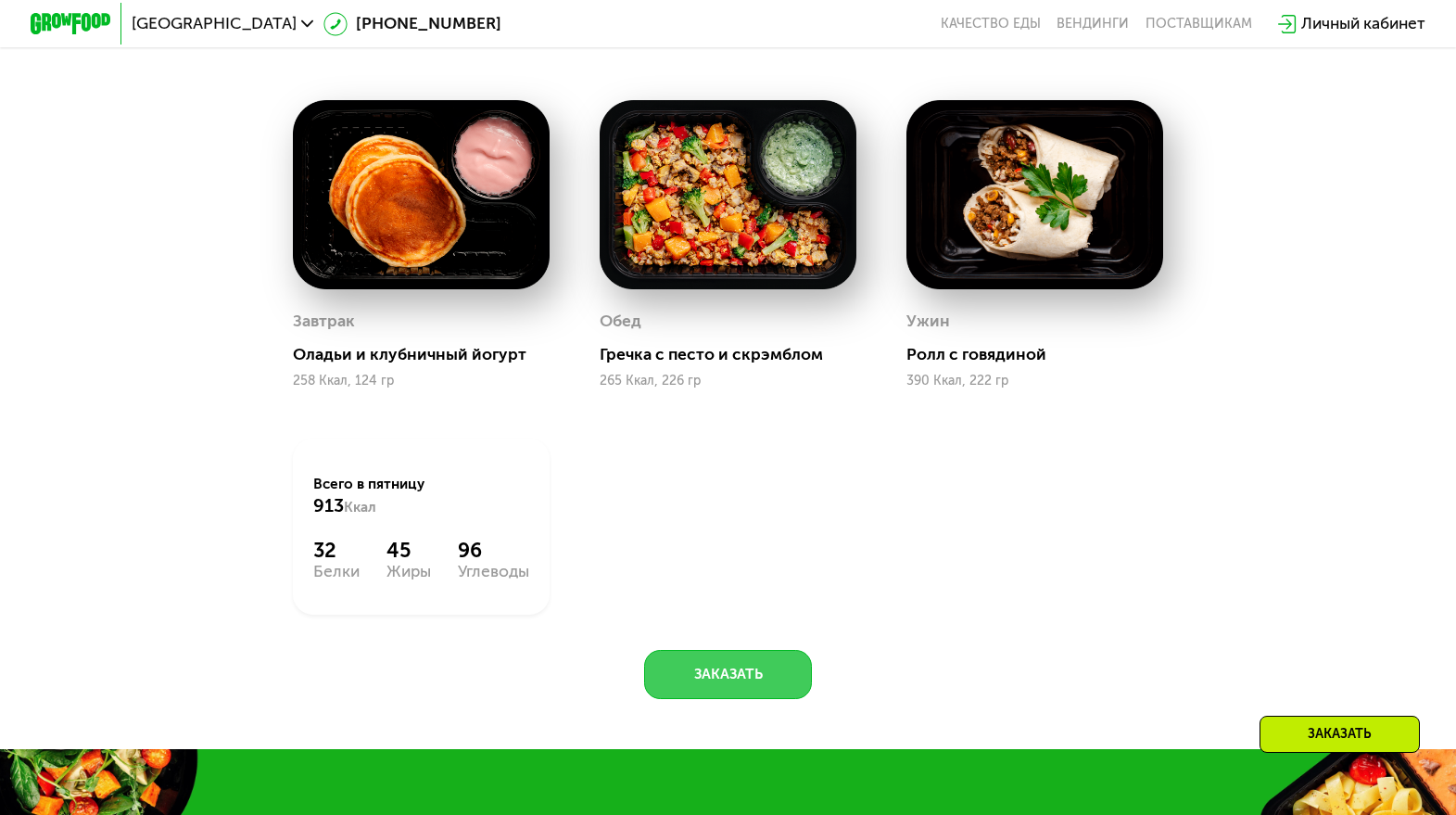
click at [772, 673] on button "Заказать" at bounding box center [728, 674] width 168 height 48
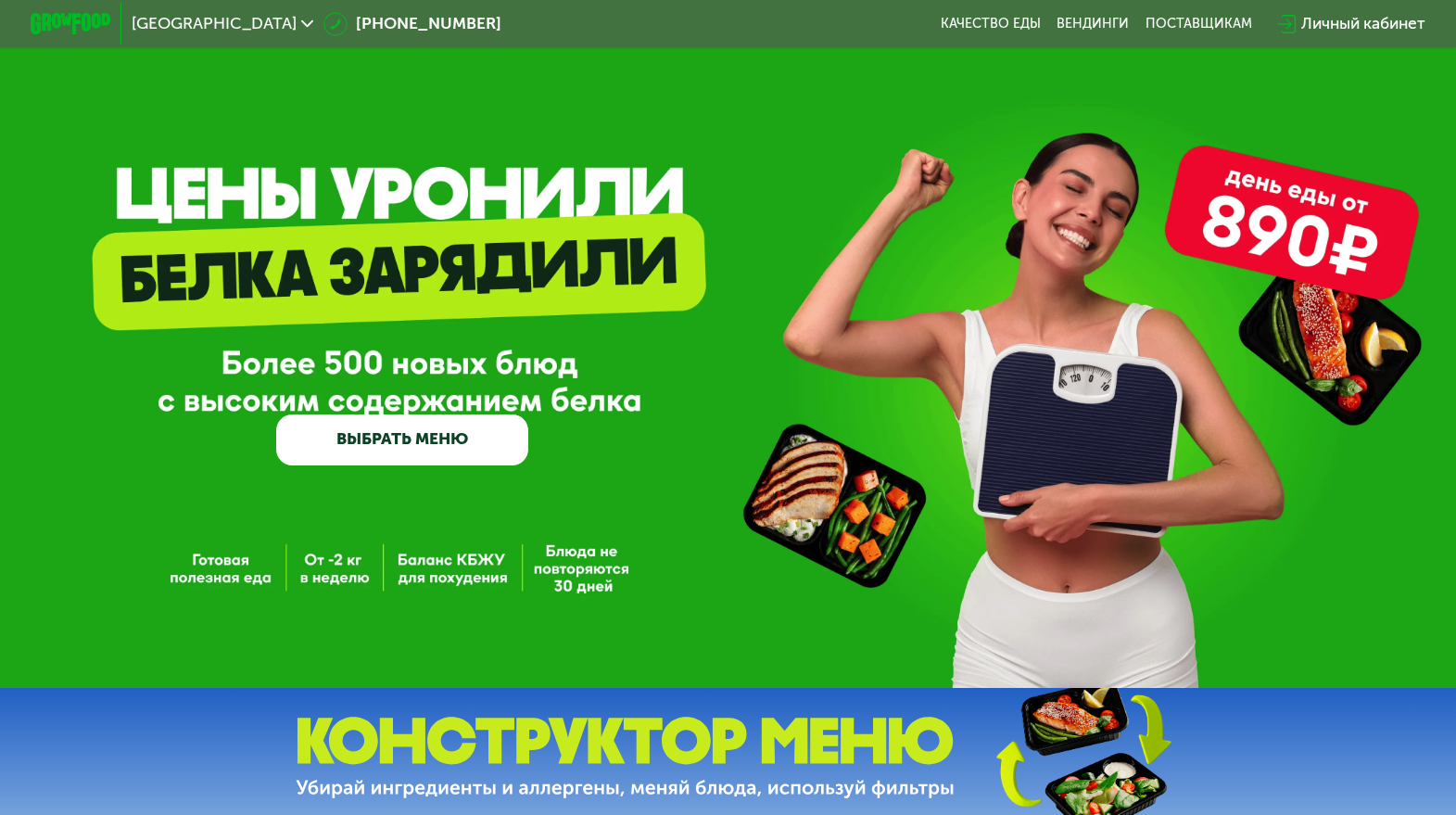
click at [1341, 15] on div "Личный кабинет" at bounding box center [1363, 24] width 124 height 24
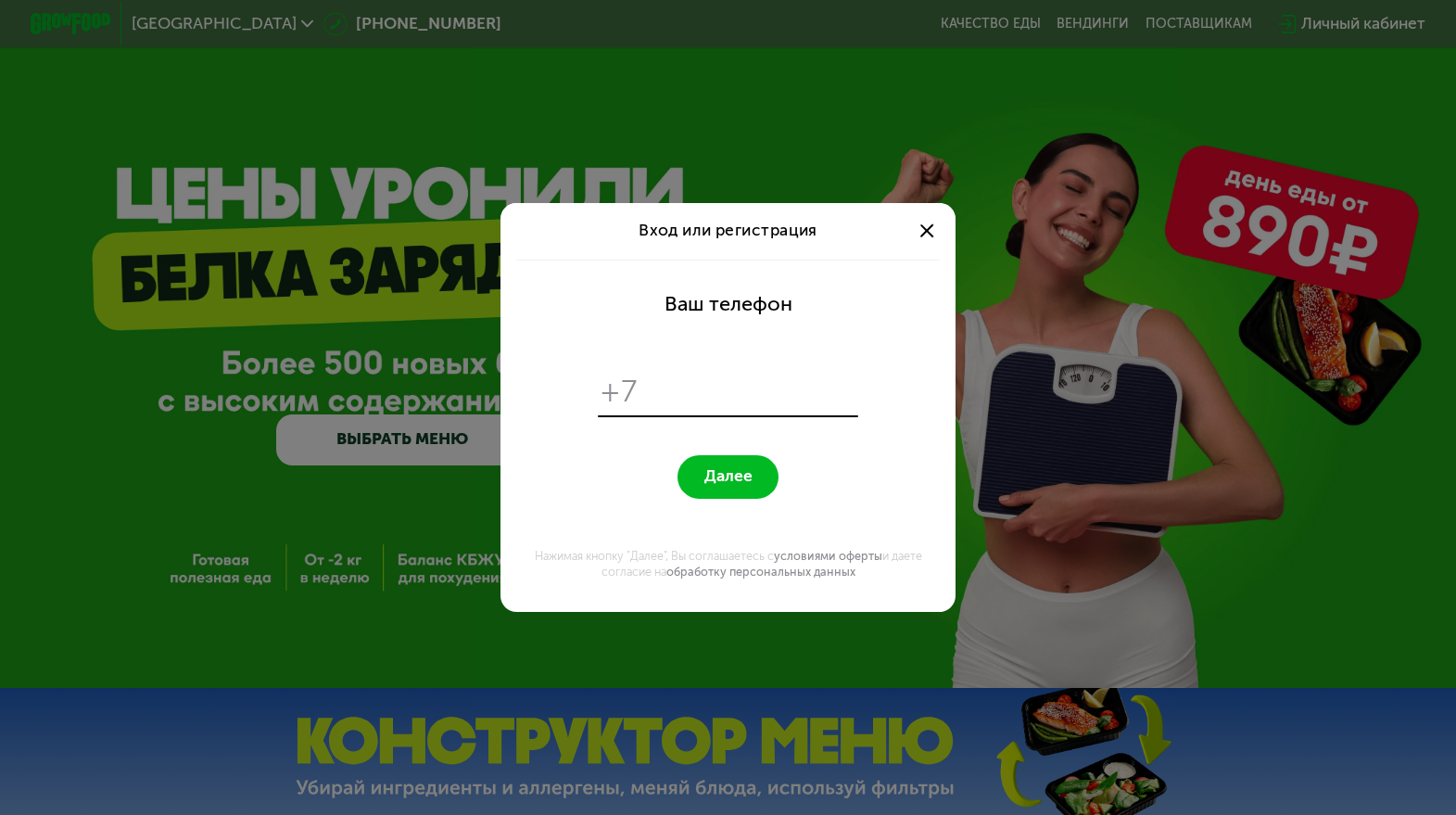
click at [936, 231] on div at bounding box center [927, 231] width 24 height 24
